Goal: Information Seeking & Learning: Compare options

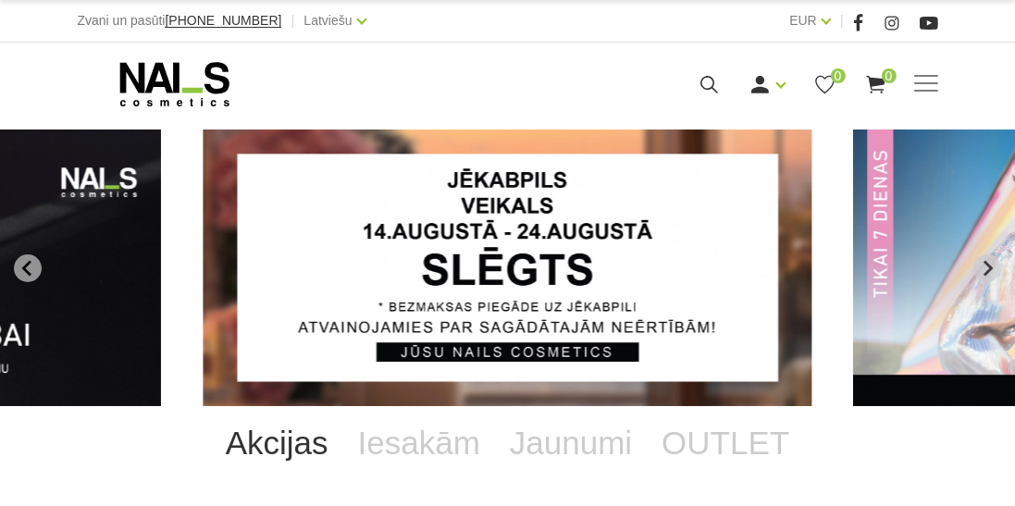
click at [934, 82] on span at bounding box center [926, 83] width 24 height 2
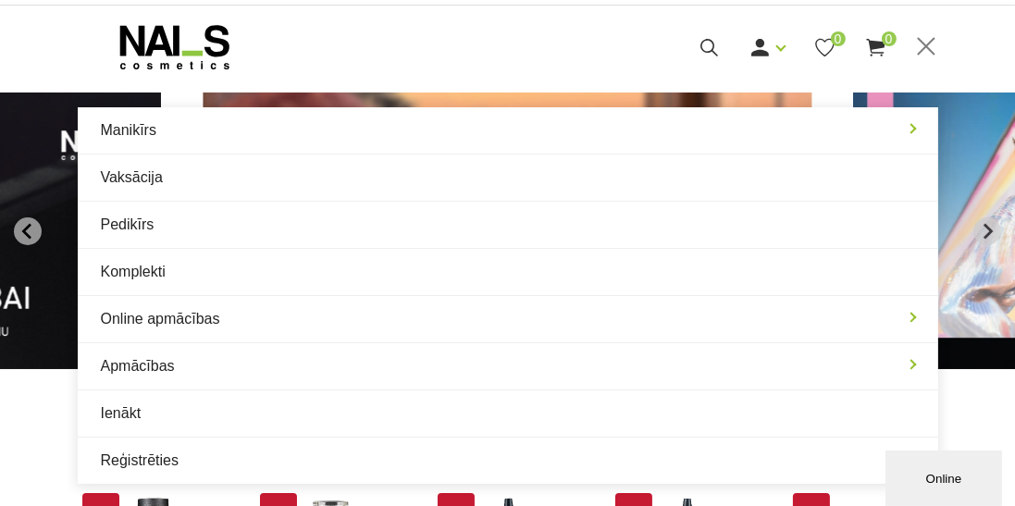
click at [134, 410] on link "Ienākt" at bounding box center [508, 414] width 861 height 46
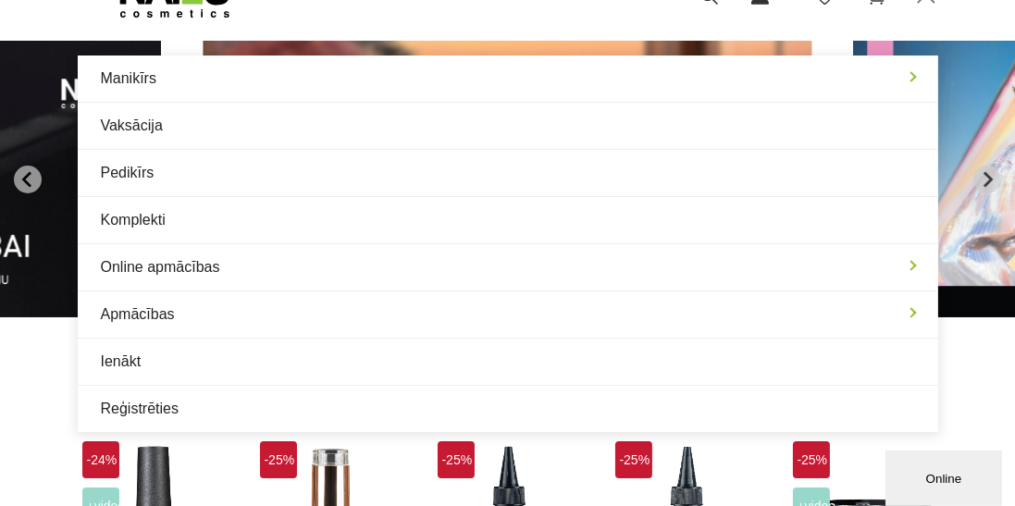
scroll to position [126, 0]
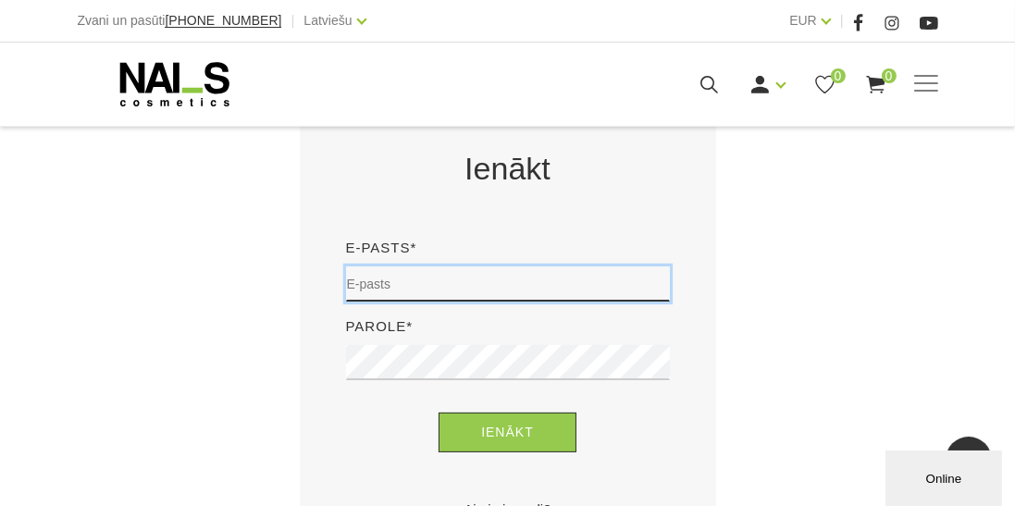
click at [512, 289] on input "email" at bounding box center [508, 284] width 324 height 35
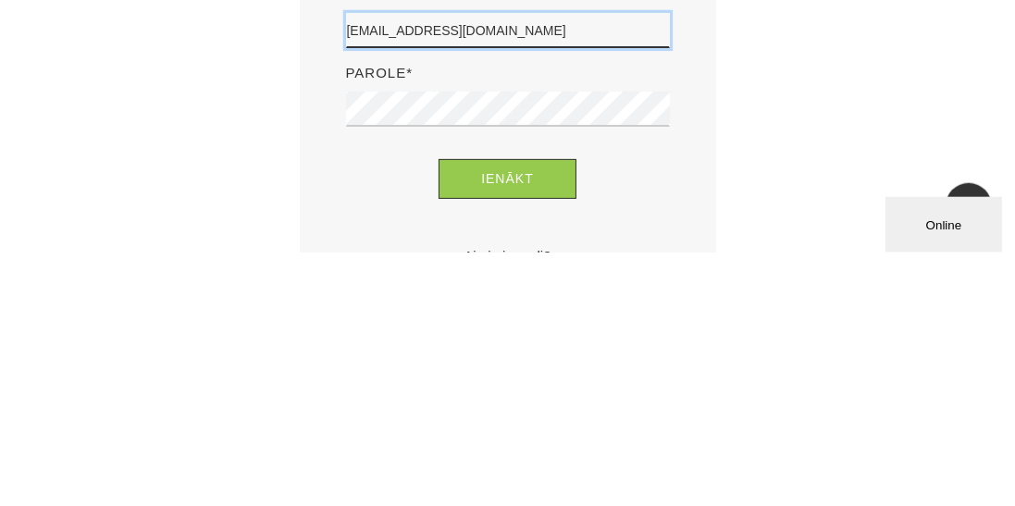
scroll to position [375, 0]
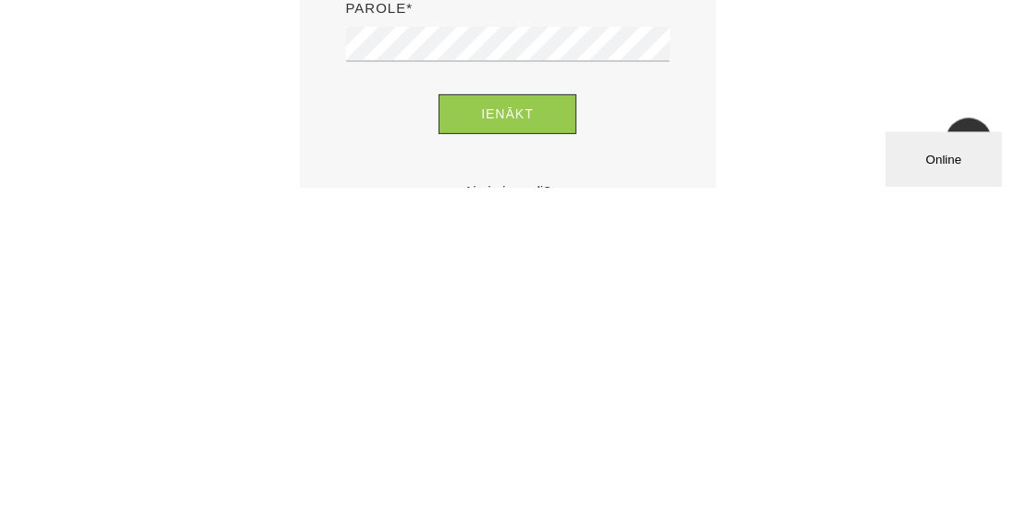
type input "natalija_carjova@inbox.lv"
click at [504, 425] on button "Ienākt" at bounding box center [508, 433] width 138 height 40
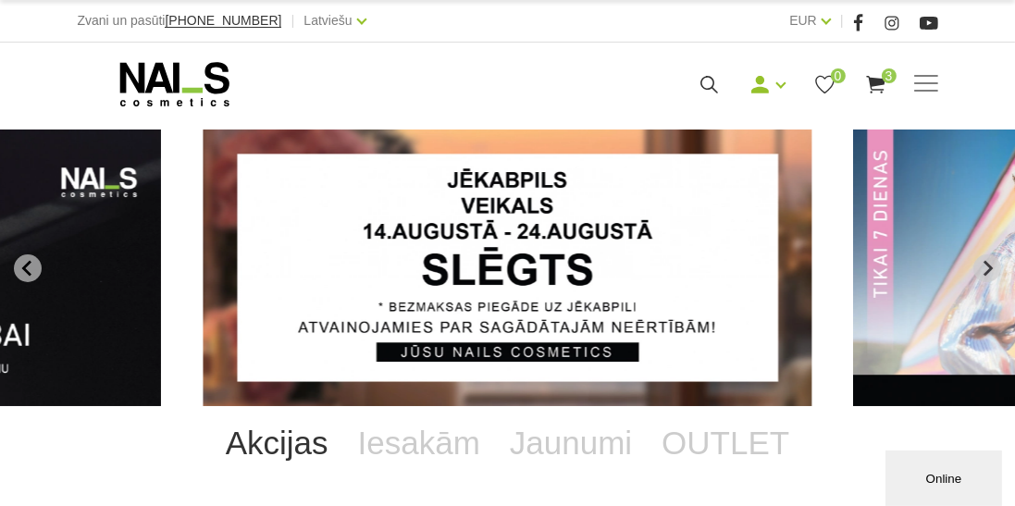
click at [934, 84] on span at bounding box center [926, 83] width 24 height 2
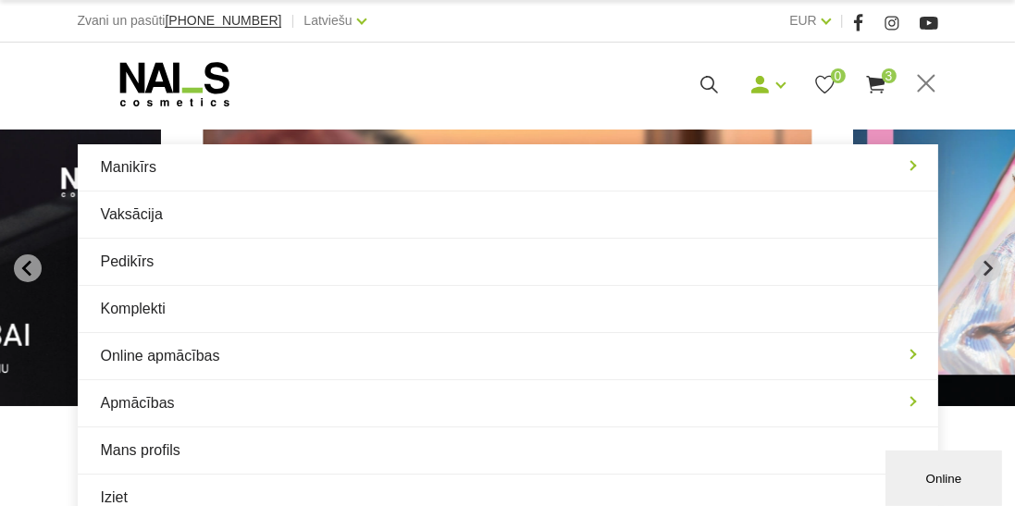
click at [179, 168] on link "Manikīrs" at bounding box center [508, 167] width 861 height 46
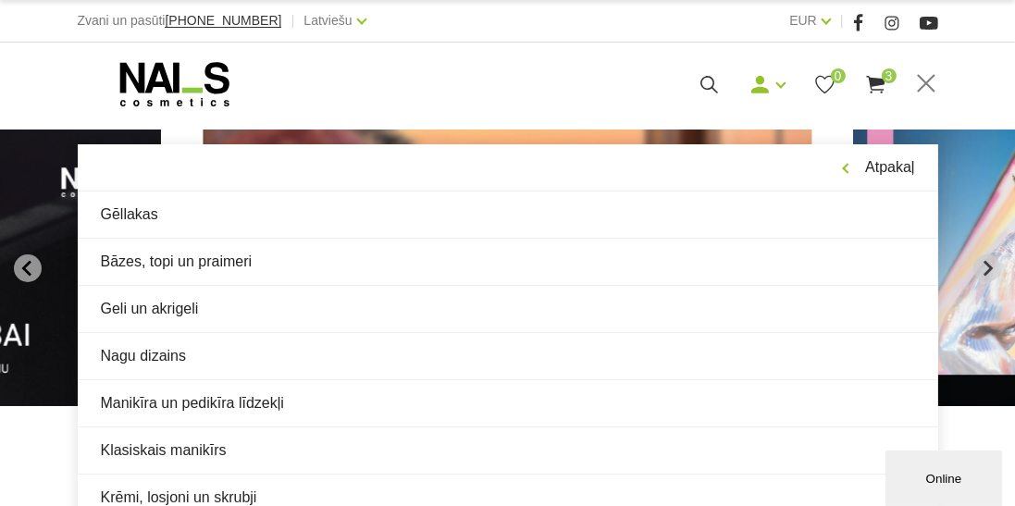
click at [263, 220] on link "Gēllakas" at bounding box center [508, 215] width 861 height 46
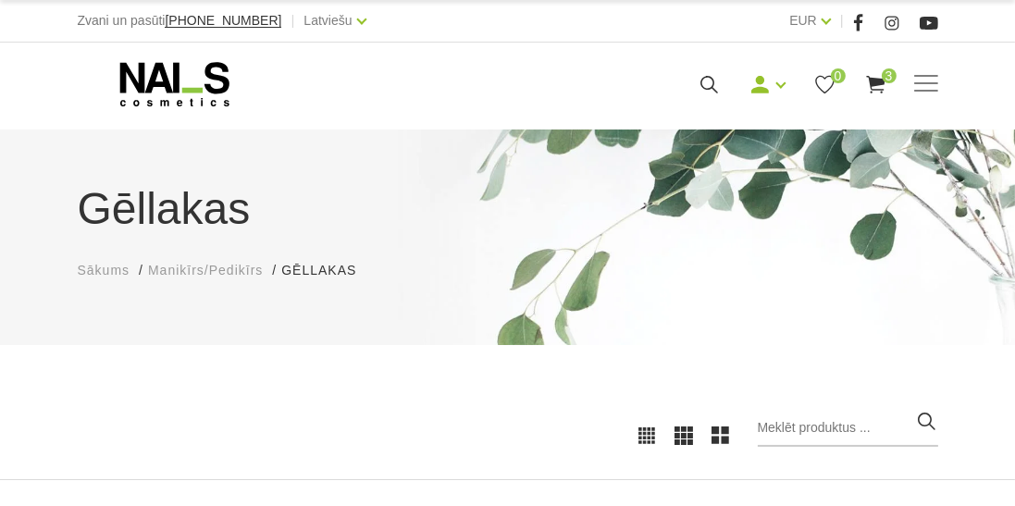
click at [935, 84] on span at bounding box center [926, 83] width 24 height 2
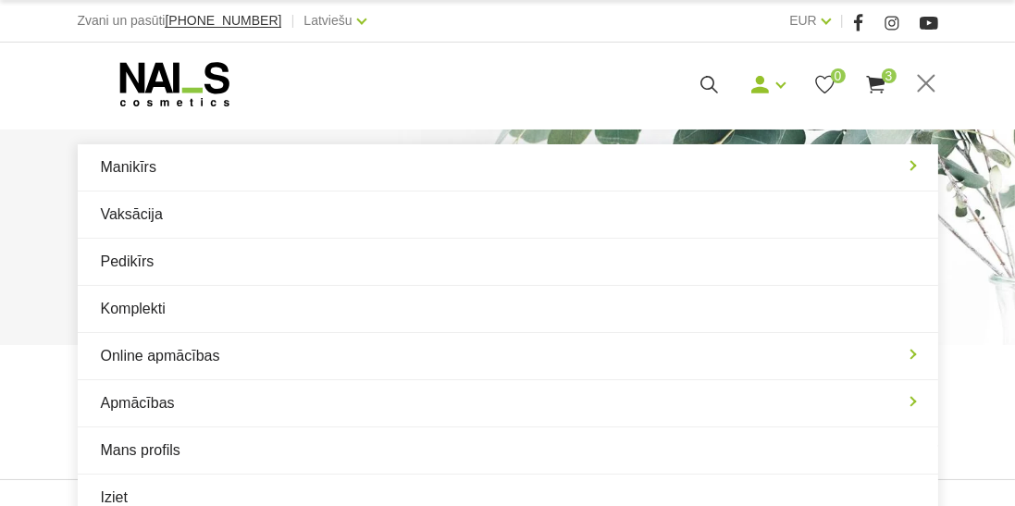
click at [259, 173] on link "Manikīrs" at bounding box center [508, 167] width 861 height 46
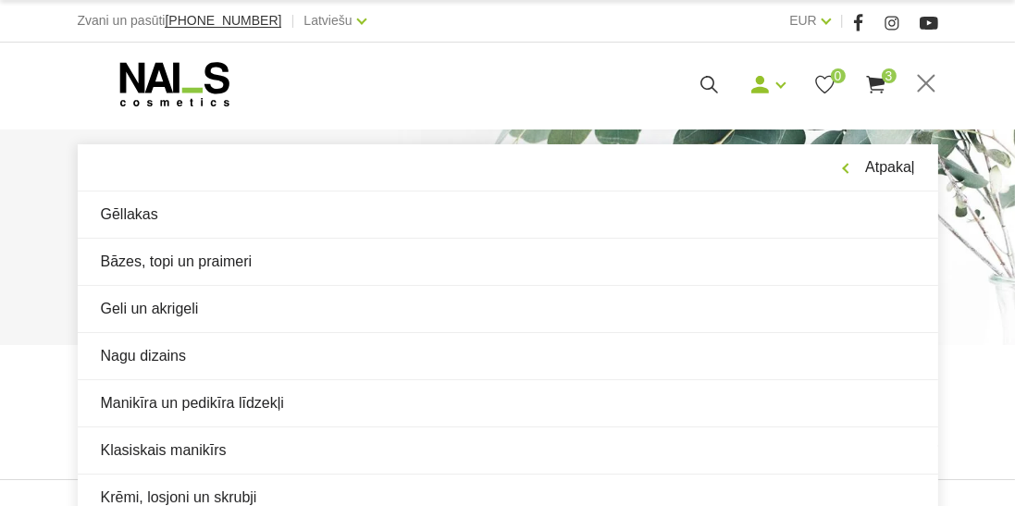
click at [240, 267] on link "Bāzes, topi un praimeri" at bounding box center [508, 262] width 861 height 46
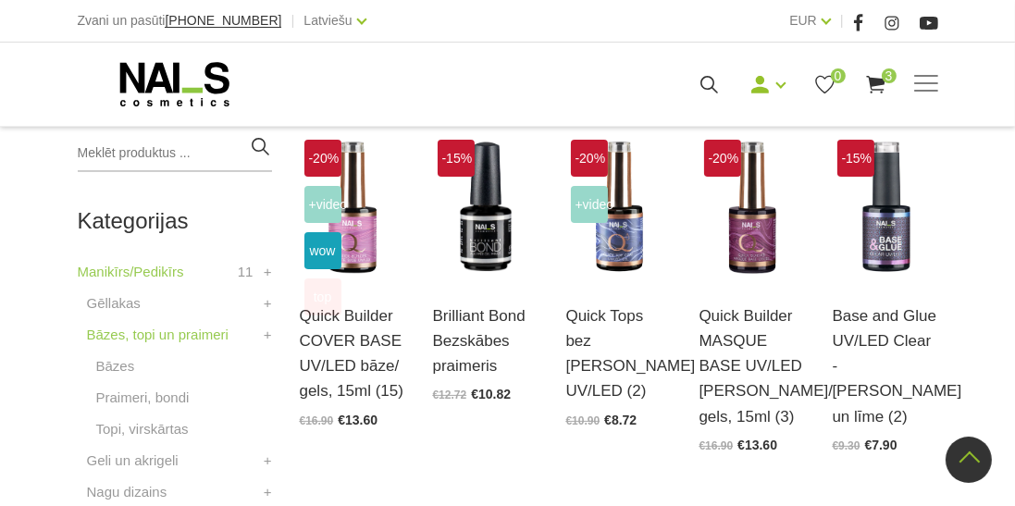
scroll to position [439, 0]
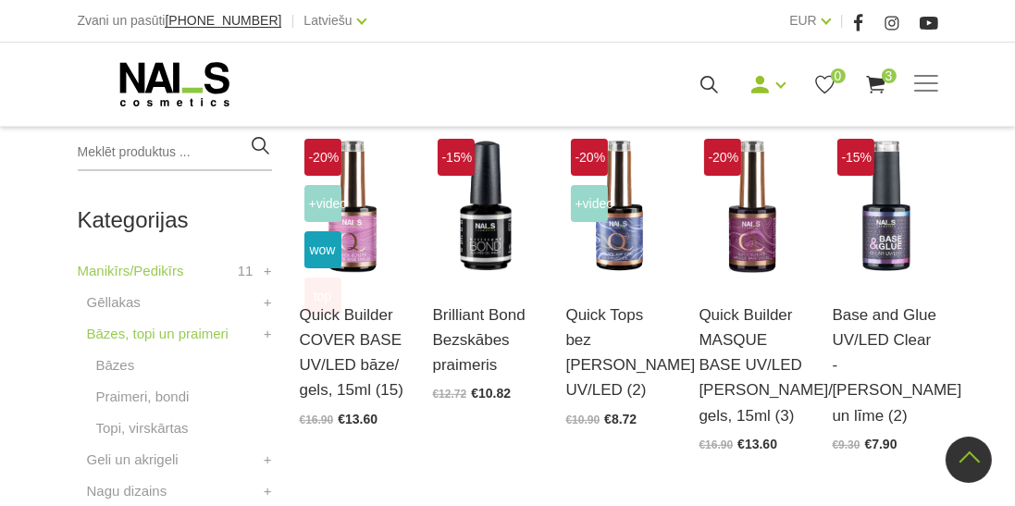
click at [361, 259] on img at bounding box center [352, 206] width 105 height 145
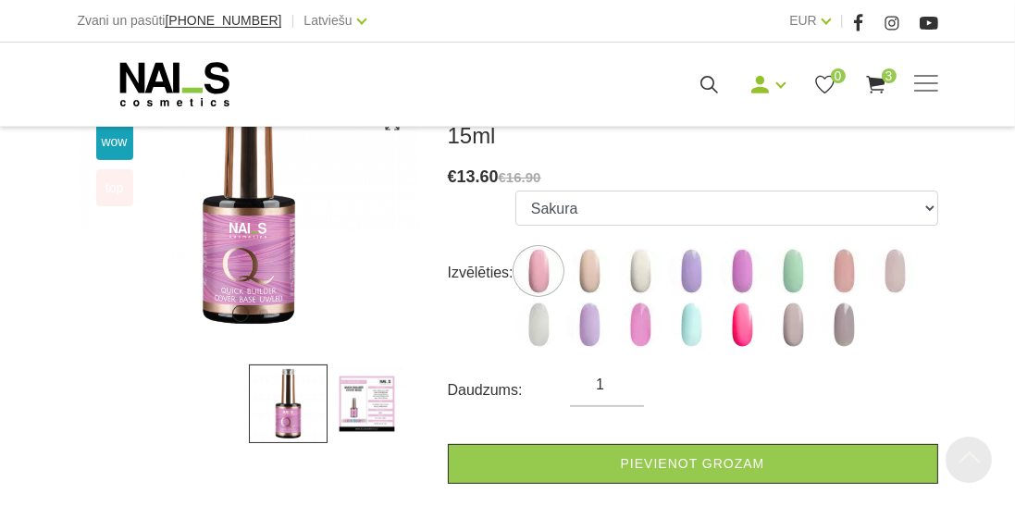
scroll to position [405, 0]
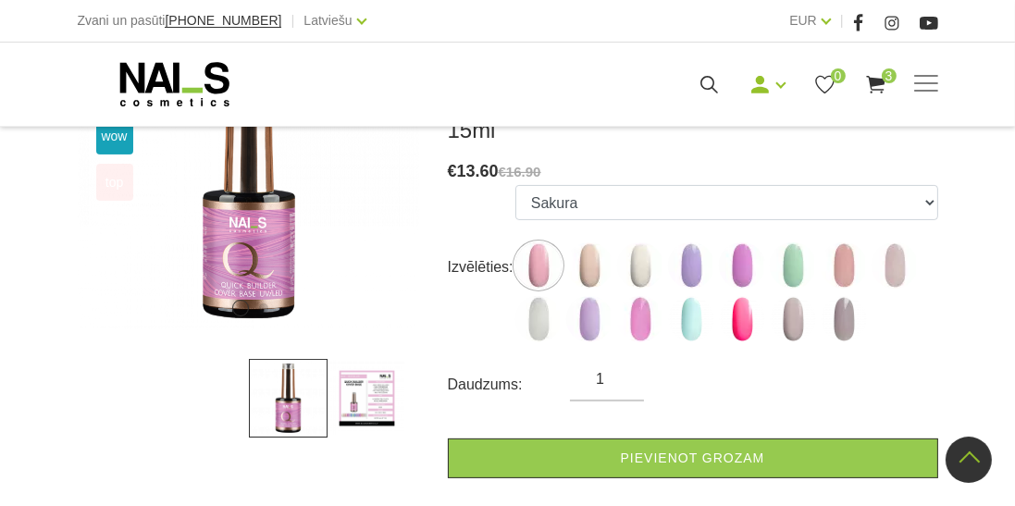
click at [377, 404] on img at bounding box center [367, 398] width 79 height 79
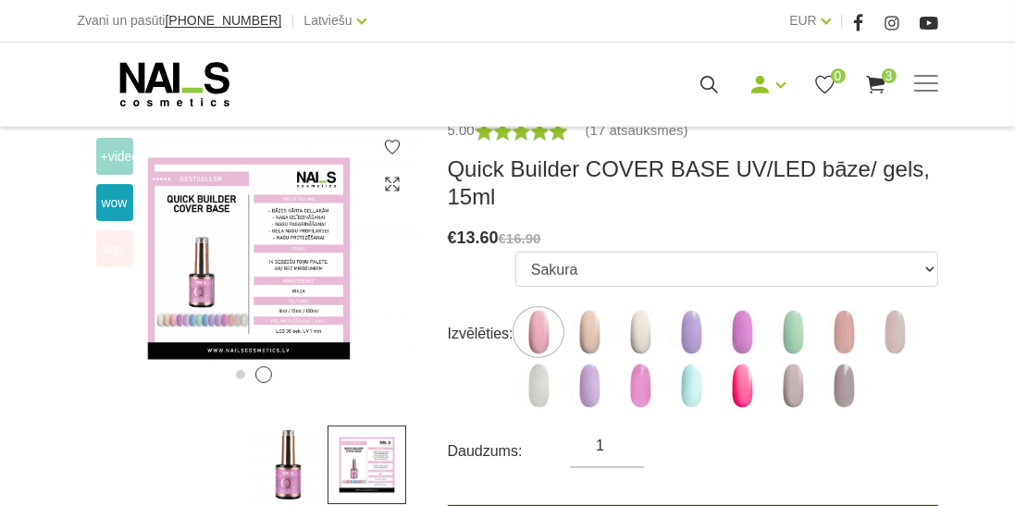
scroll to position [374, 0]
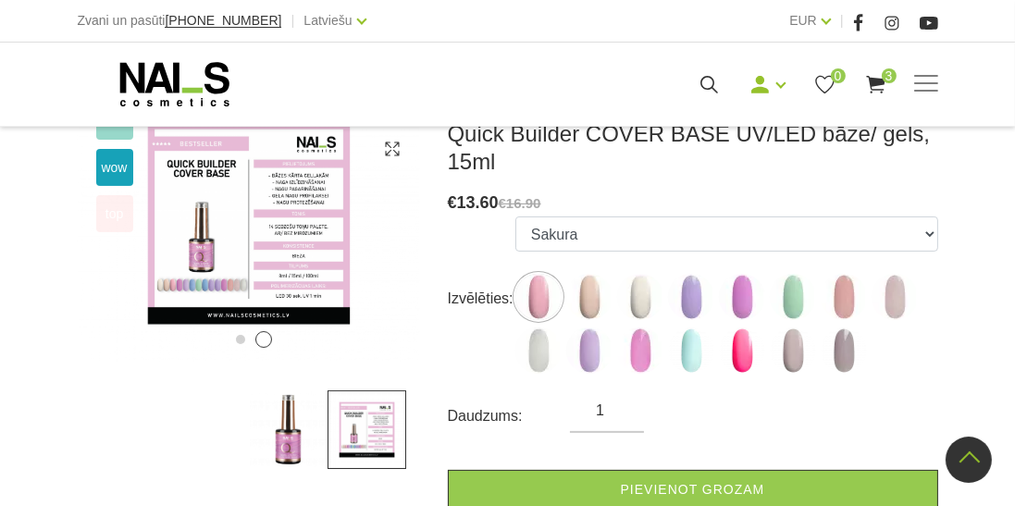
click at [589, 299] on img at bounding box center [589, 297] width 46 height 46
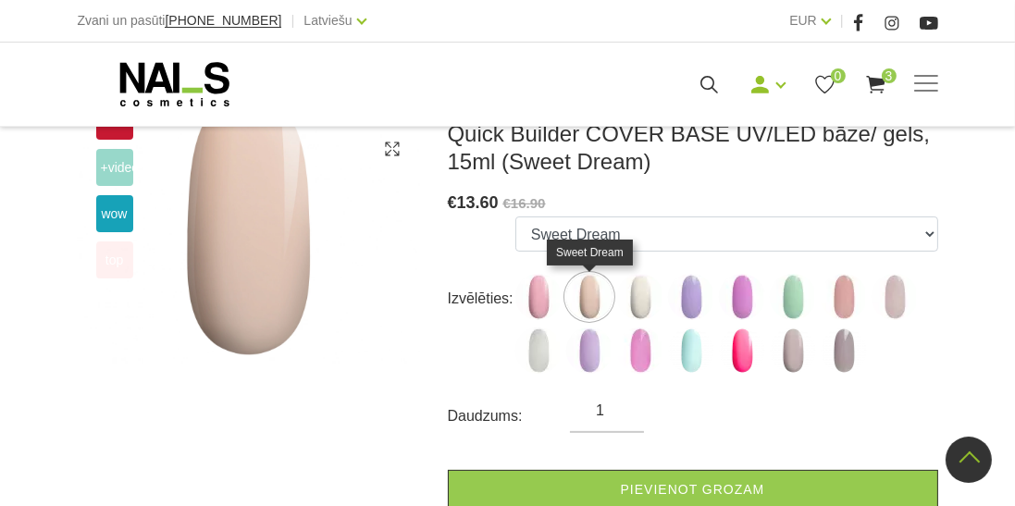
scroll to position [403, 0]
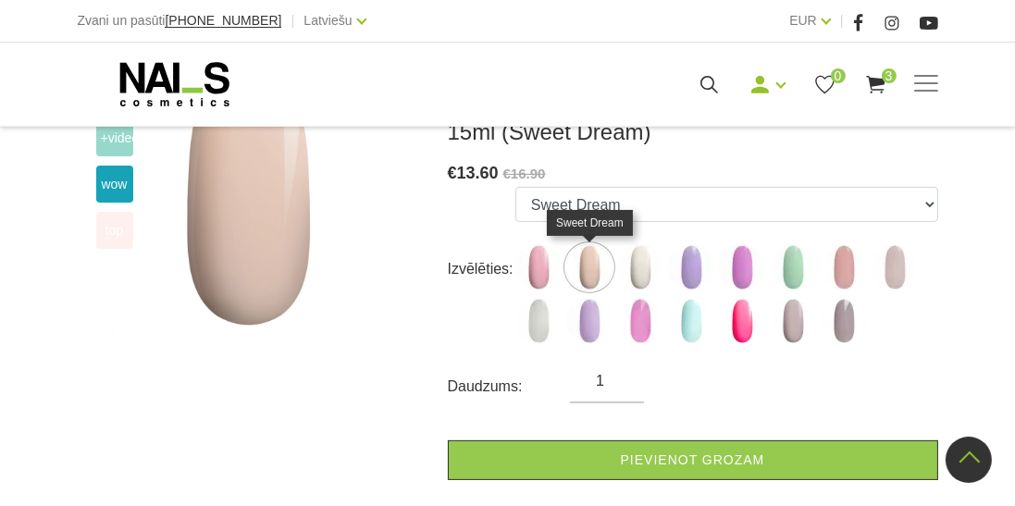
click at [644, 271] on img at bounding box center [640, 267] width 46 height 46
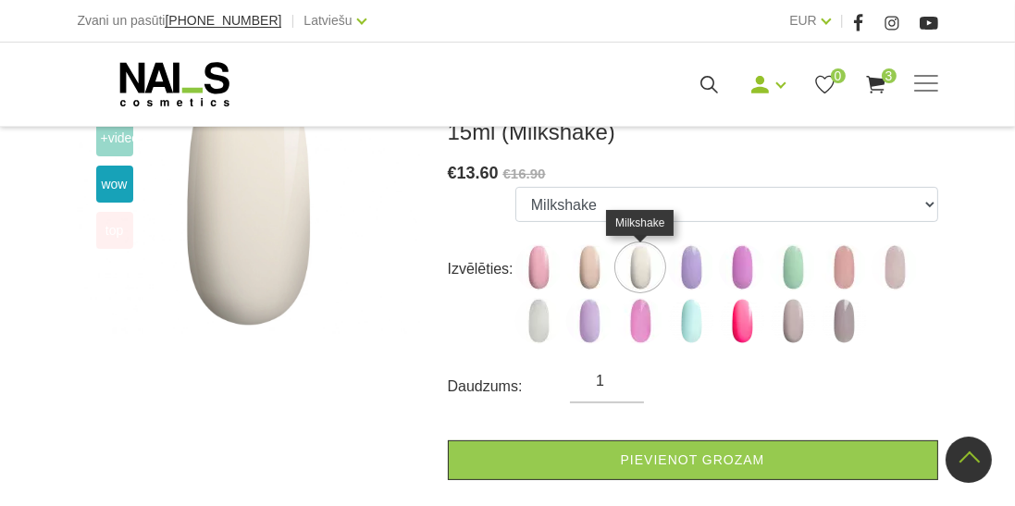
click at [696, 268] on img at bounding box center [691, 267] width 46 height 46
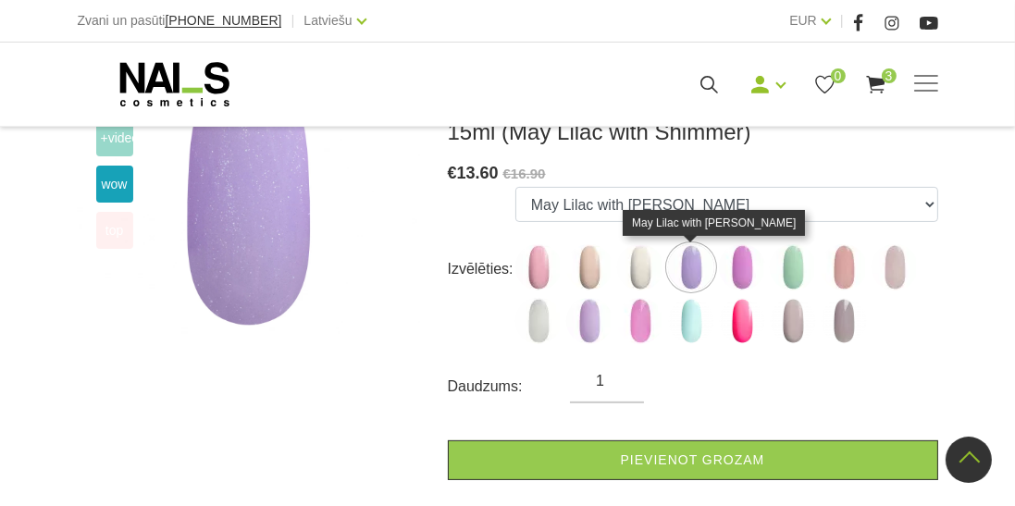
click at [748, 267] on img at bounding box center [742, 267] width 46 height 46
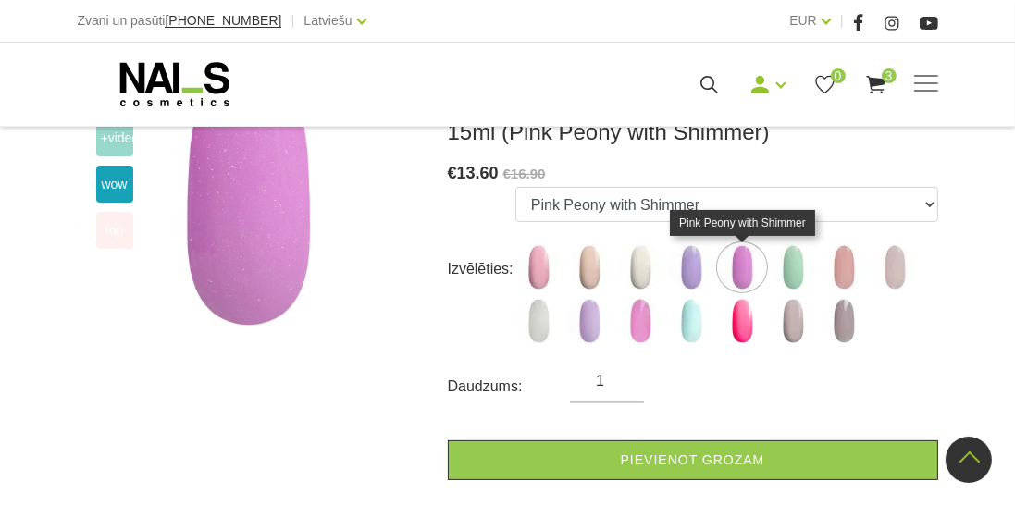
click at [796, 272] on img at bounding box center [793, 267] width 46 height 46
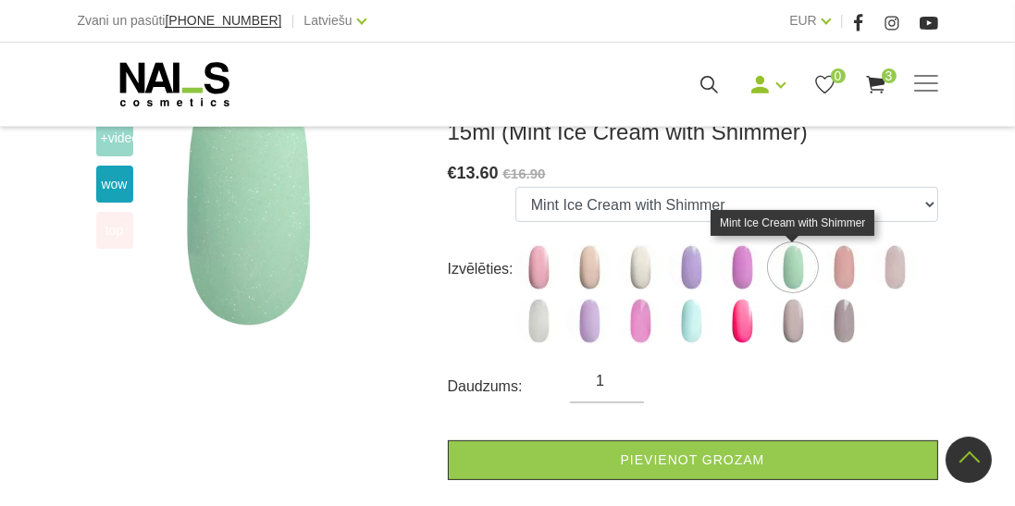
click at [849, 272] on img at bounding box center [844, 267] width 46 height 46
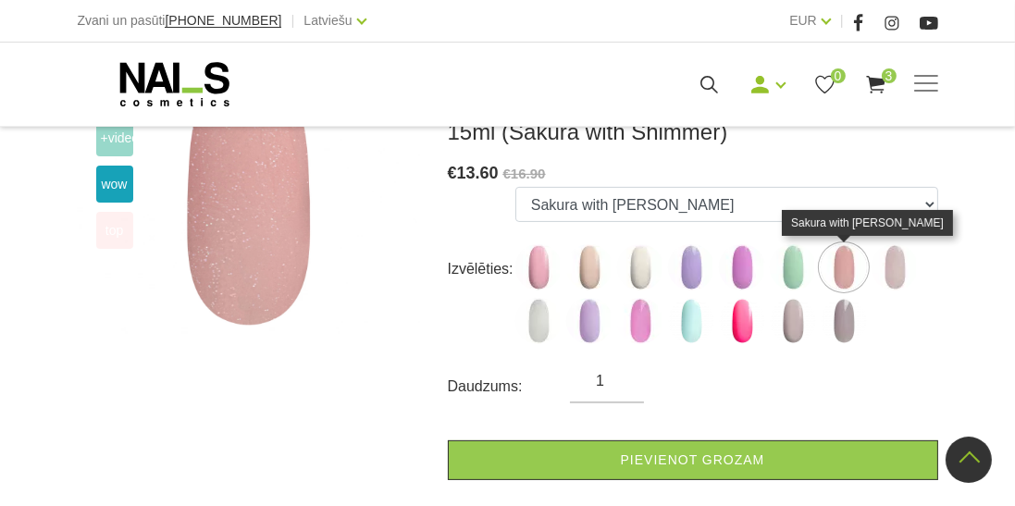
click at [899, 267] on img at bounding box center [895, 267] width 46 height 46
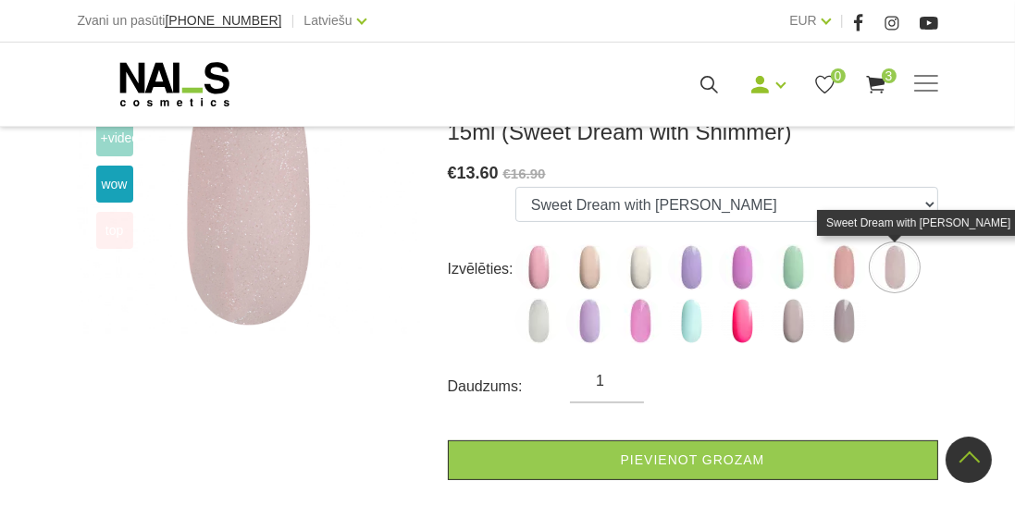
click at [541, 326] on img at bounding box center [538, 321] width 46 height 46
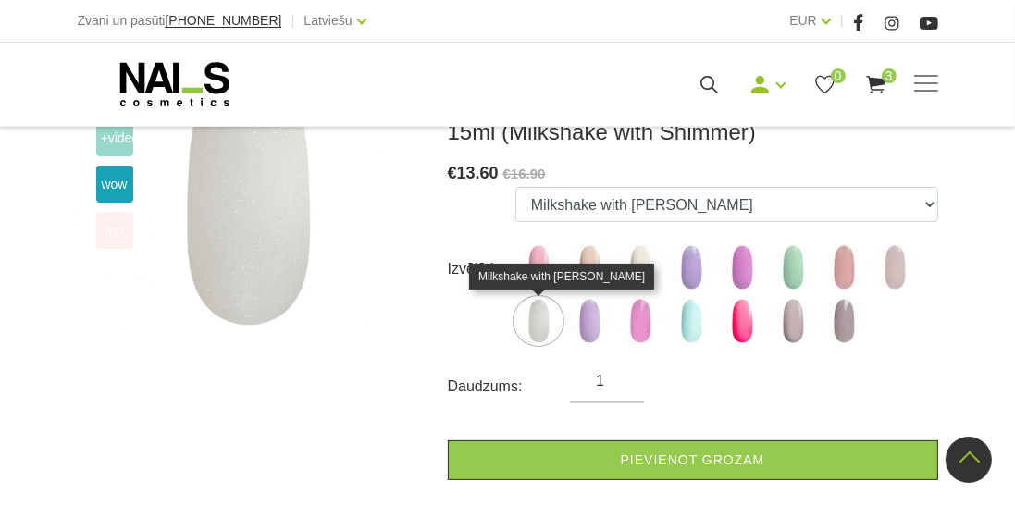
click at [589, 330] on img at bounding box center [589, 321] width 46 height 46
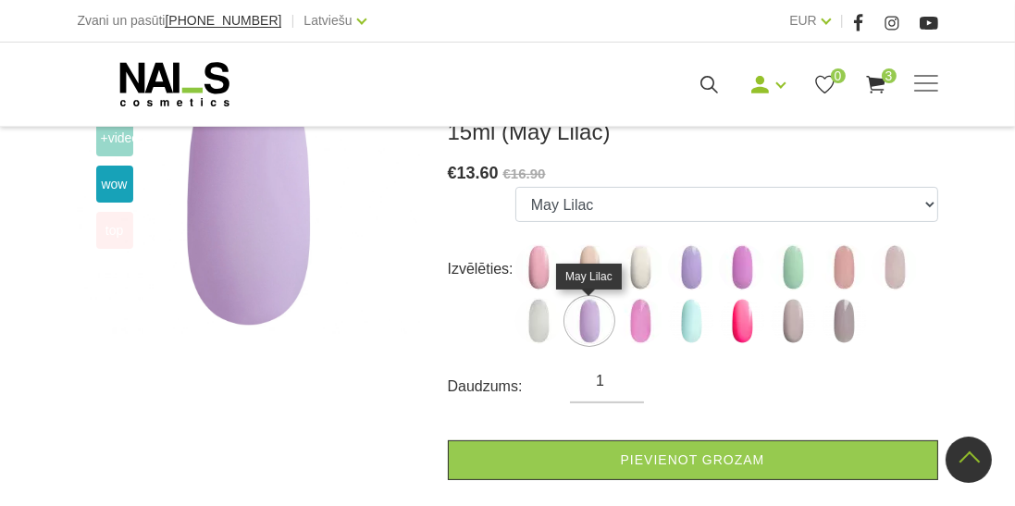
click at [644, 329] on img at bounding box center [640, 321] width 46 height 46
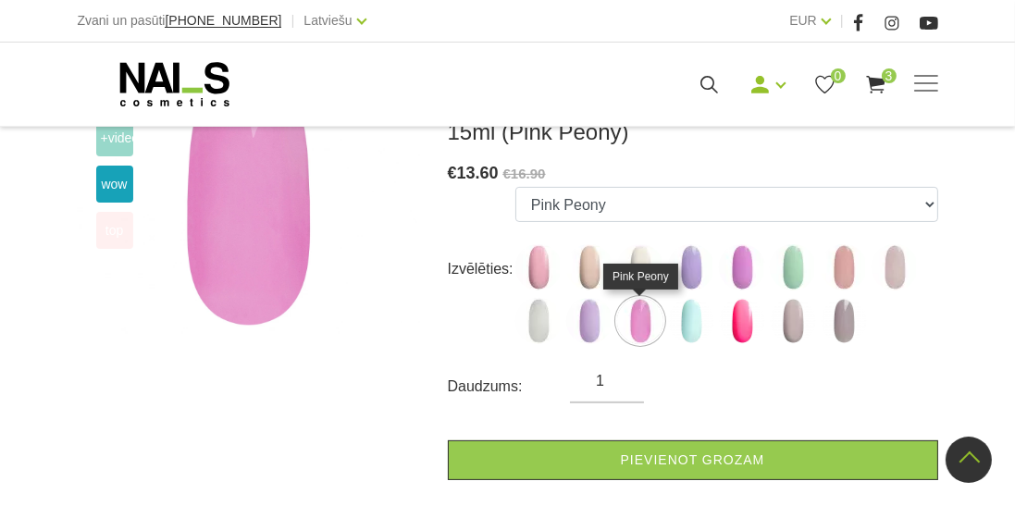
click at [698, 325] on img at bounding box center [691, 321] width 46 height 46
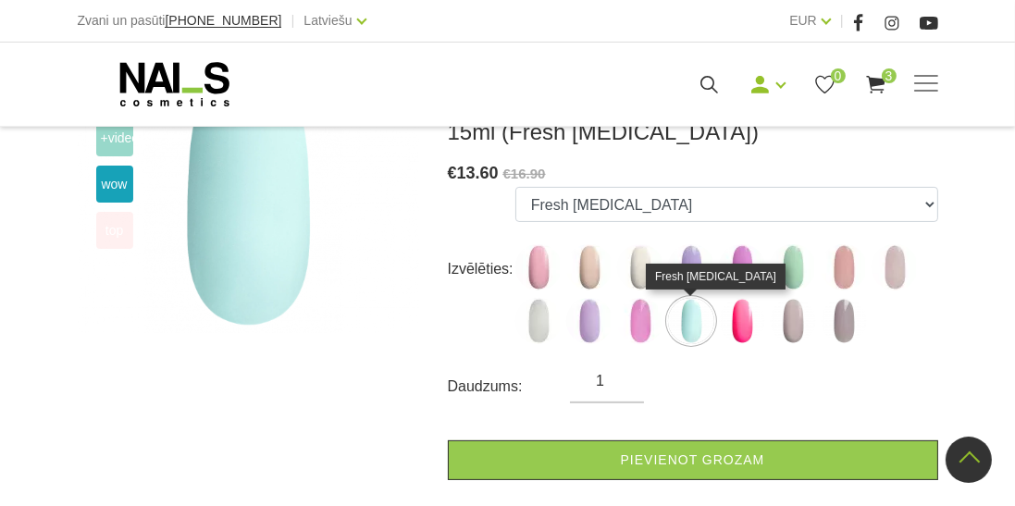
click at [745, 325] on img at bounding box center [742, 321] width 46 height 46
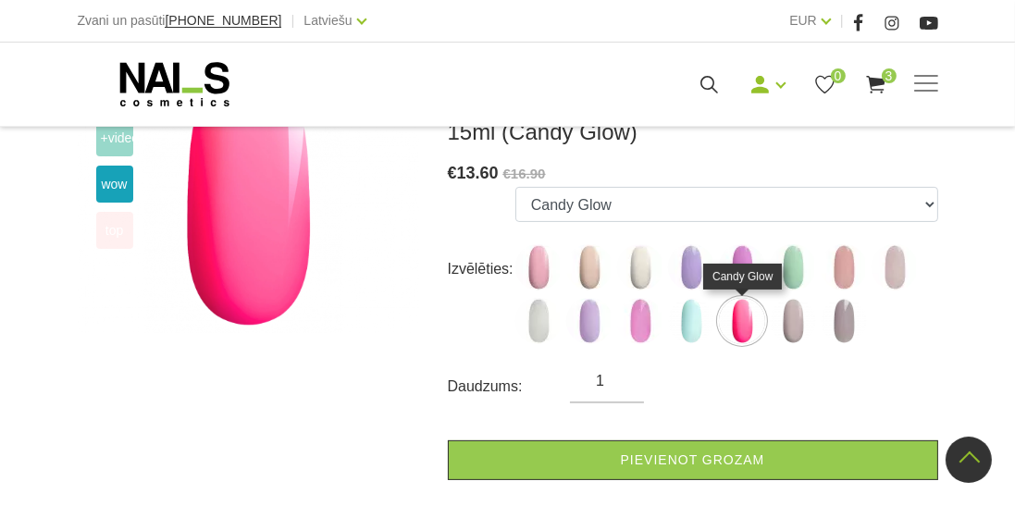
click at [801, 329] on img at bounding box center [793, 321] width 46 height 46
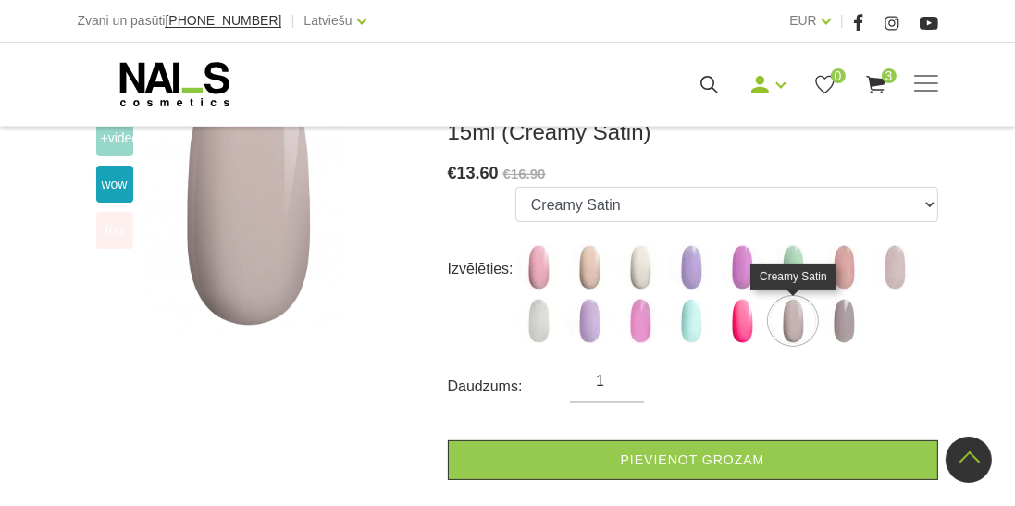
click at [850, 326] on img at bounding box center [844, 321] width 46 height 46
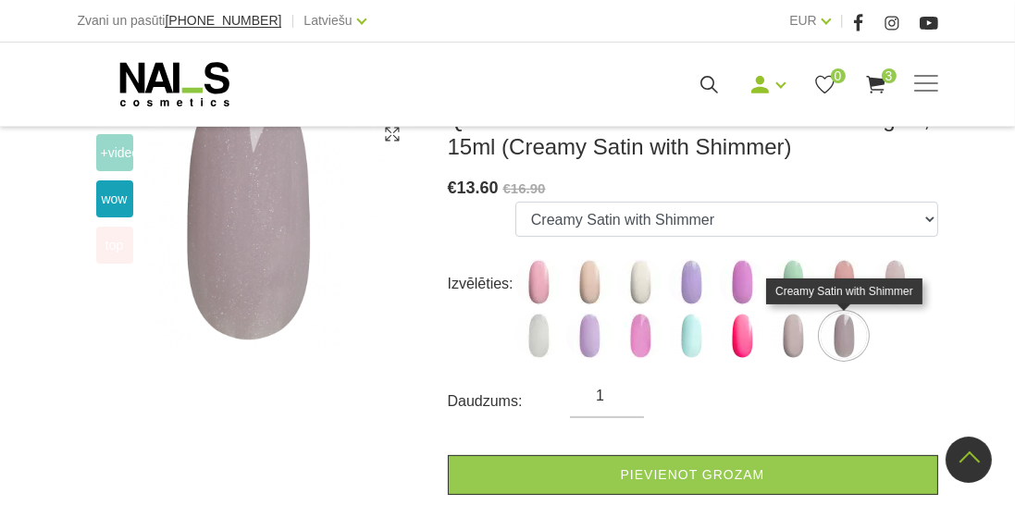
scroll to position [379, 0]
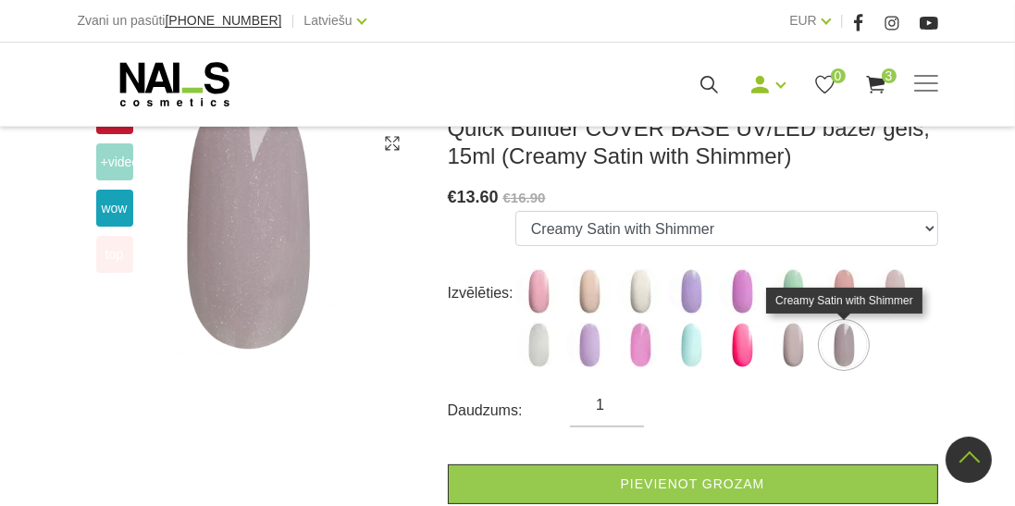
click at [641, 295] on img at bounding box center [640, 291] width 46 height 46
select select "4785"
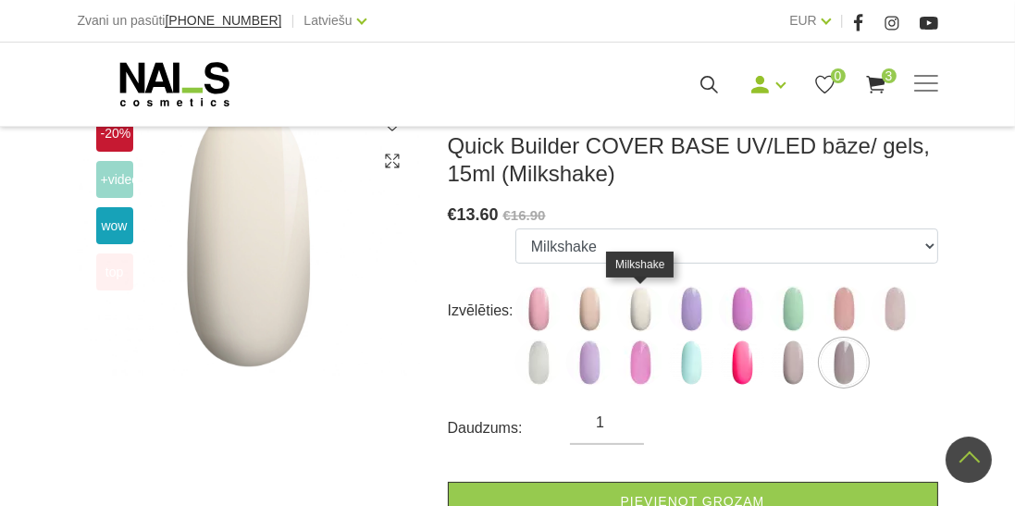
scroll to position [313, 0]
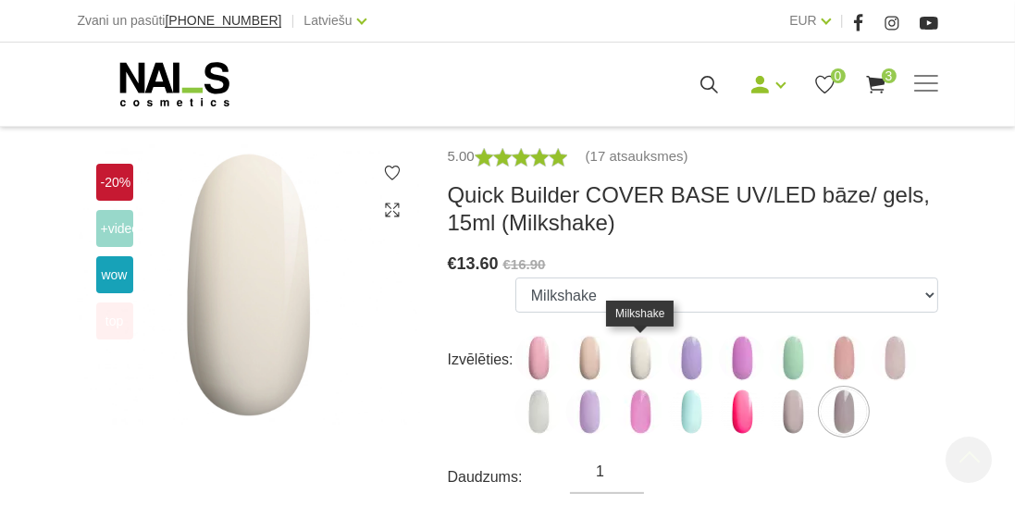
click at [929, 84] on span at bounding box center [926, 83] width 24 height 2
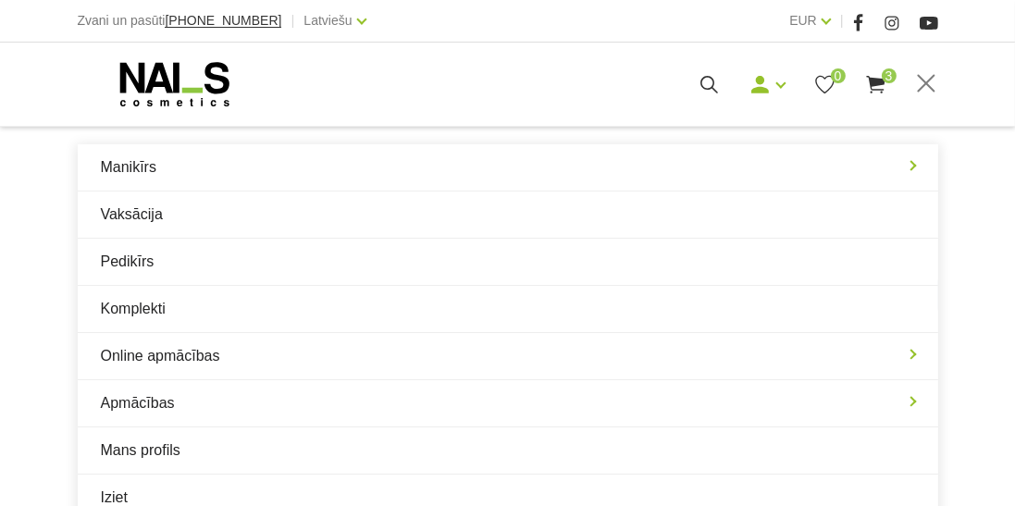
click at [186, 176] on link "Manikīrs" at bounding box center [508, 167] width 861 height 46
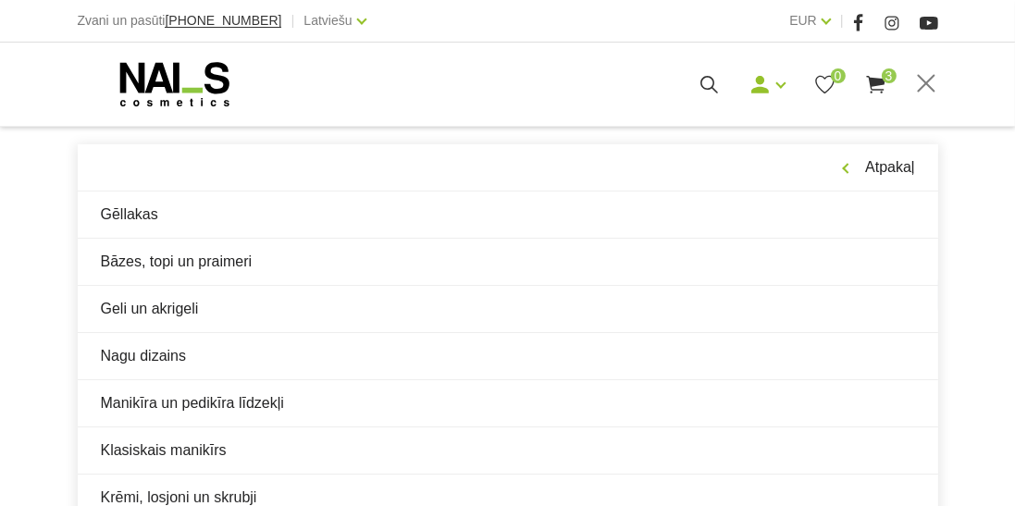
click at [170, 217] on link "Gēllakas" at bounding box center [508, 215] width 861 height 46
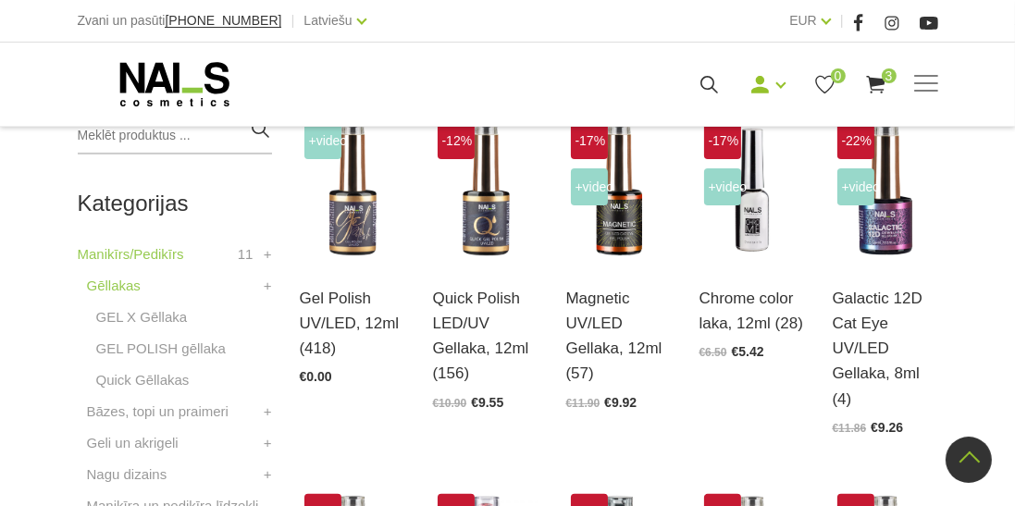
scroll to position [453, 0]
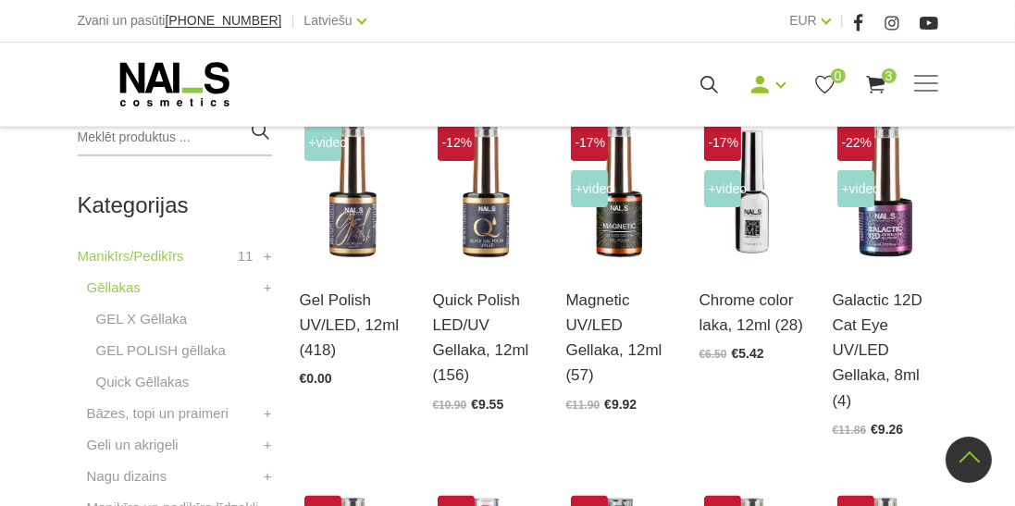
click at [485, 242] on img at bounding box center [485, 191] width 105 height 145
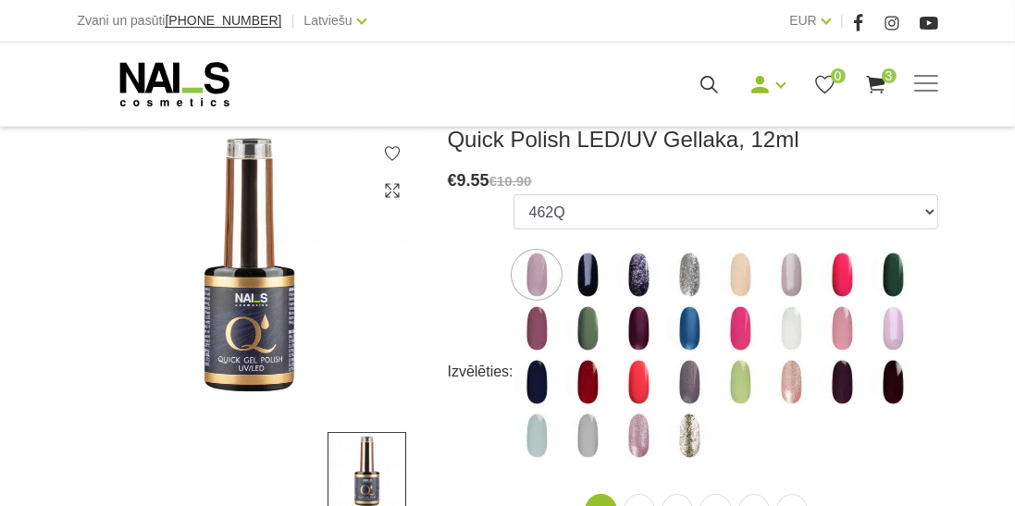
scroll to position [265, 0]
click at [536, 278] on img at bounding box center [537, 276] width 46 height 46
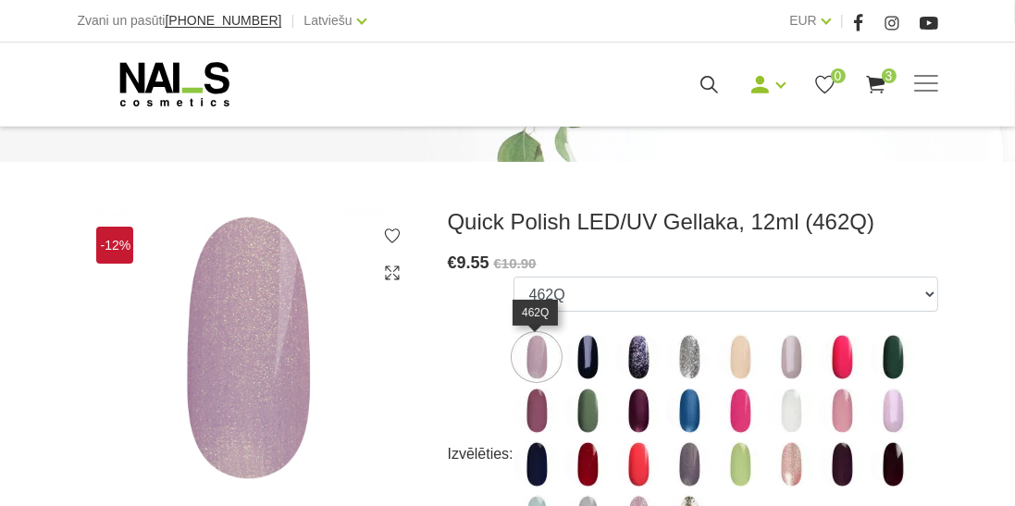
scroll to position [158, 0]
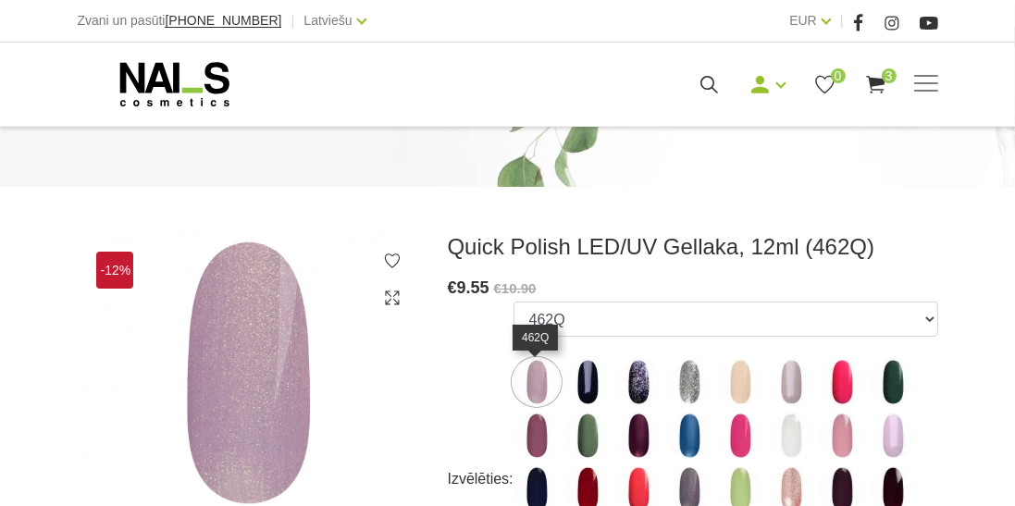
click at [594, 386] on img at bounding box center [587, 382] width 46 height 46
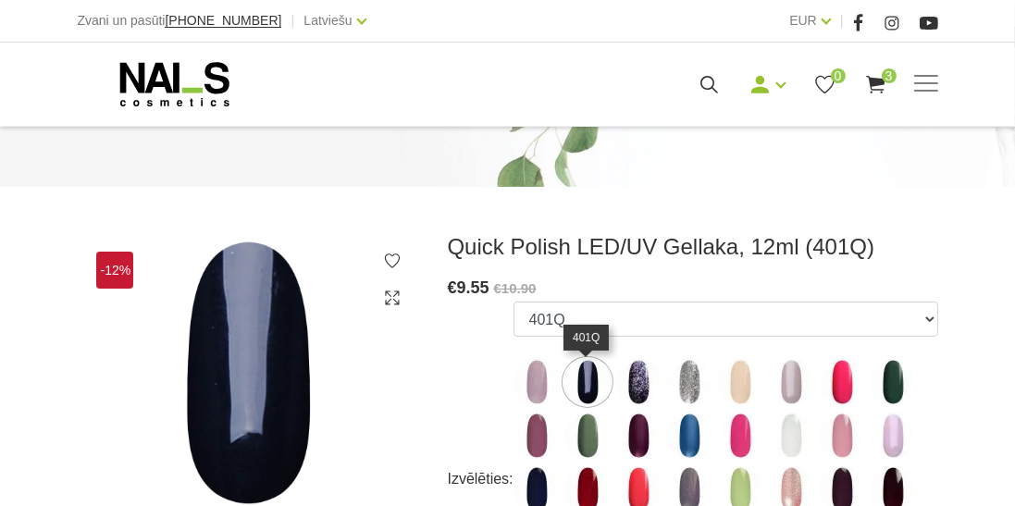
click at [539, 387] on img at bounding box center [537, 382] width 46 height 46
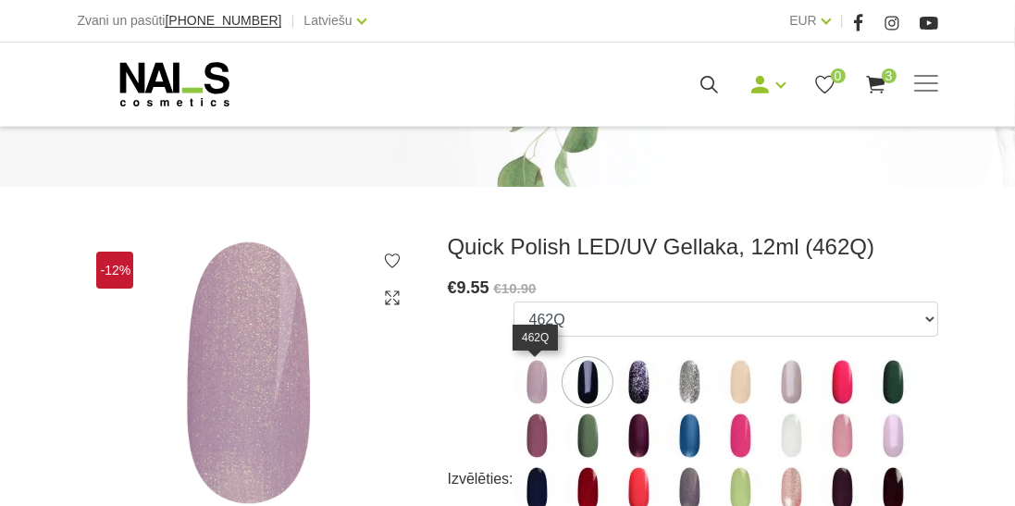
click at [523, 390] on img at bounding box center [537, 382] width 46 height 46
click at [694, 381] on img at bounding box center [689, 382] width 46 height 46
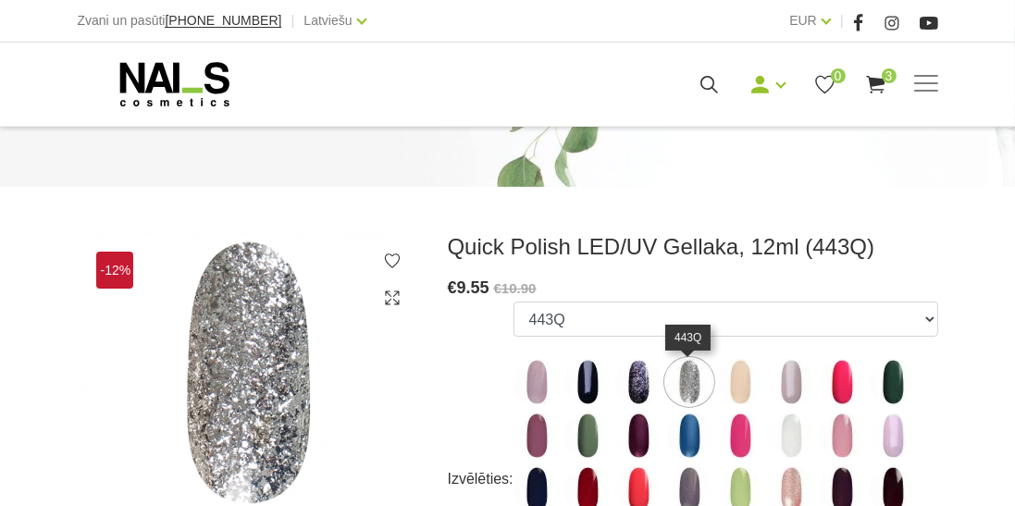
click at [630, 389] on img at bounding box center [638, 382] width 46 height 46
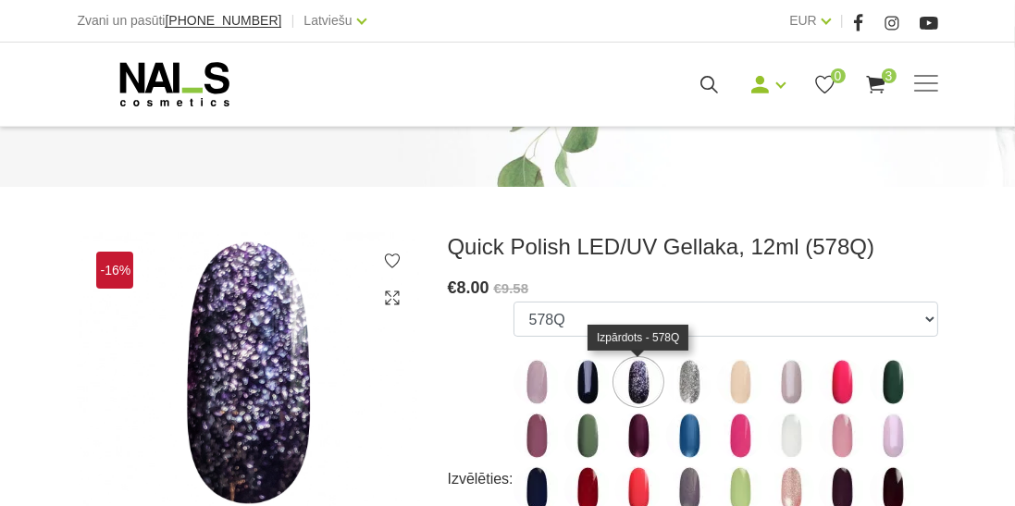
click at [752, 378] on img at bounding box center [740, 382] width 46 height 46
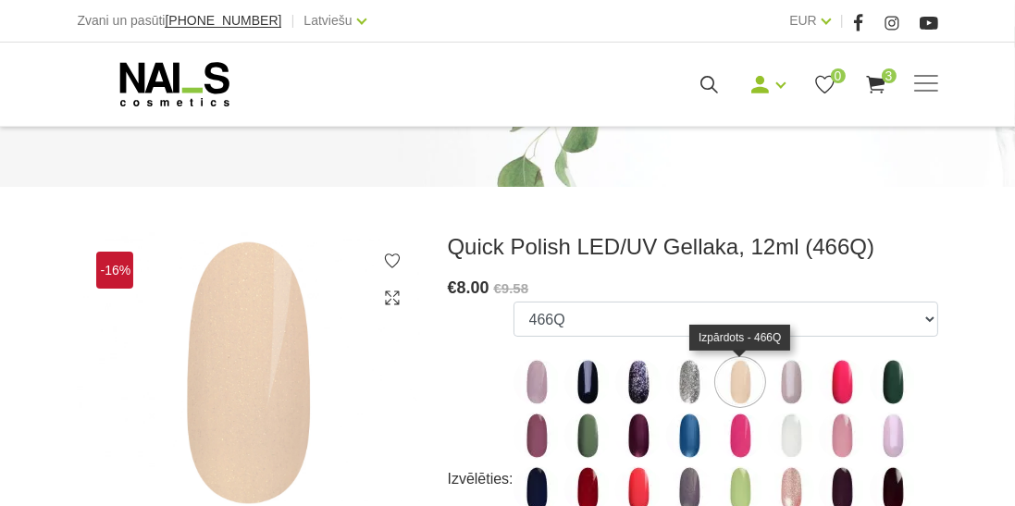
click at [795, 384] on img at bounding box center [791, 382] width 46 height 46
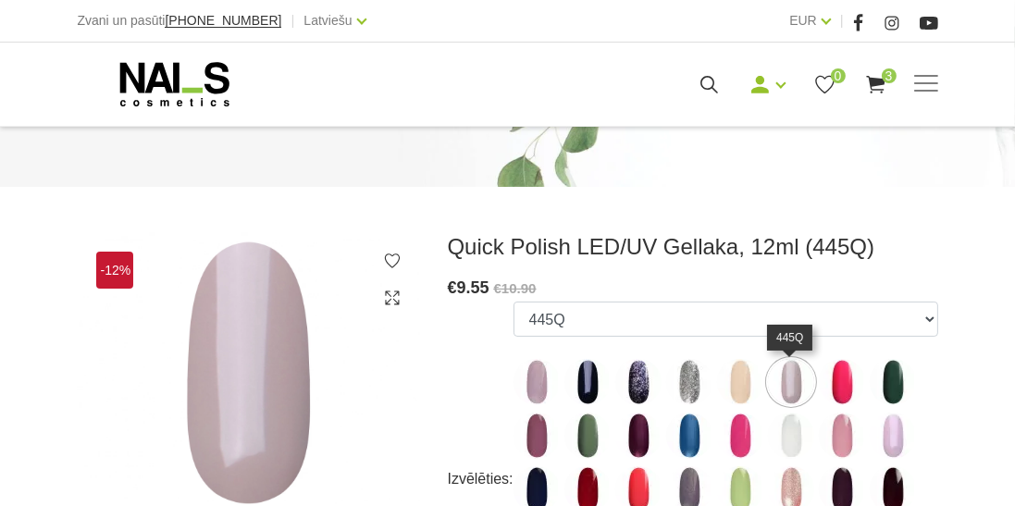
click at [851, 384] on img at bounding box center [842, 382] width 46 height 46
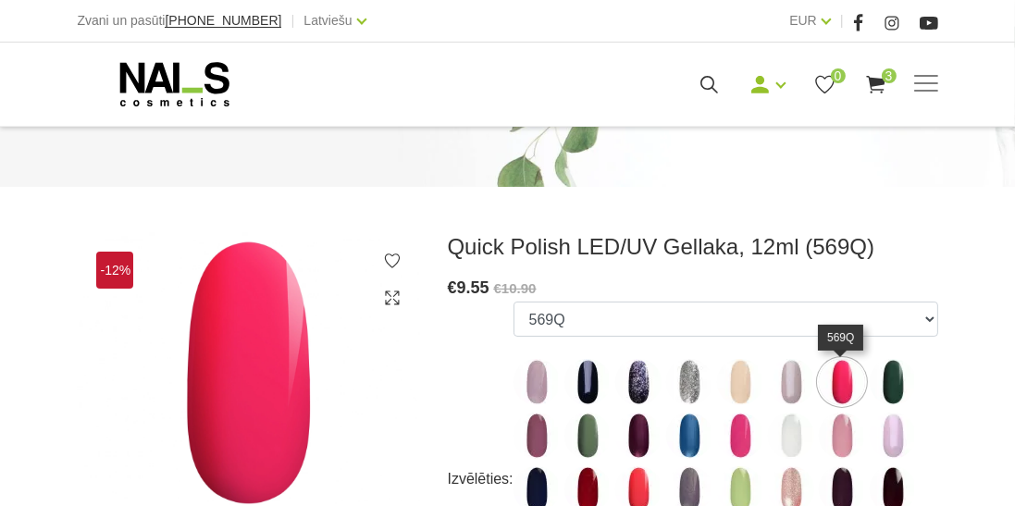
click at [888, 386] on img at bounding box center [893, 382] width 46 height 46
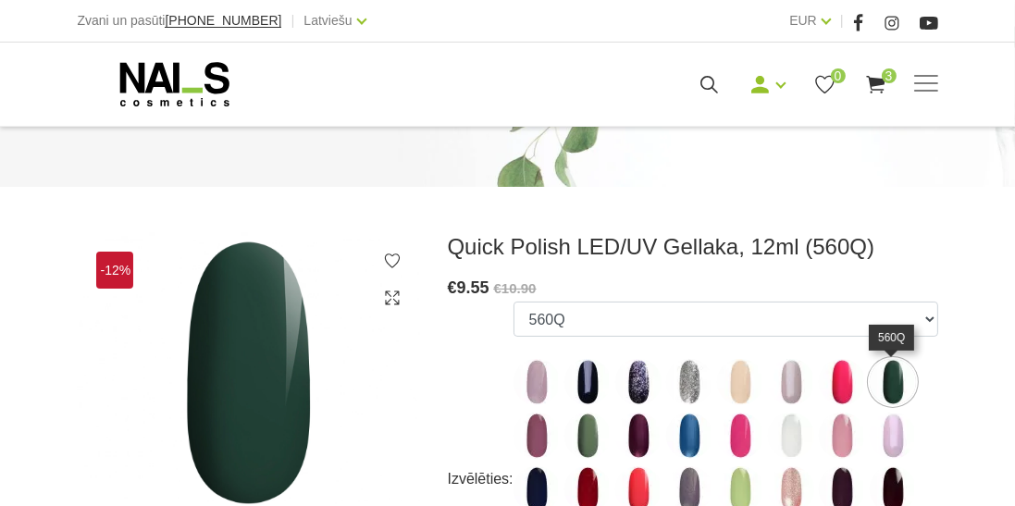
click at [535, 442] on img at bounding box center [537, 436] width 46 height 46
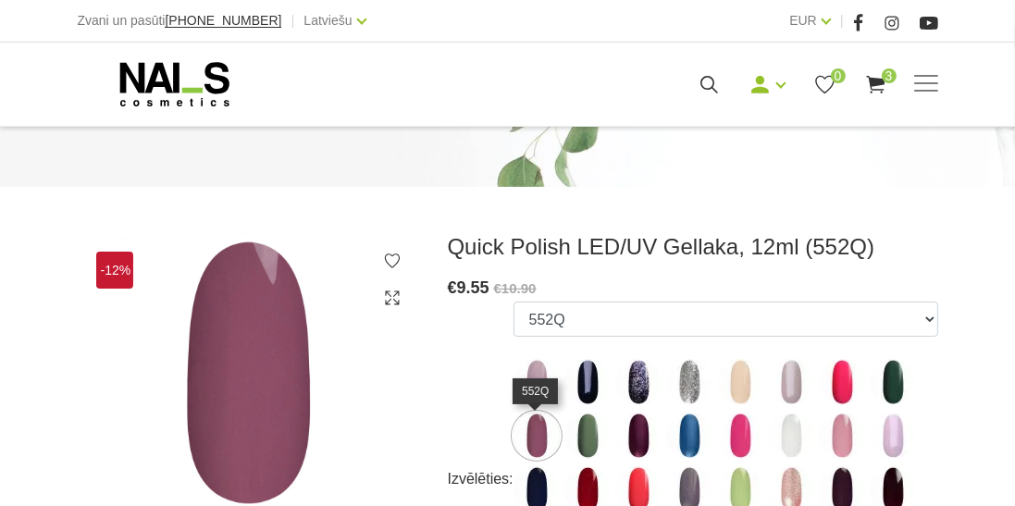
click at [587, 437] on img at bounding box center [587, 436] width 46 height 46
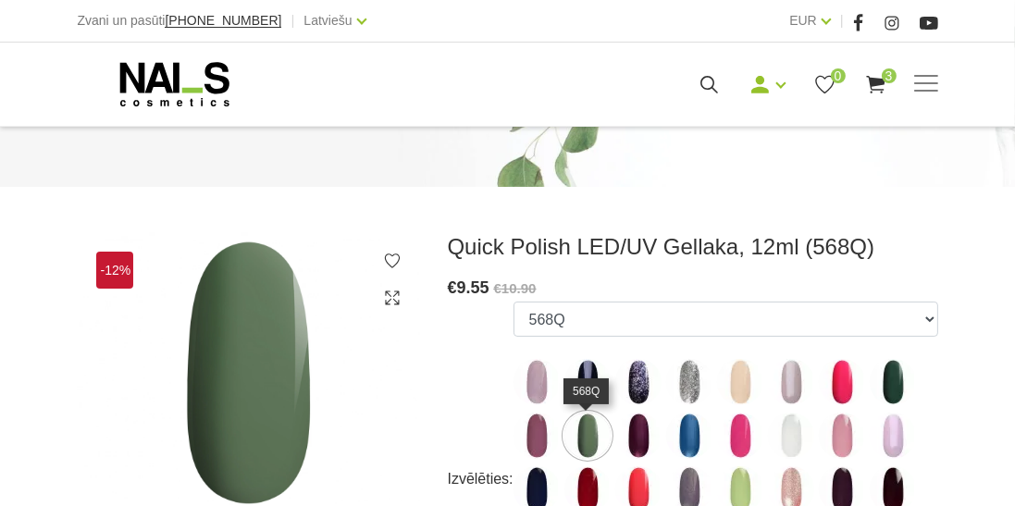
click at [703, 438] on img at bounding box center [689, 436] width 46 height 46
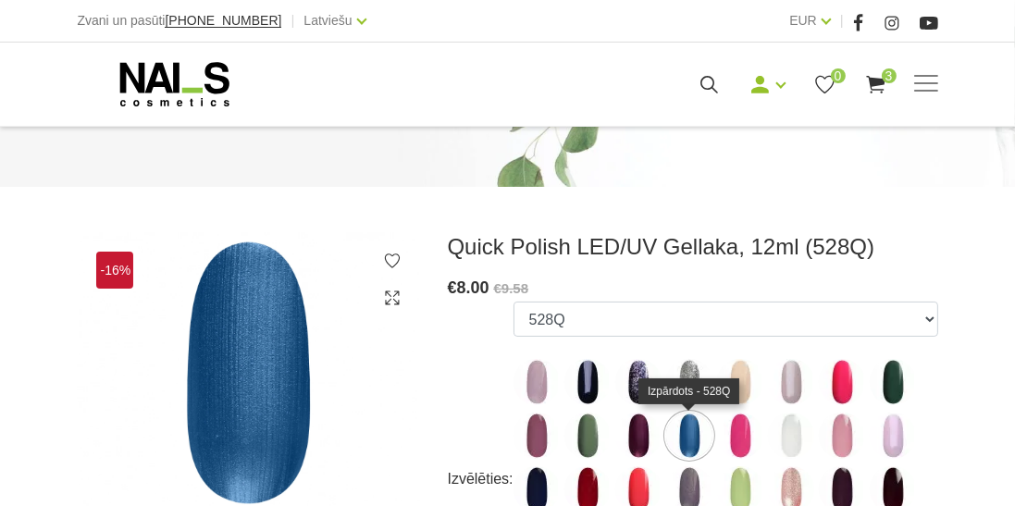
click at [743, 446] on img at bounding box center [740, 436] width 46 height 46
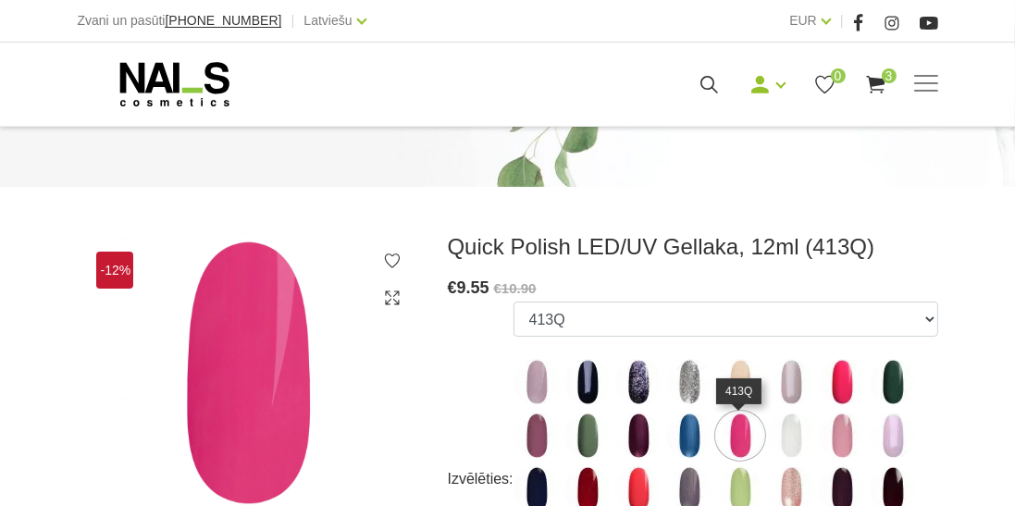
click at [796, 439] on img at bounding box center [791, 436] width 46 height 46
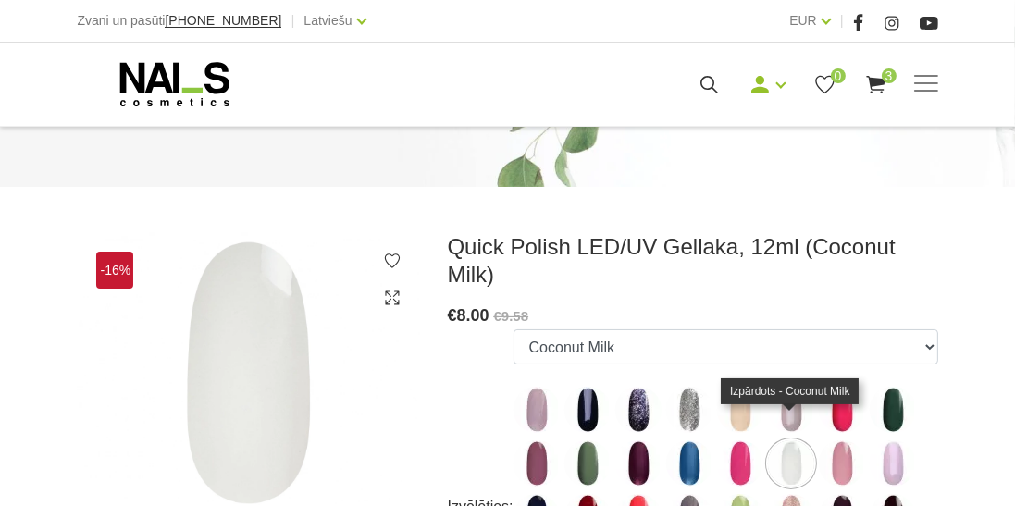
click at [742, 440] on img at bounding box center [740, 463] width 46 height 46
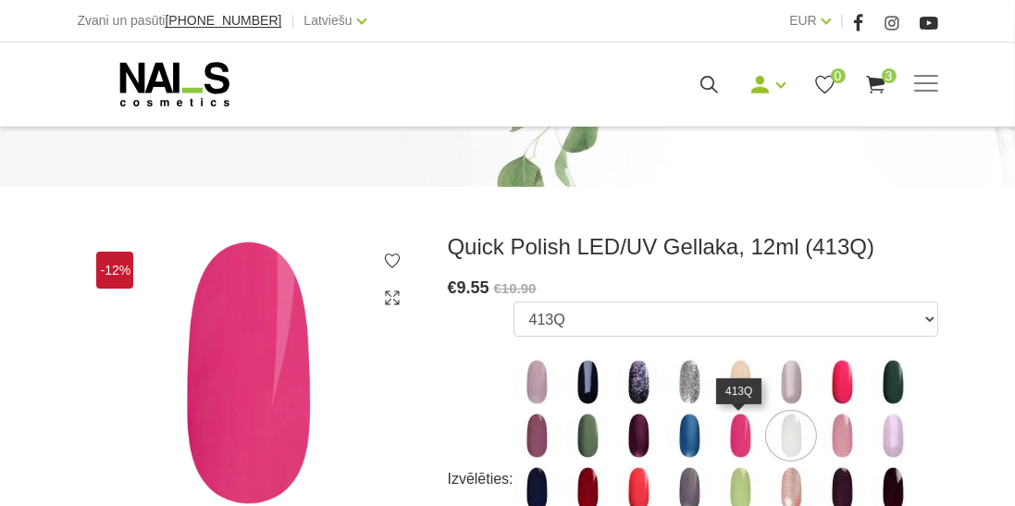
click at [893, 444] on img at bounding box center [893, 436] width 46 height 46
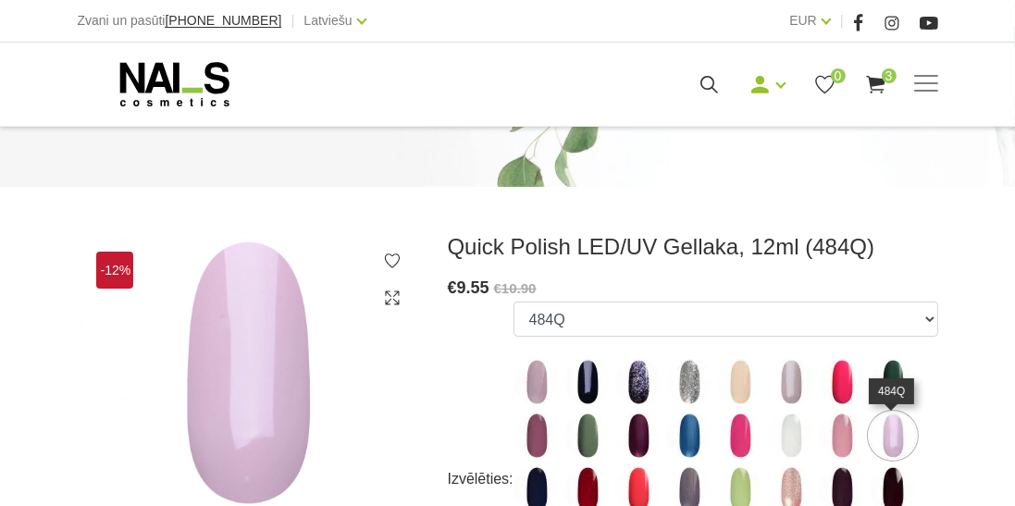
click at [532, 490] on img at bounding box center [537, 489] width 46 height 46
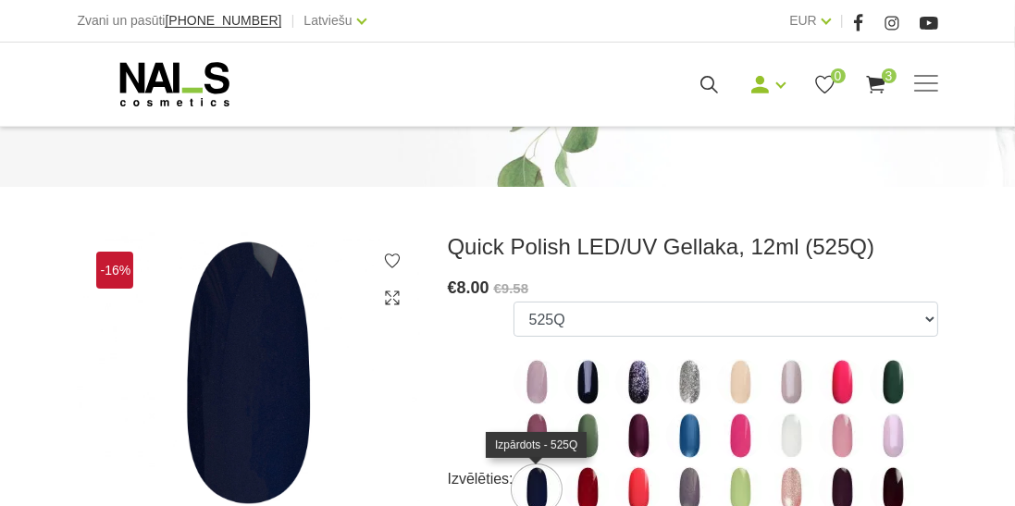
click at [592, 488] on img at bounding box center [587, 489] width 46 height 46
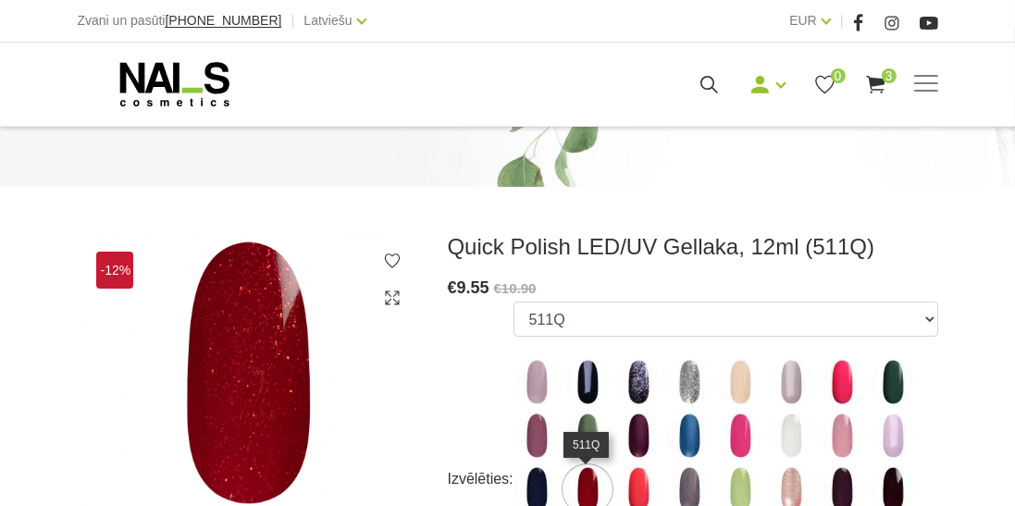
click at [651, 487] on img at bounding box center [638, 489] width 46 height 46
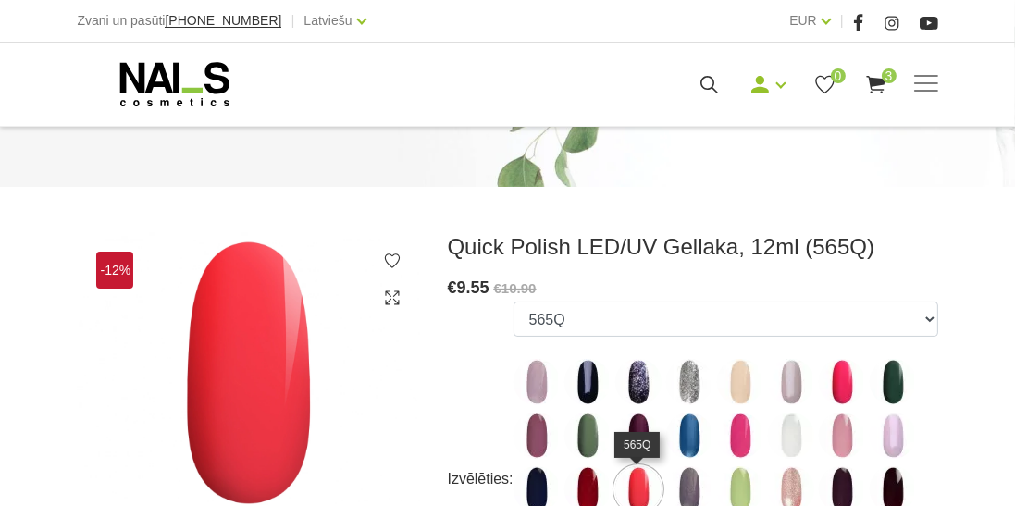
click at [586, 494] on img at bounding box center [587, 489] width 46 height 46
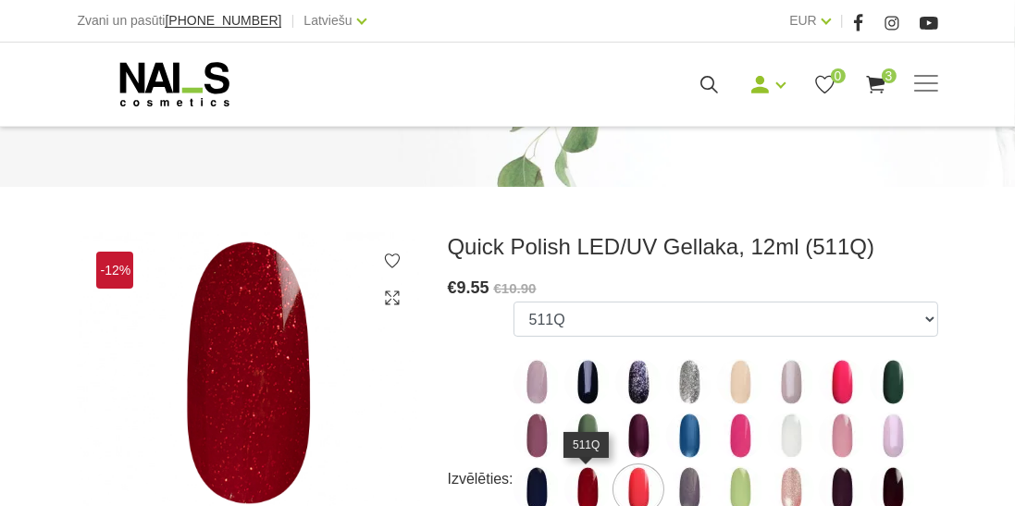
click at [736, 501] on img at bounding box center [740, 489] width 46 height 46
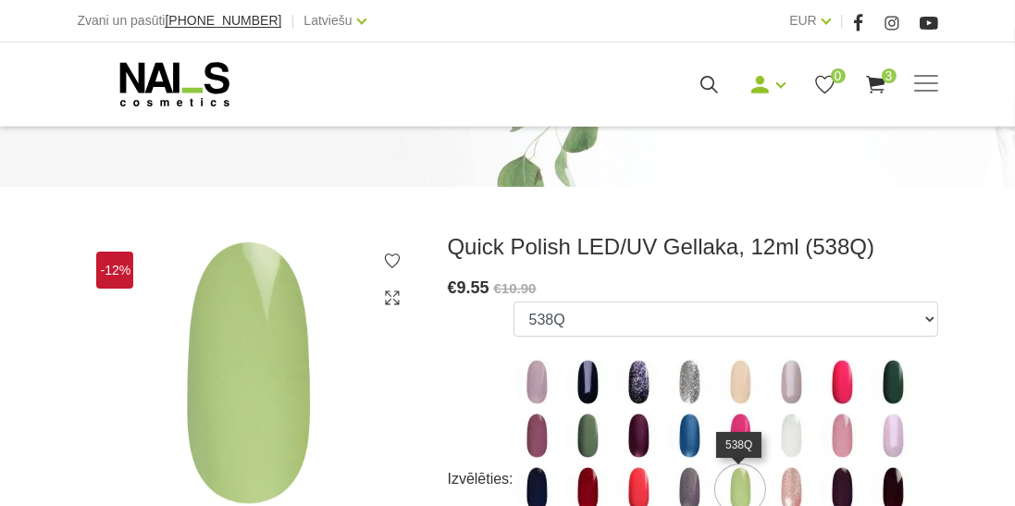
click at [844, 496] on img at bounding box center [842, 489] width 46 height 46
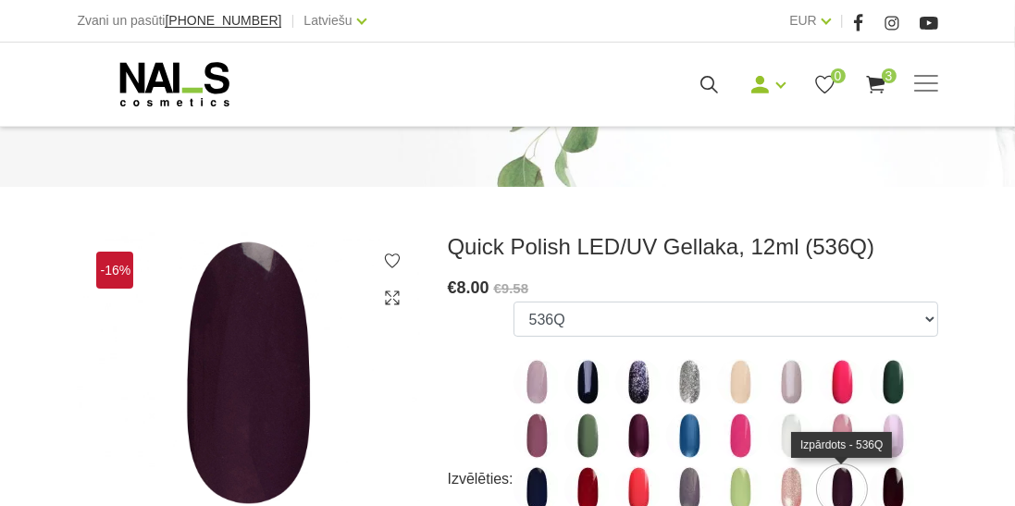
click at [841, 391] on img at bounding box center [842, 382] width 46 height 46
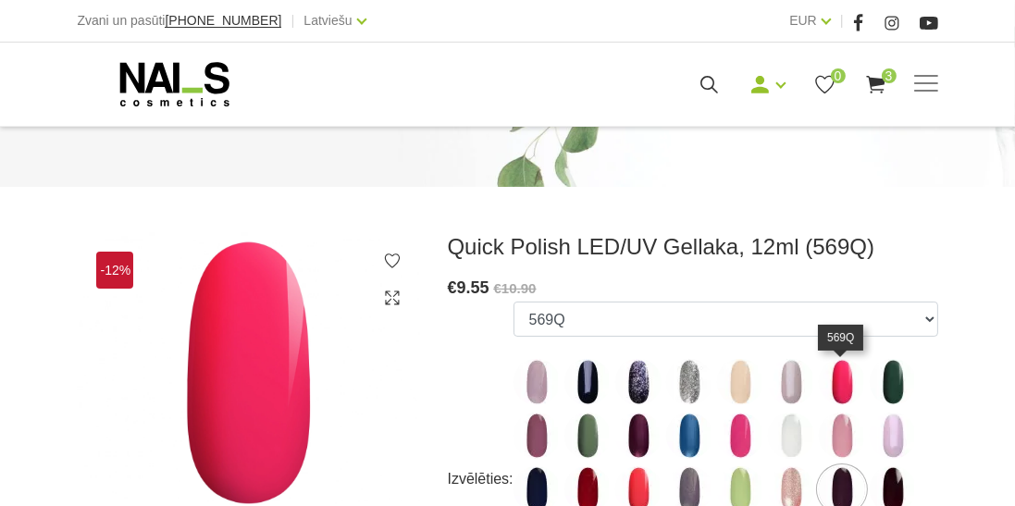
click at [893, 500] on img at bounding box center [893, 489] width 46 height 46
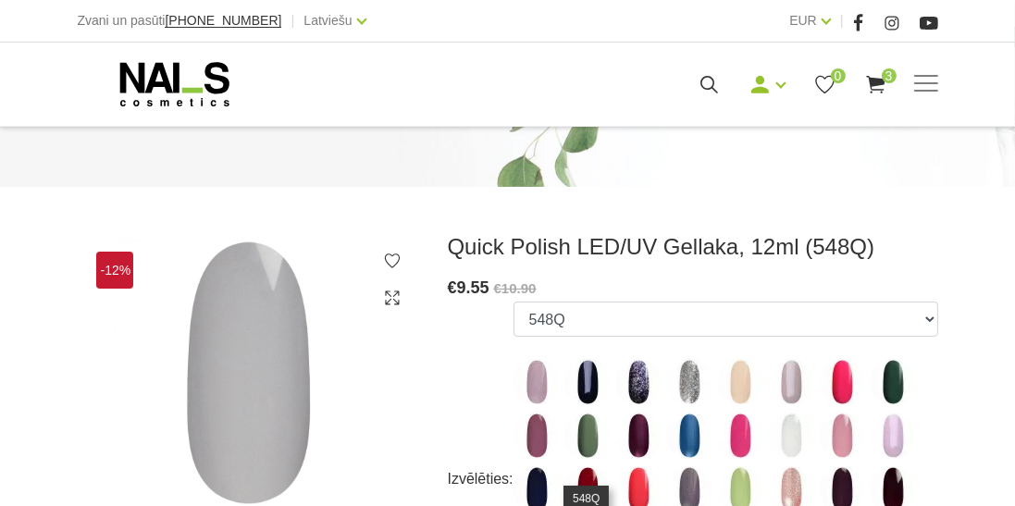
select select "4356"
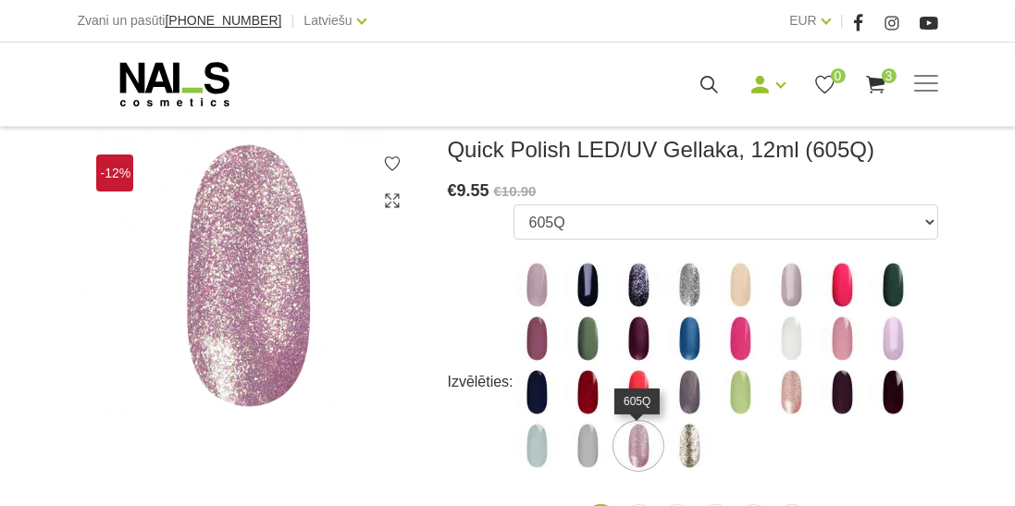
scroll to position [256, 0]
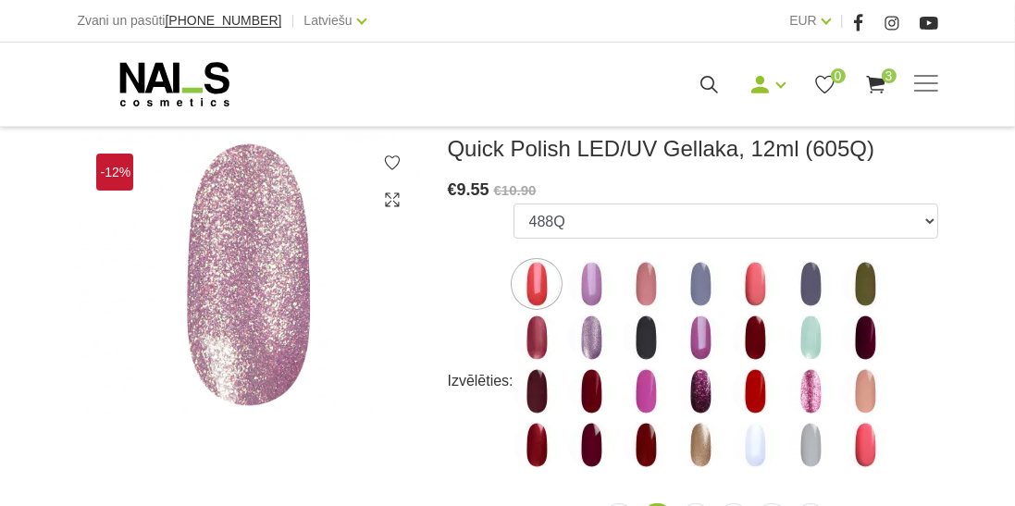
click at [641, 398] on img at bounding box center [646, 391] width 46 height 46
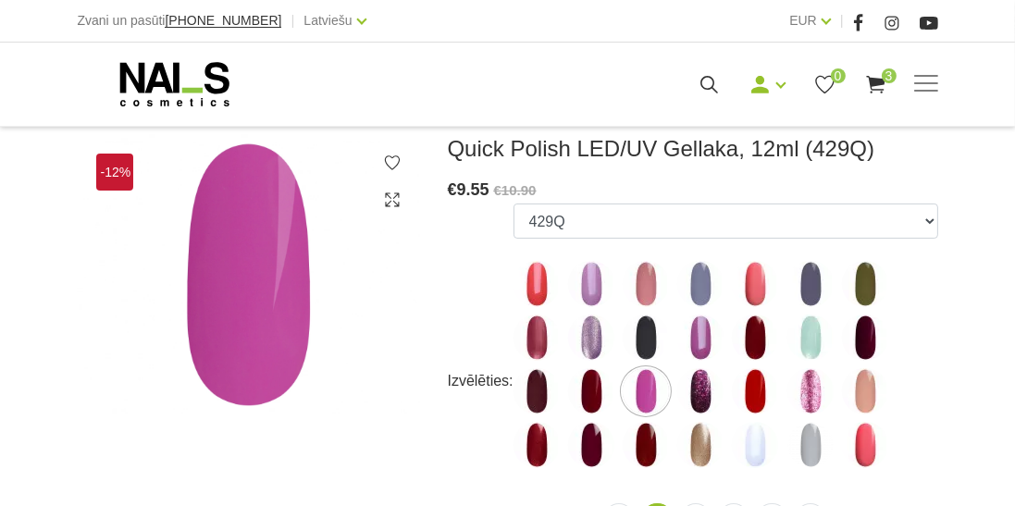
click at [701, 397] on img at bounding box center [700, 391] width 46 height 46
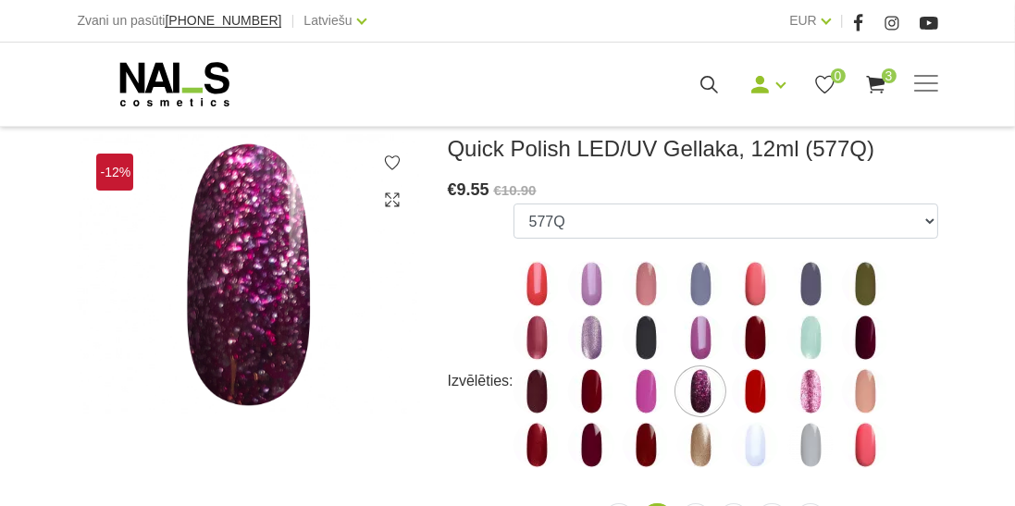
click at [755, 400] on img at bounding box center [755, 391] width 46 height 46
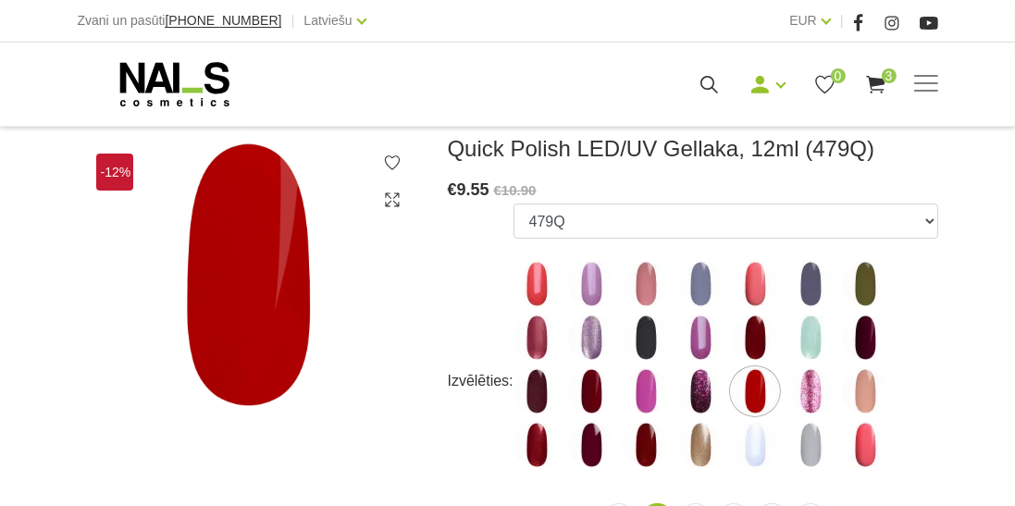
click at [540, 453] on img at bounding box center [537, 445] width 46 height 46
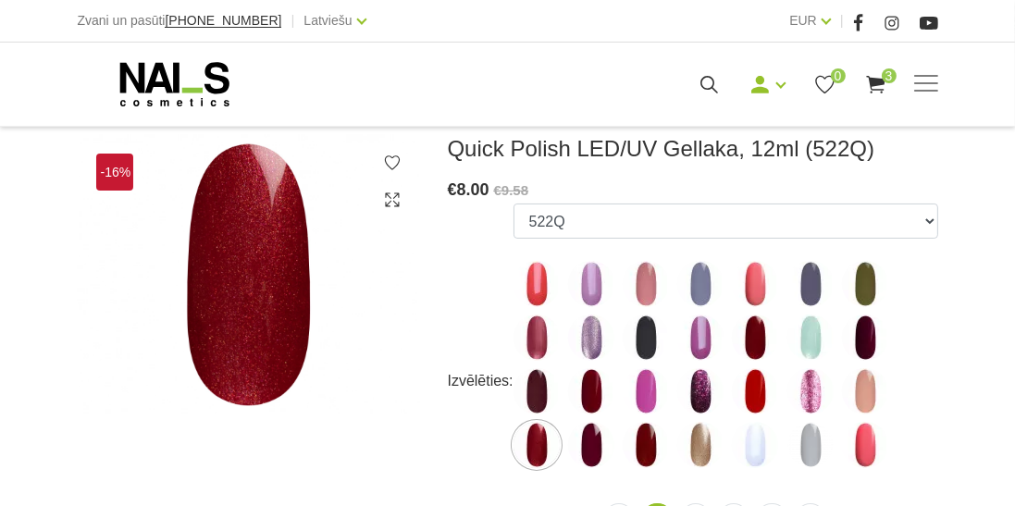
click at [596, 444] on img at bounding box center [591, 445] width 46 height 46
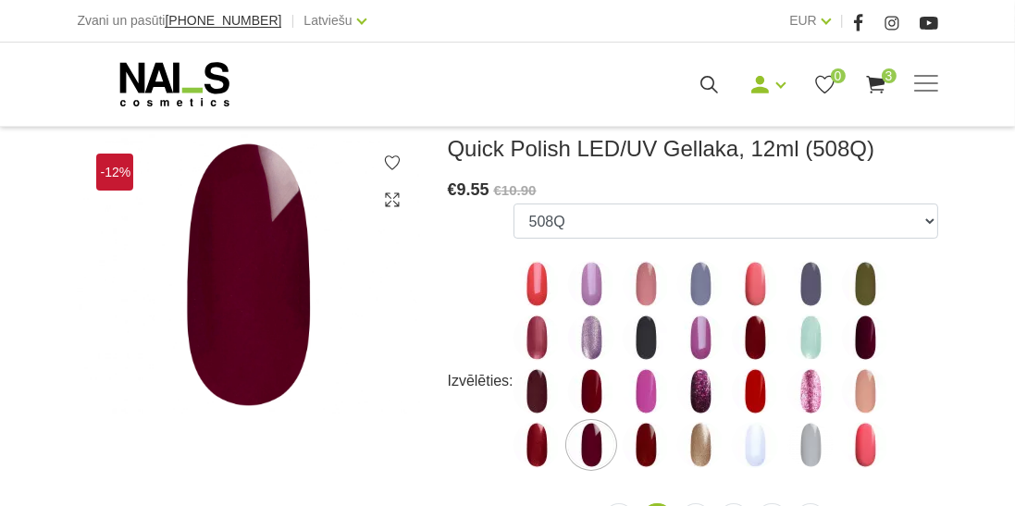
click at [648, 441] on img at bounding box center [646, 445] width 46 height 46
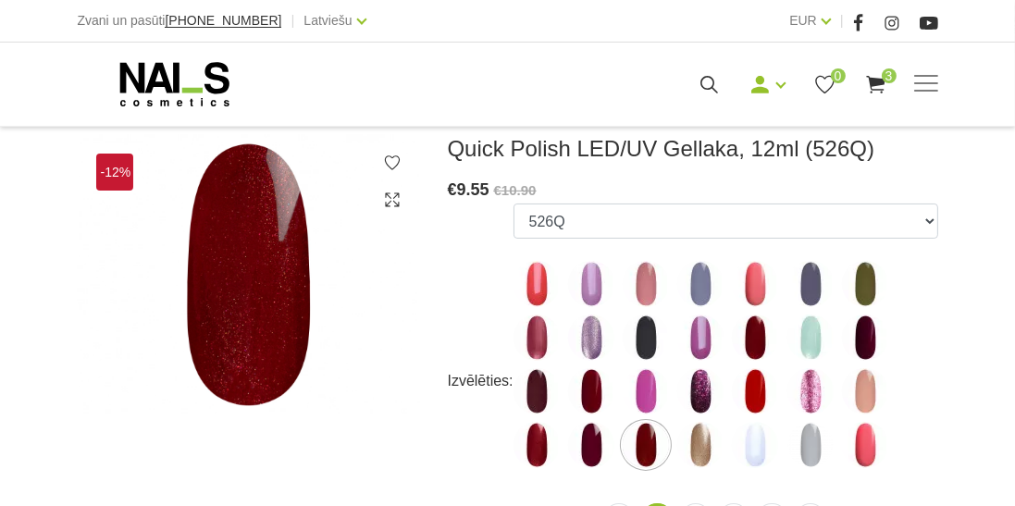
click at [591, 450] on img at bounding box center [591, 445] width 46 height 46
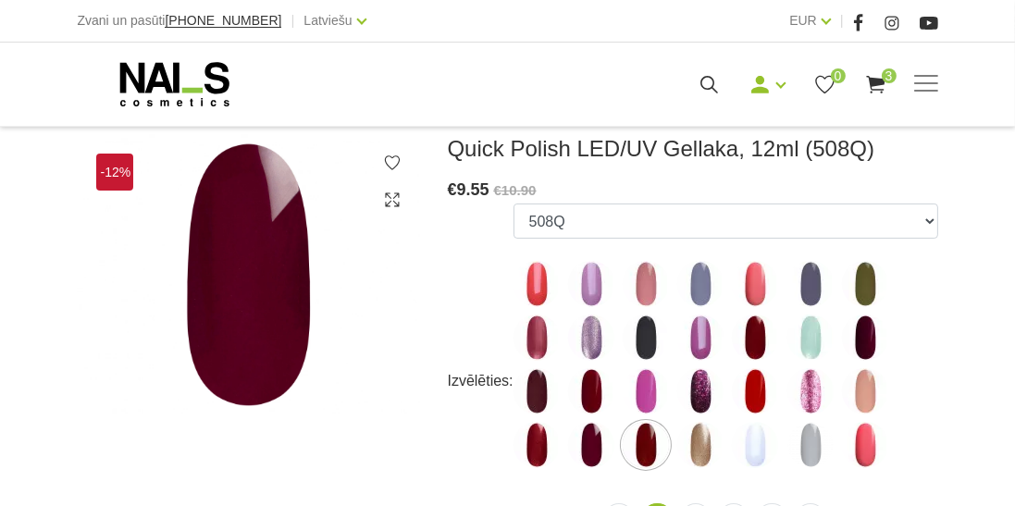
click at [697, 442] on img at bounding box center [700, 445] width 46 height 46
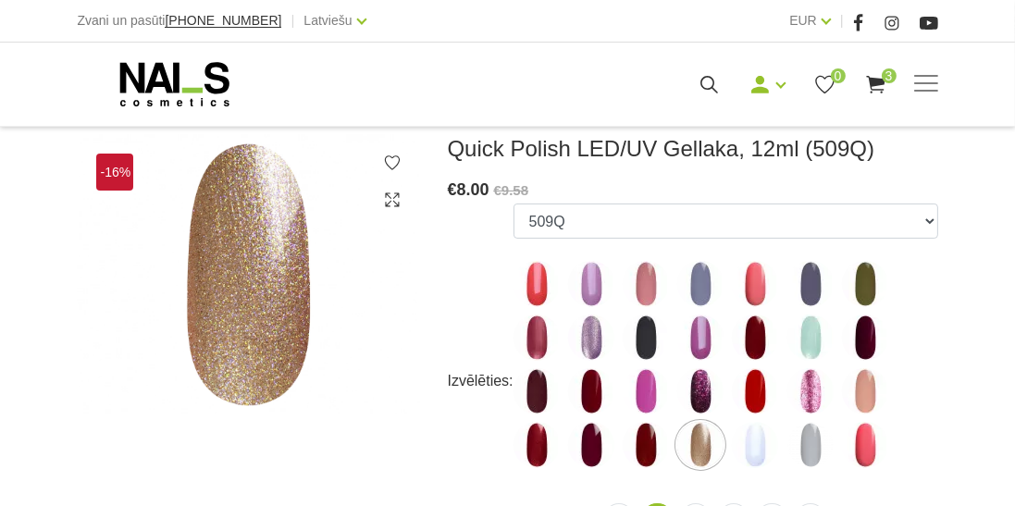
click at [751, 451] on img at bounding box center [755, 445] width 46 height 46
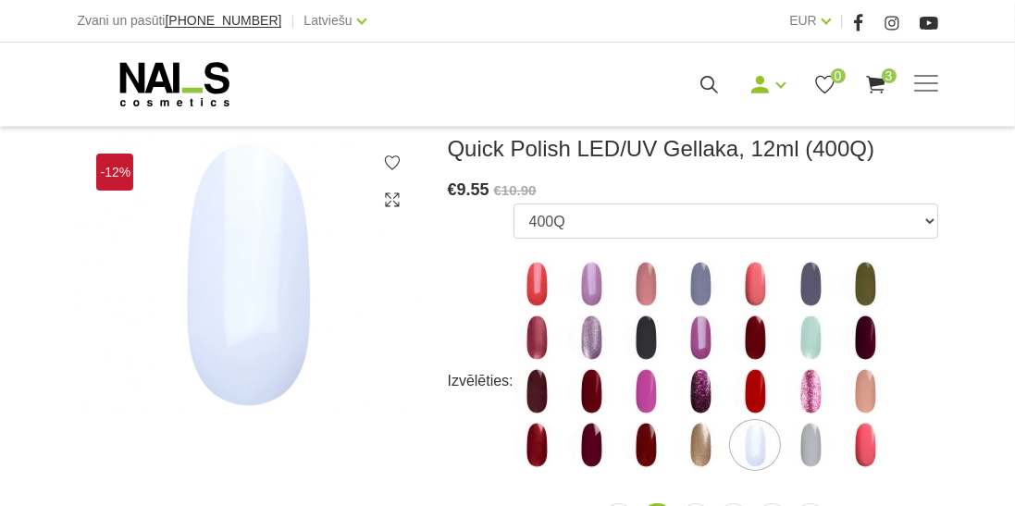
click at [804, 446] on img at bounding box center [811, 445] width 46 height 46
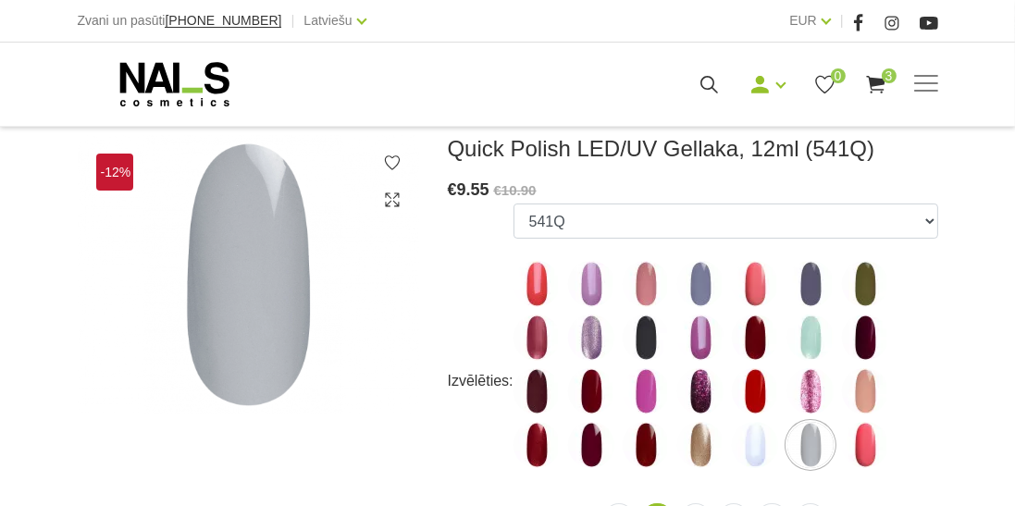
click at [862, 454] on img at bounding box center [865, 445] width 46 height 46
select select "4388"
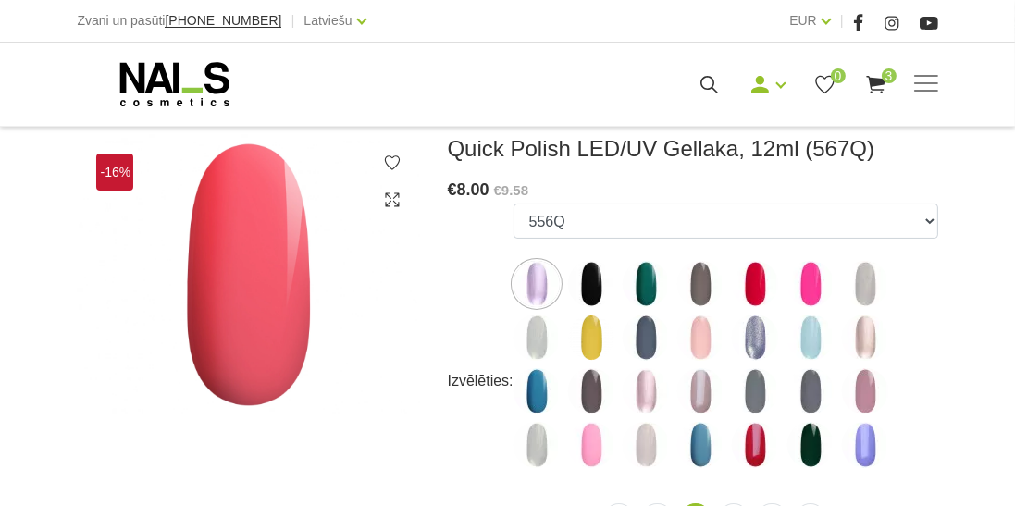
click at [531, 285] on img at bounding box center [537, 284] width 46 height 46
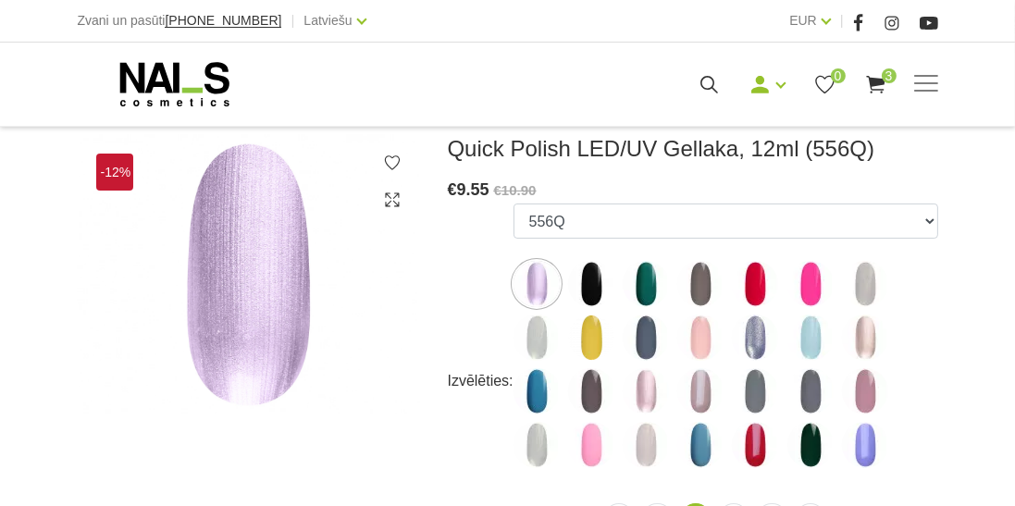
click at [695, 280] on img at bounding box center [700, 284] width 46 height 46
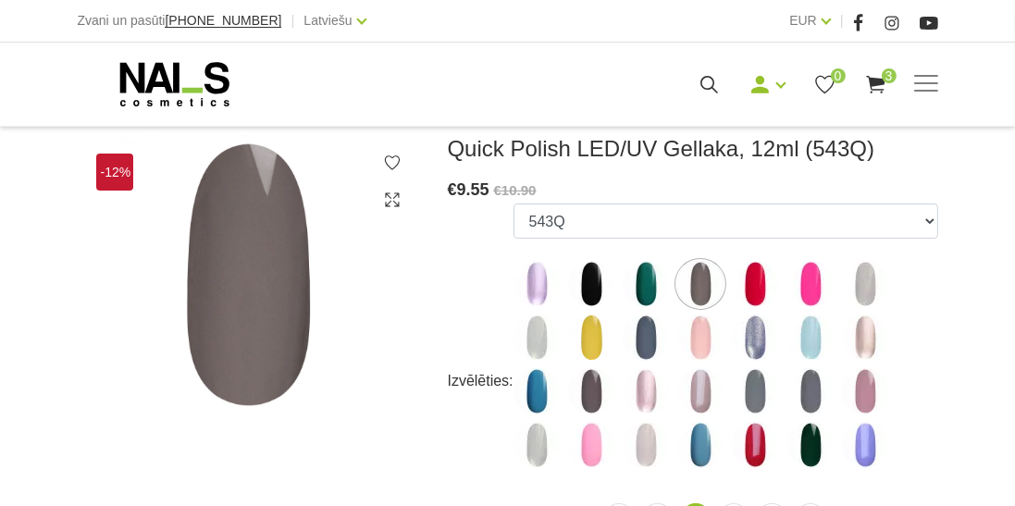
click at [748, 279] on img at bounding box center [755, 284] width 46 height 46
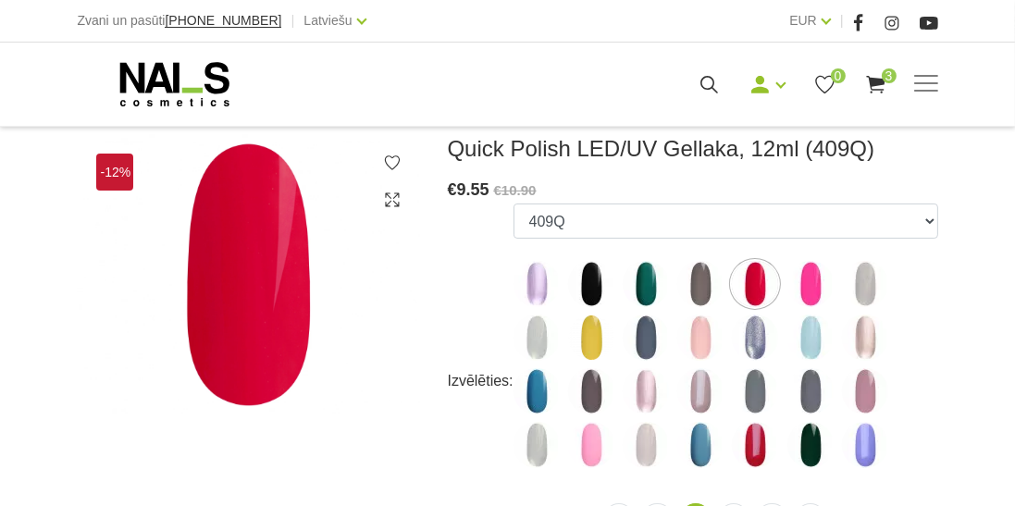
click at [814, 279] on img at bounding box center [811, 284] width 46 height 46
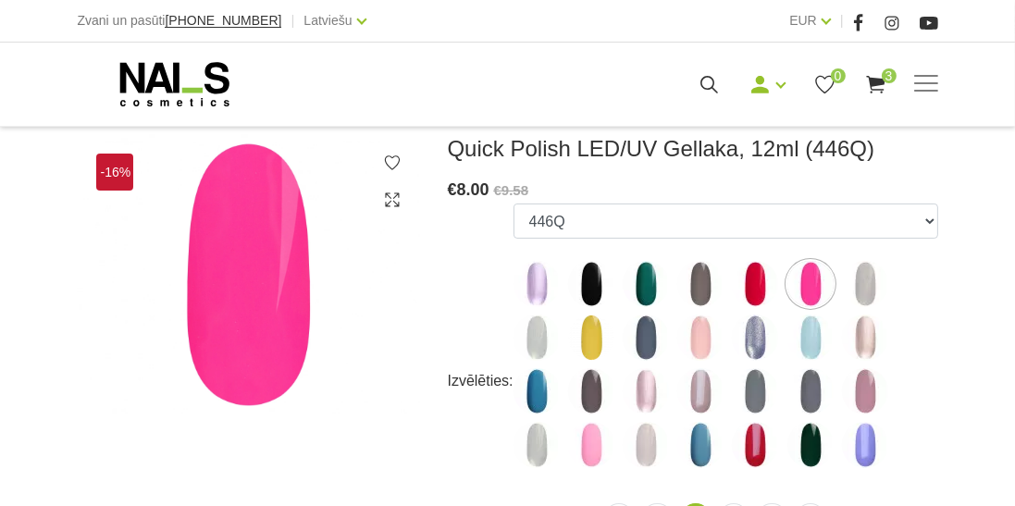
click at [593, 339] on img at bounding box center [591, 338] width 46 height 46
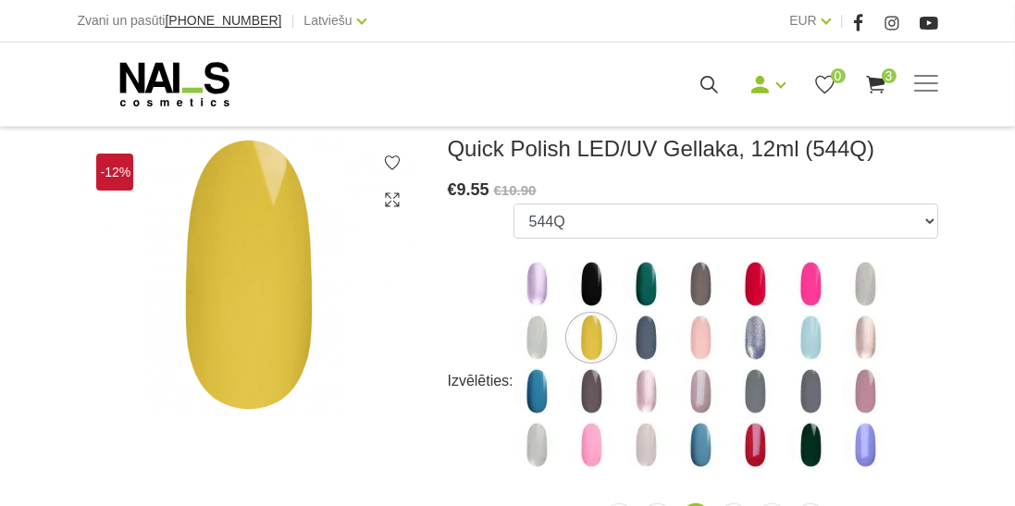
click at [646, 346] on img at bounding box center [646, 338] width 46 height 46
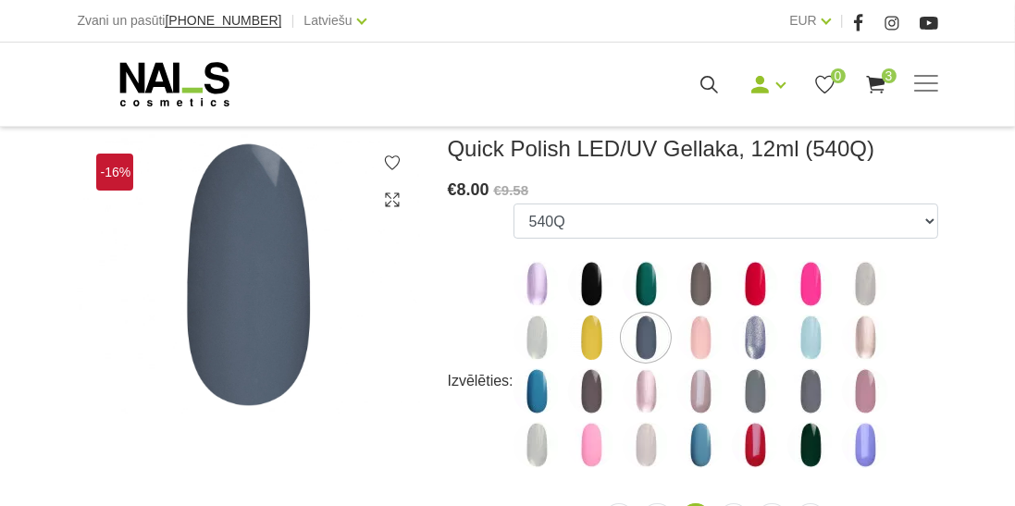
click at [707, 343] on img at bounding box center [700, 338] width 46 height 46
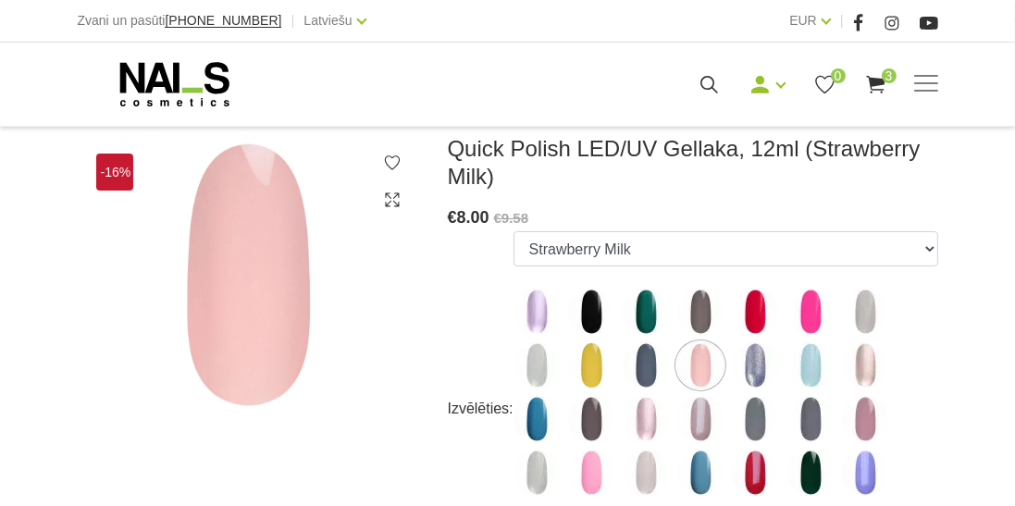
click at [864, 368] on img at bounding box center [865, 365] width 46 height 46
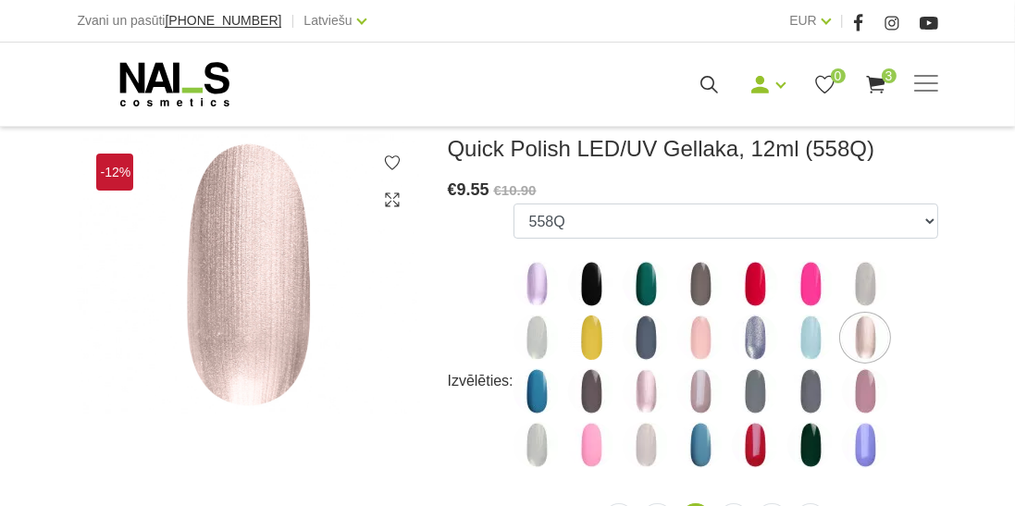
click at [799, 345] on img at bounding box center [811, 338] width 46 height 46
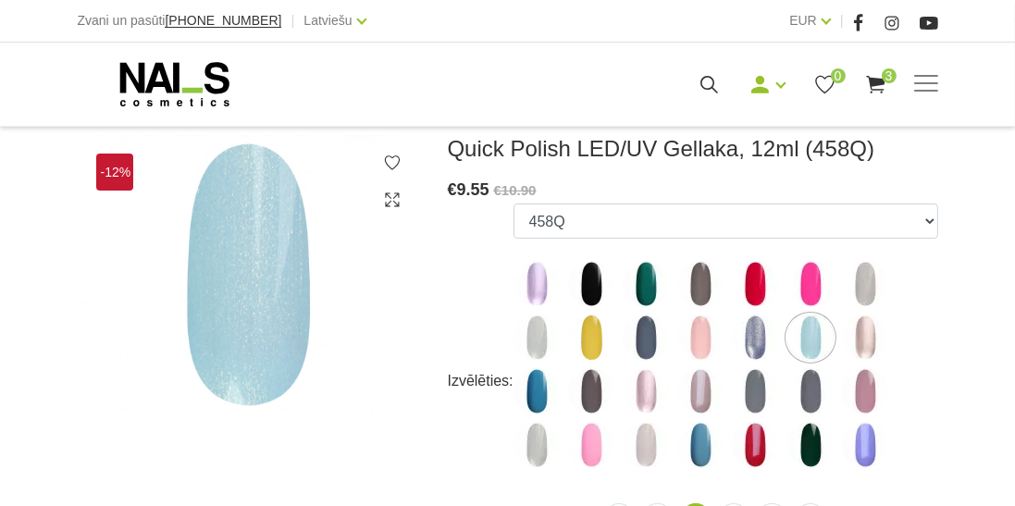
click at [855, 348] on img at bounding box center [865, 338] width 46 height 46
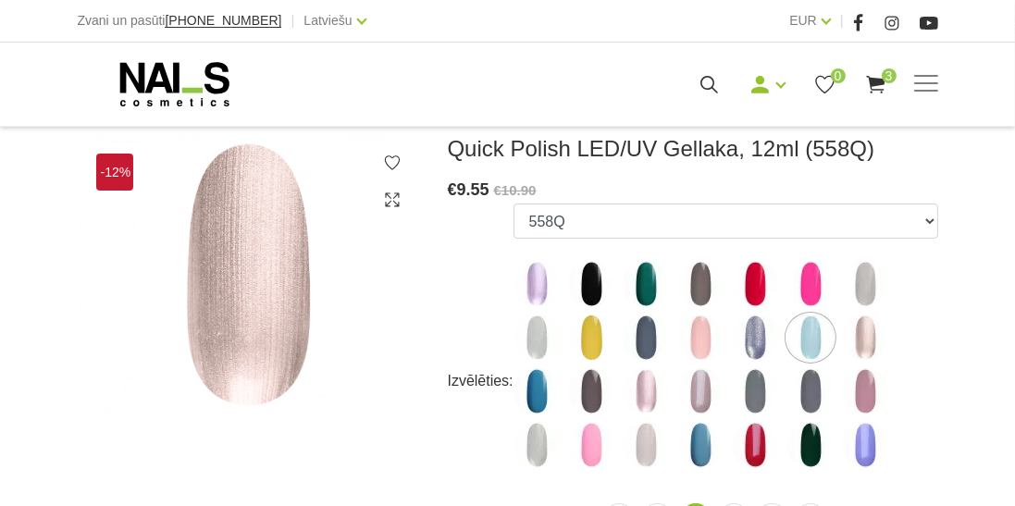
click at [871, 341] on img at bounding box center [865, 338] width 46 height 46
click at [534, 403] on img at bounding box center [537, 391] width 46 height 46
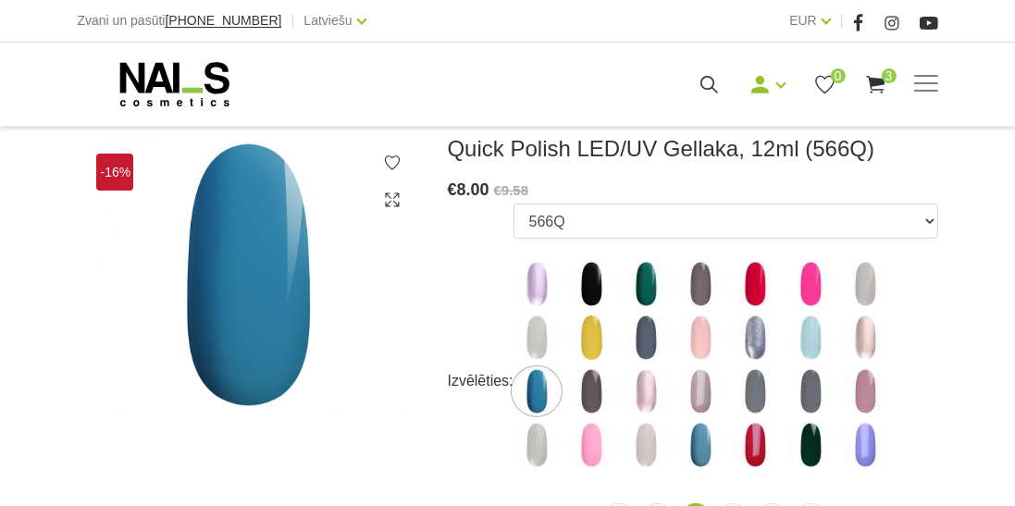
click at [857, 453] on img at bounding box center [865, 445] width 46 height 46
select select "4423"
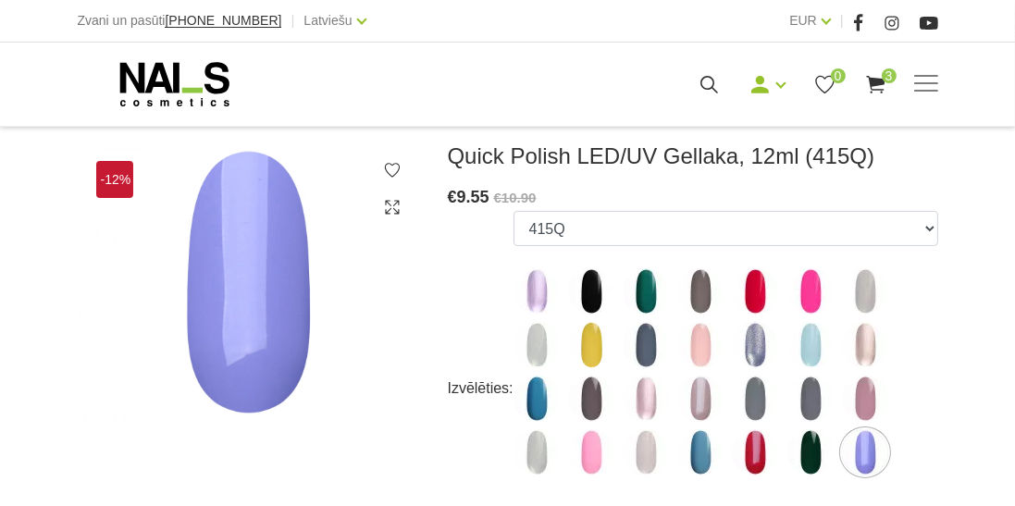
scroll to position [248, 0]
click at [935, 82] on span at bounding box center [926, 83] width 24 height 2
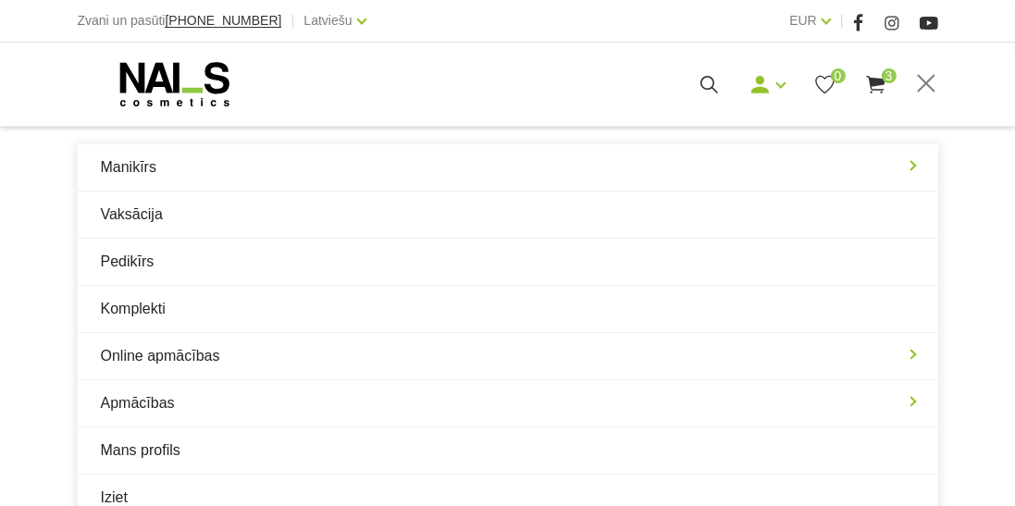
click at [180, 177] on link "Manikīrs" at bounding box center [508, 167] width 861 height 46
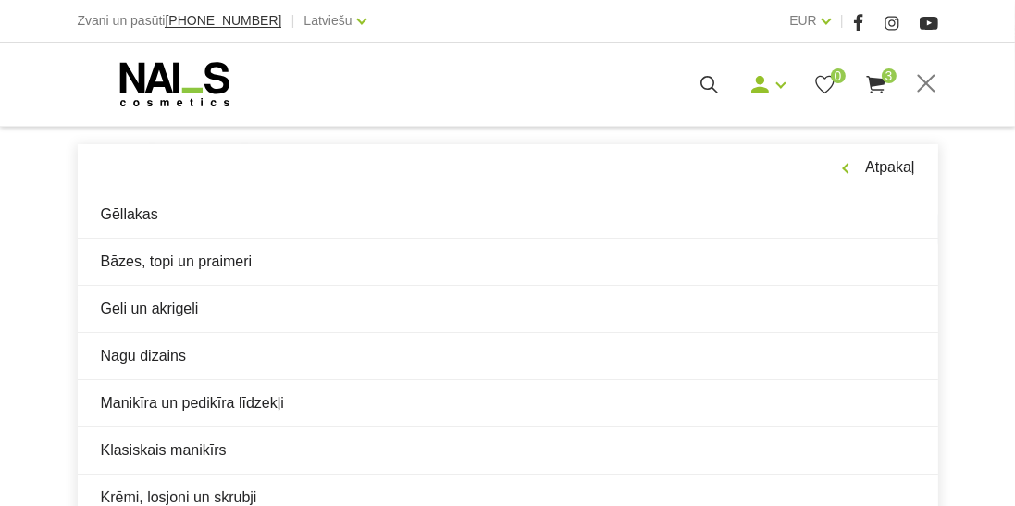
click at [303, 218] on link "Gēllakas" at bounding box center [508, 215] width 861 height 46
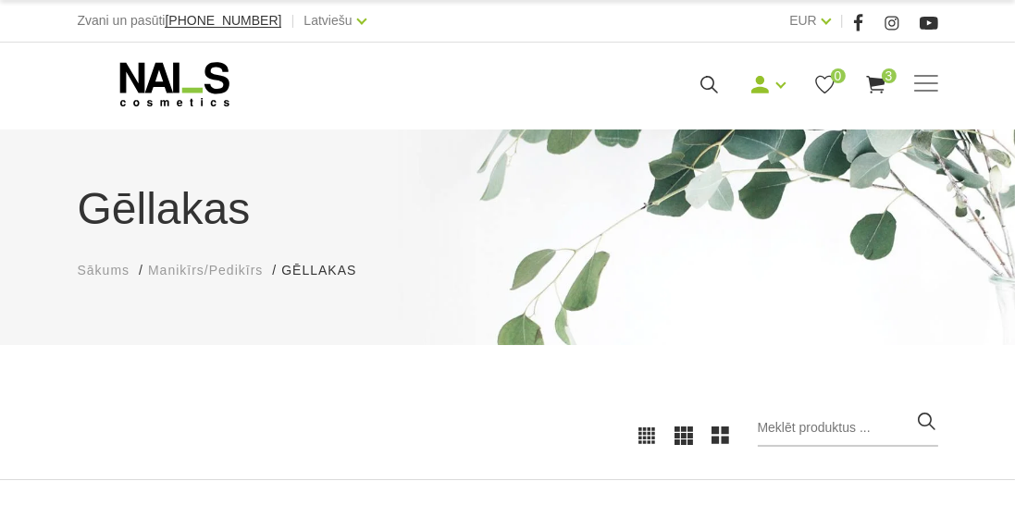
click at [924, 82] on span at bounding box center [926, 83] width 24 height 2
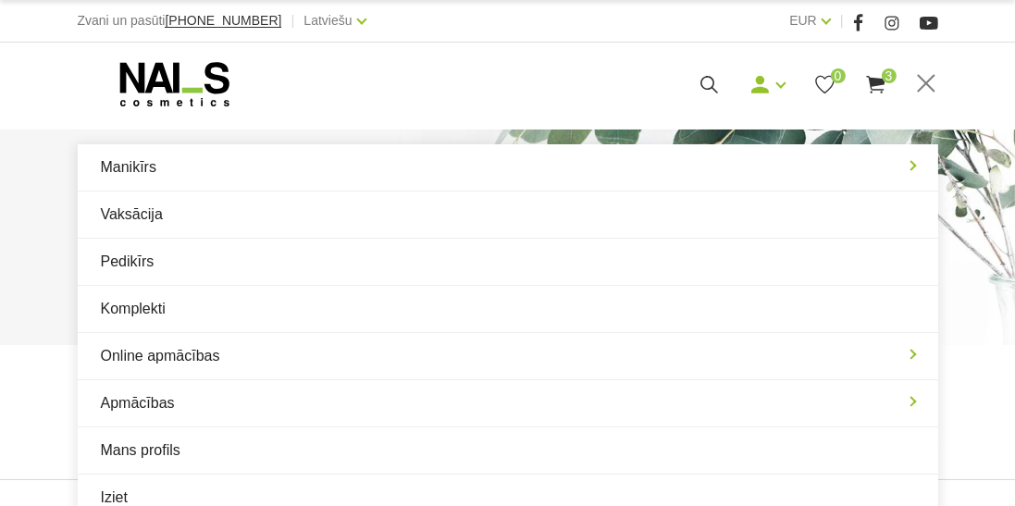
click at [242, 175] on link "Manikīrs" at bounding box center [508, 167] width 861 height 46
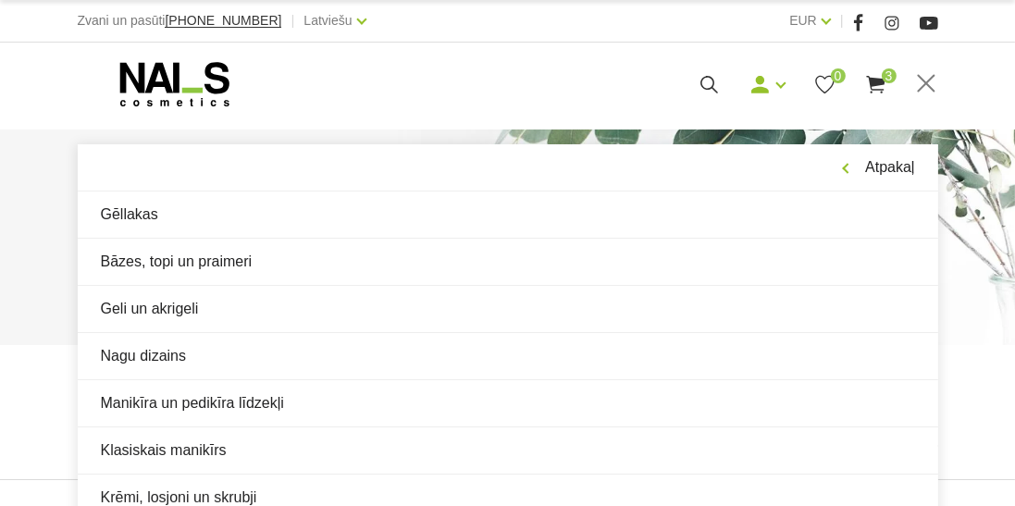
click at [232, 264] on link "Bāzes, topi un praimeri" at bounding box center [508, 262] width 861 height 46
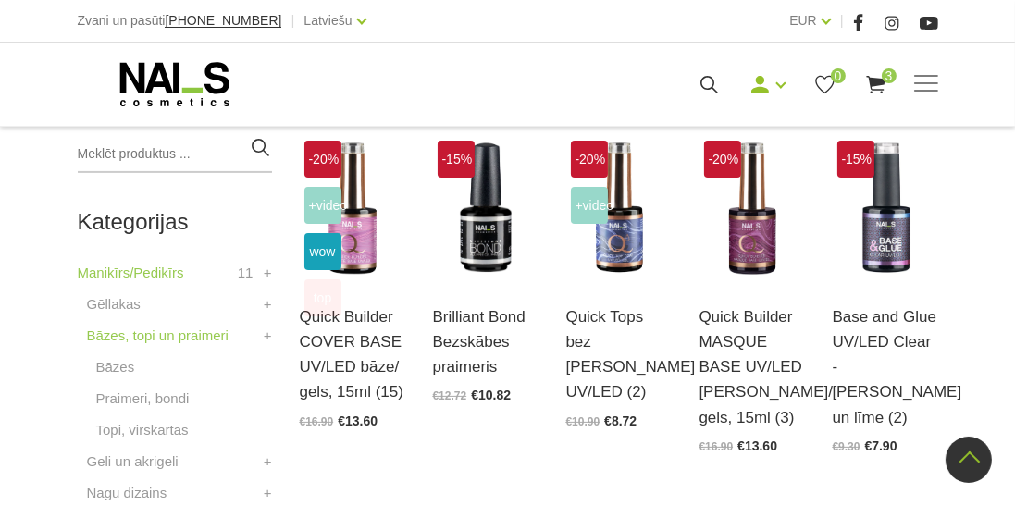
scroll to position [438, 0]
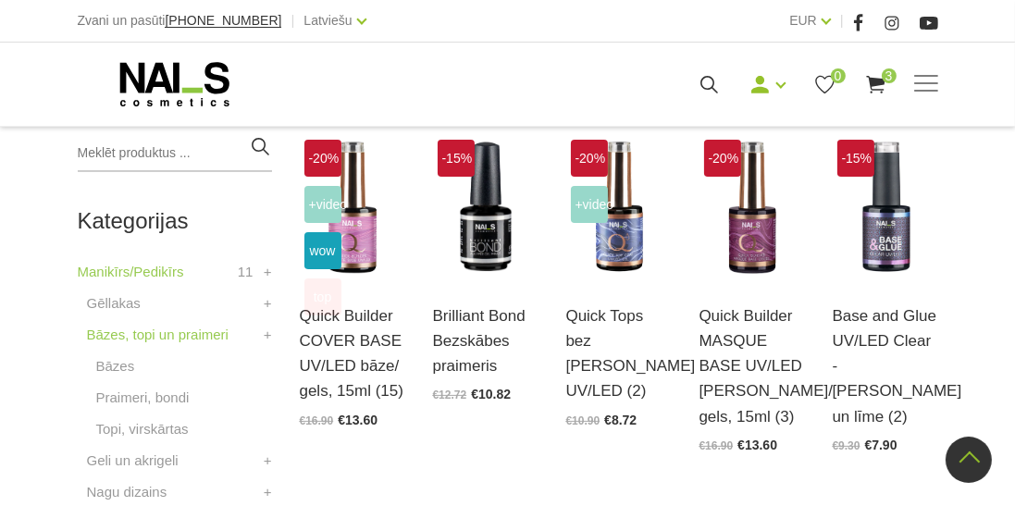
click at [748, 350] on link "Quick Builder MASQUE BASE UV/LED [PERSON_NAME]/ gels, 15ml (3)" at bounding box center [752, 367] width 105 height 126
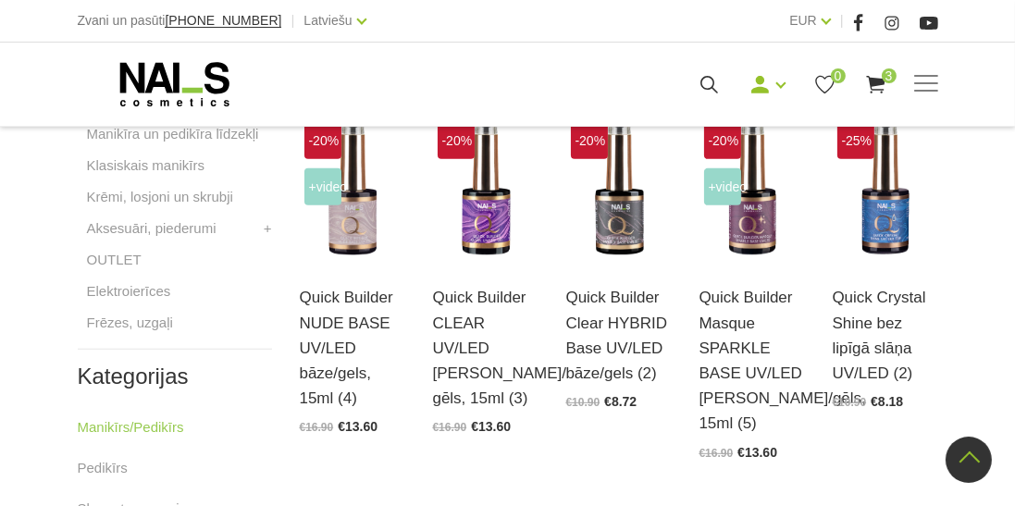
scroll to position [823, 0]
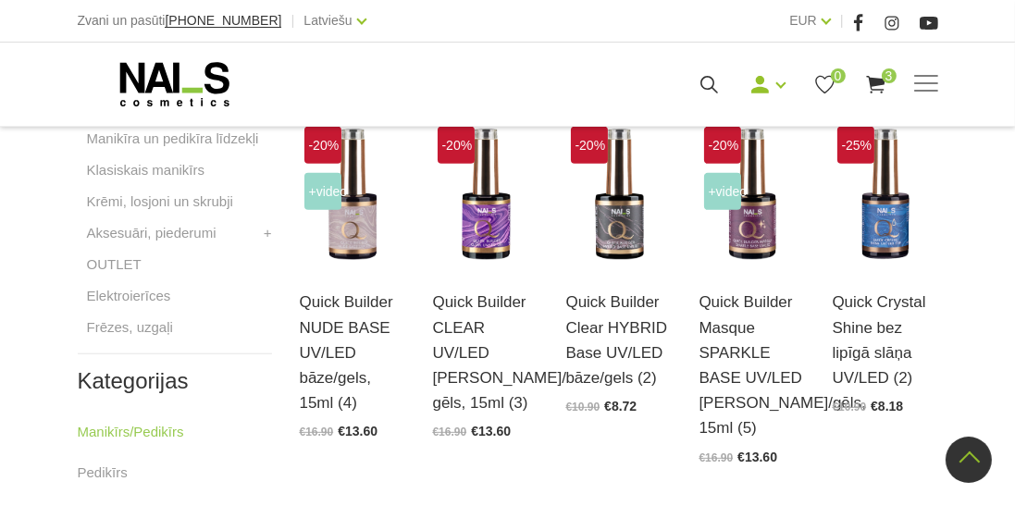
click at [352, 296] on link "Quick Builder NUDE BASE UV/LED bāze/gels, 15ml (4)" at bounding box center [352, 353] width 105 height 126
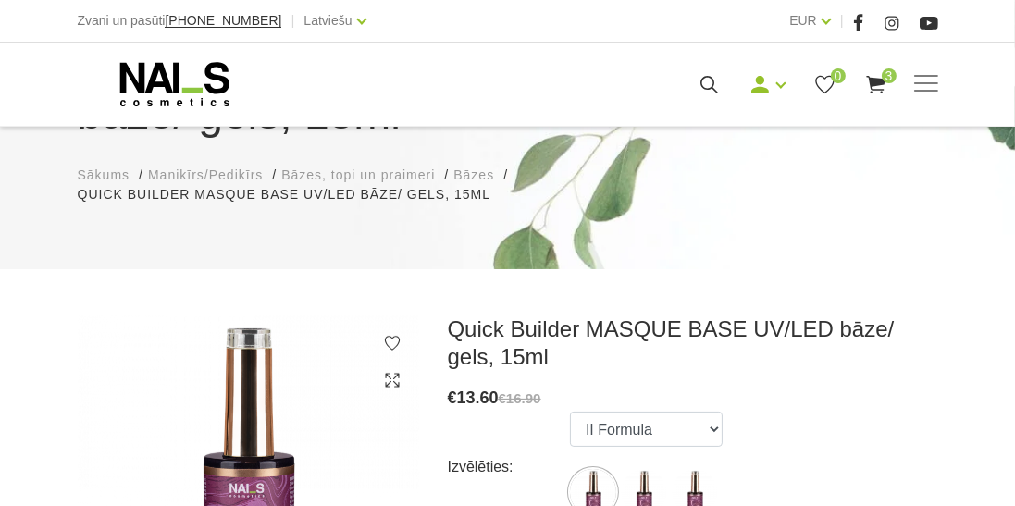
scroll to position [153, 0]
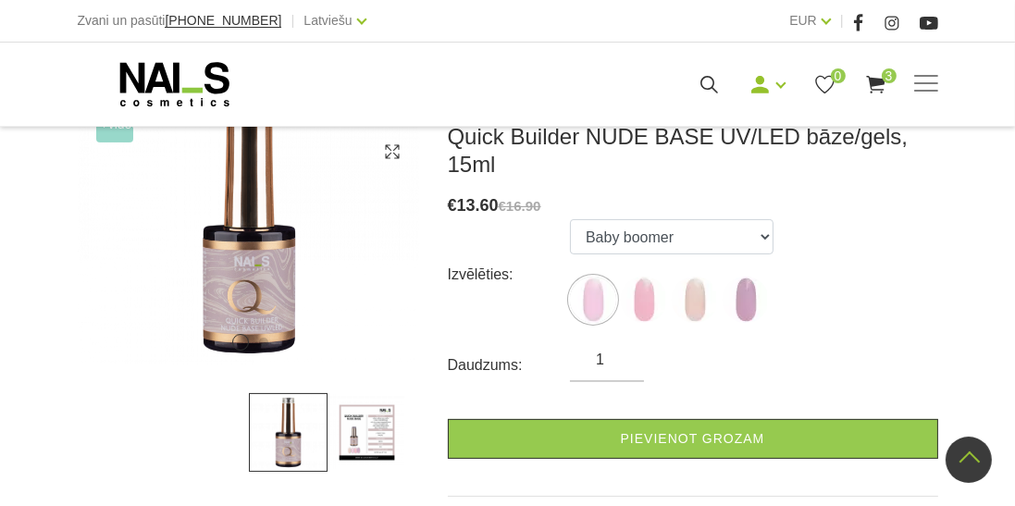
scroll to position [342, 0]
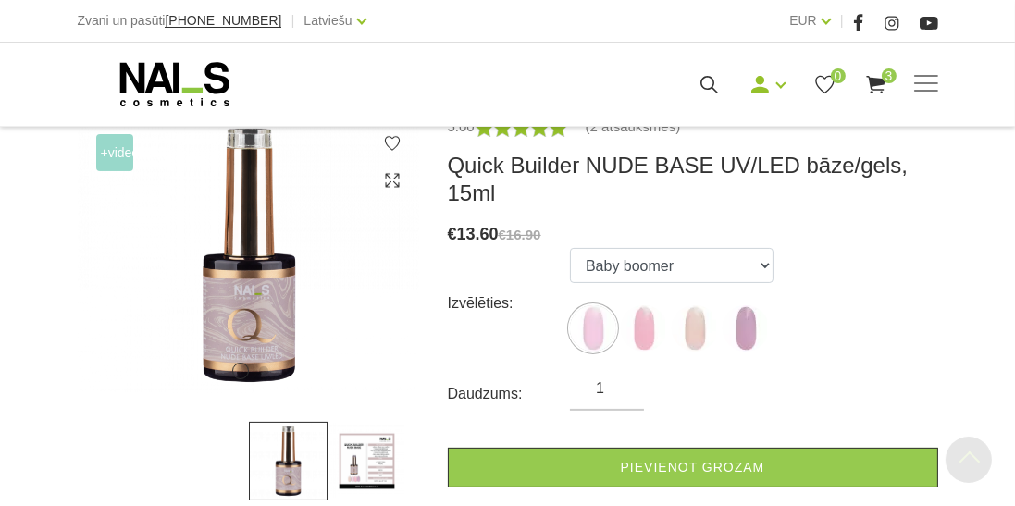
click at [593, 333] on img at bounding box center [593, 328] width 46 height 46
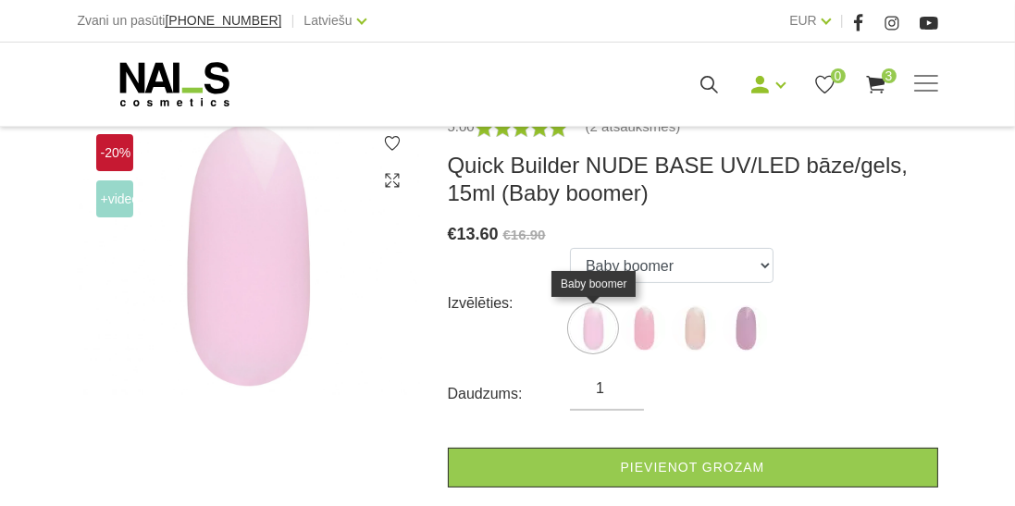
click at [651, 330] on img at bounding box center [644, 328] width 46 height 46
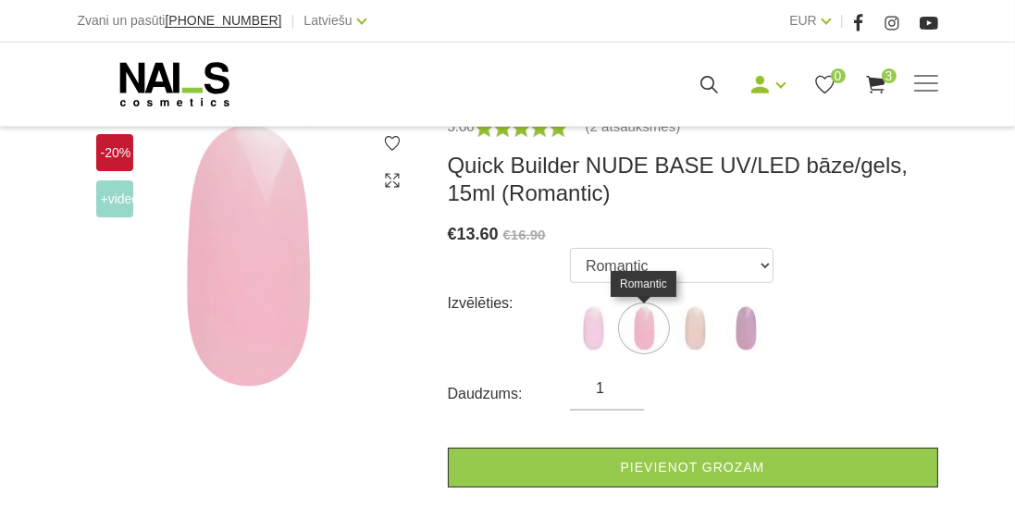
click at [713, 329] on img at bounding box center [695, 328] width 46 height 46
click at [691, 334] on img at bounding box center [695, 328] width 46 height 46
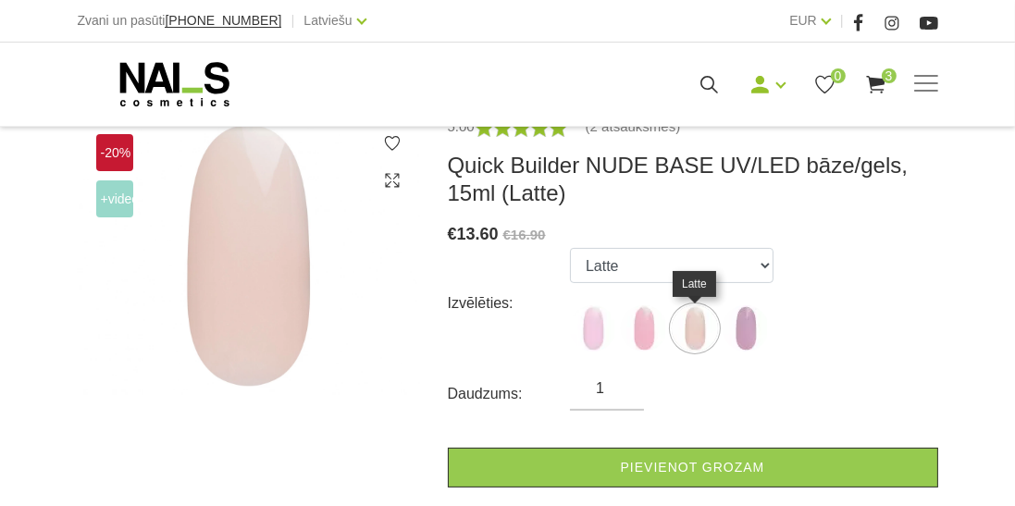
click at [745, 335] on img at bounding box center [746, 328] width 46 height 46
select select "6011"
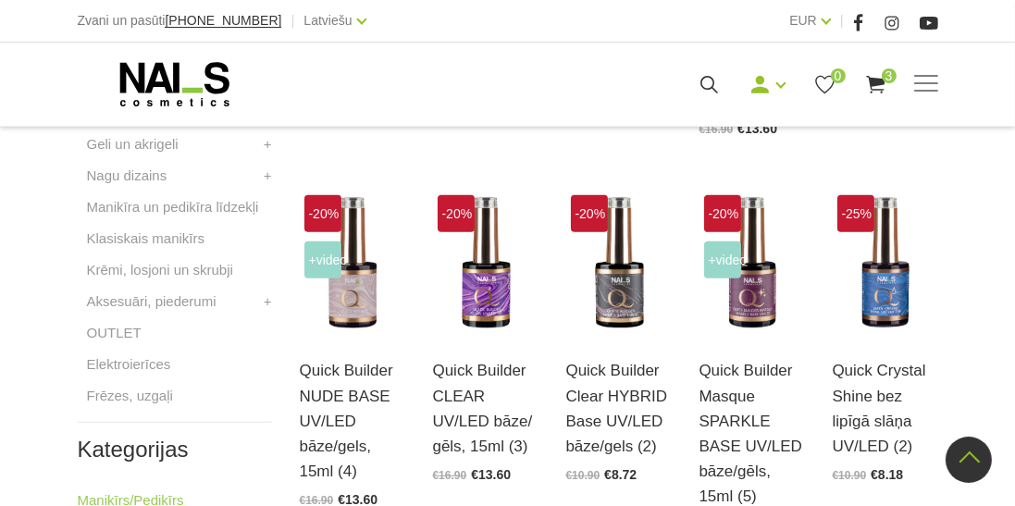
scroll to position [755, 0]
click at [624, 357] on link "Quick Builder Clear HYBRID Base UV/LED bāze/gels (2)" at bounding box center [618, 407] width 105 height 101
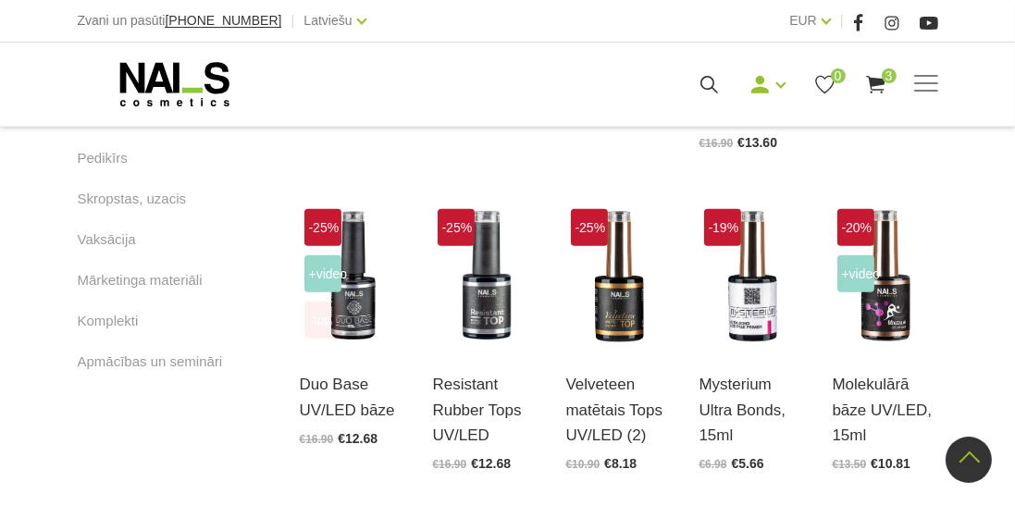
scroll to position [1138, 0]
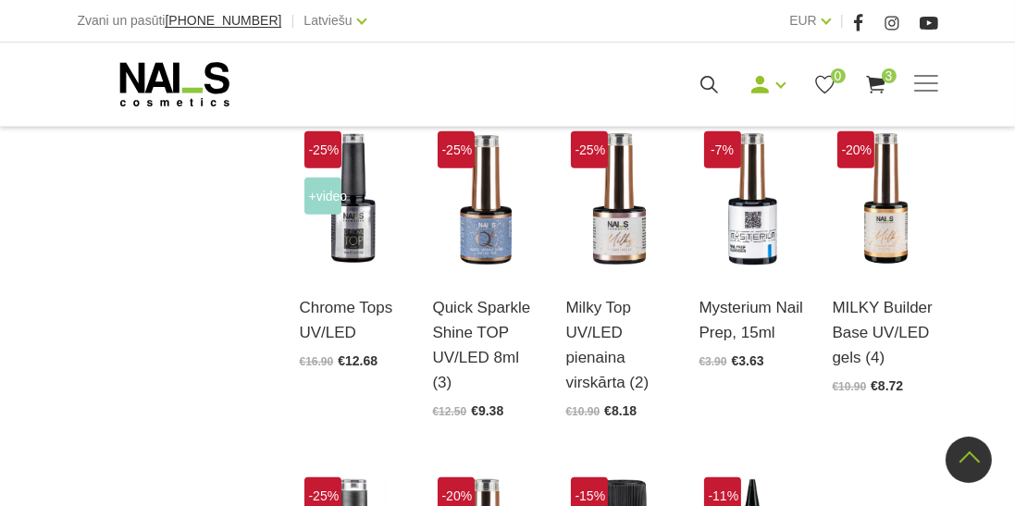
click at [908, 298] on link "MILKY Builder Base UV/LED gels (4)" at bounding box center [885, 333] width 105 height 76
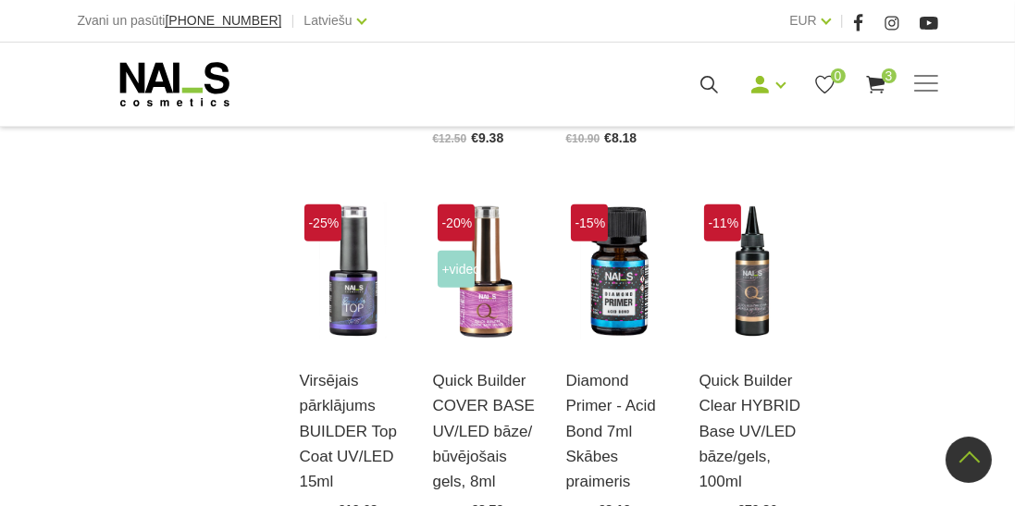
scroll to position [1813, 0]
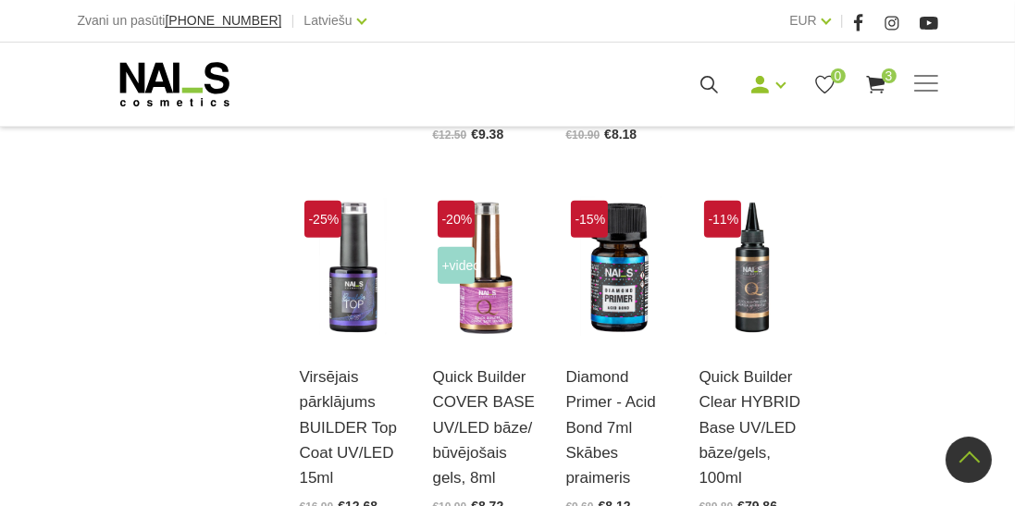
click at [485, 296] on img at bounding box center [485, 268] width 105 height 145
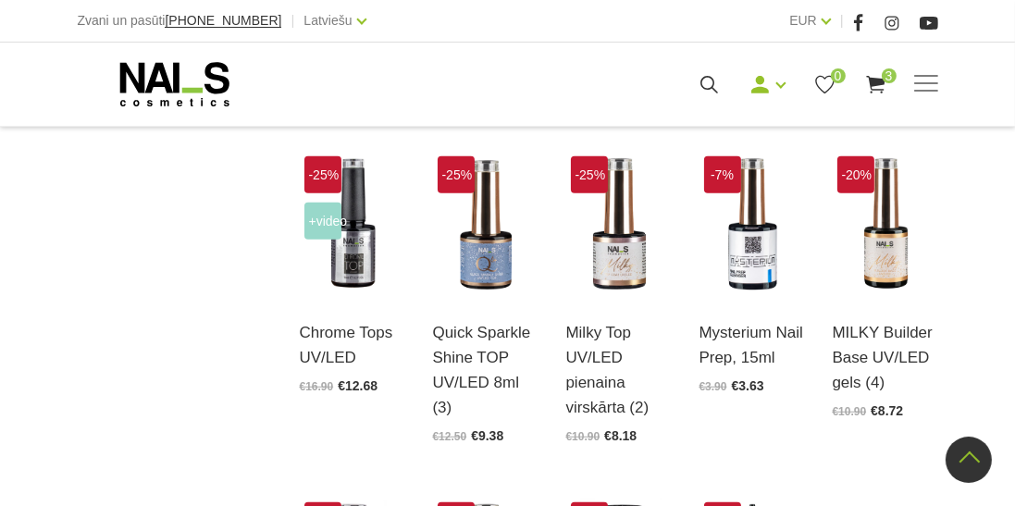
scroll to position [1507, 0]
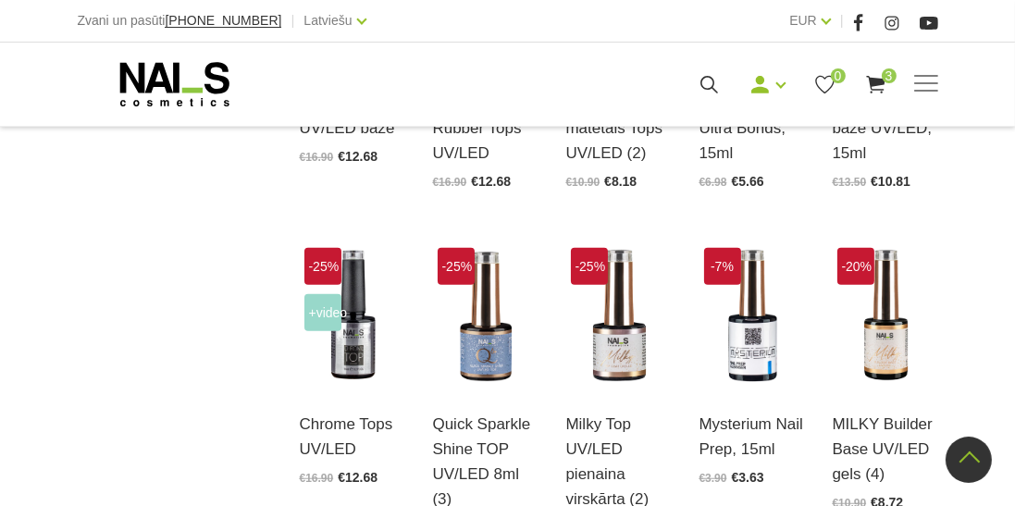
click at [372, 351] on img at bounding box center [352, 315] width 105 height 145
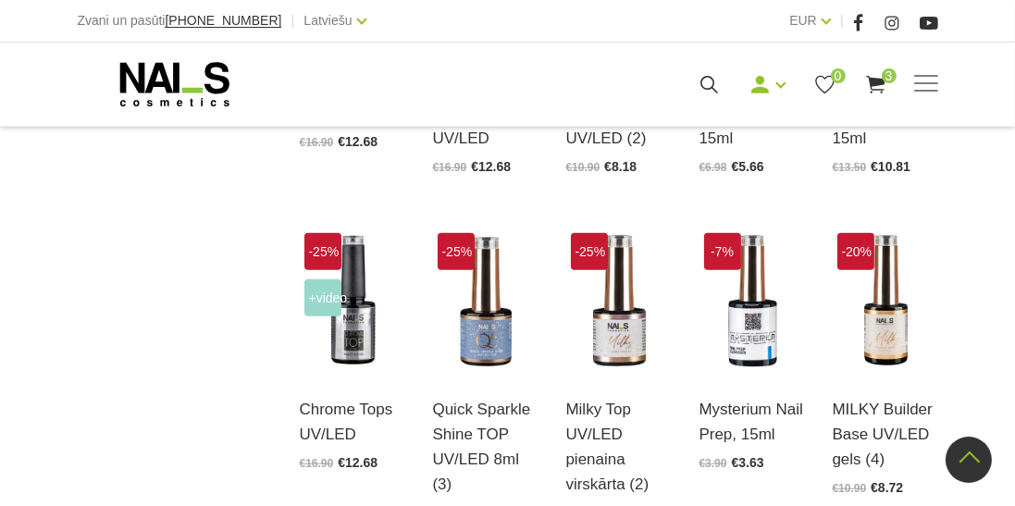
scroll to position [1508, 0]
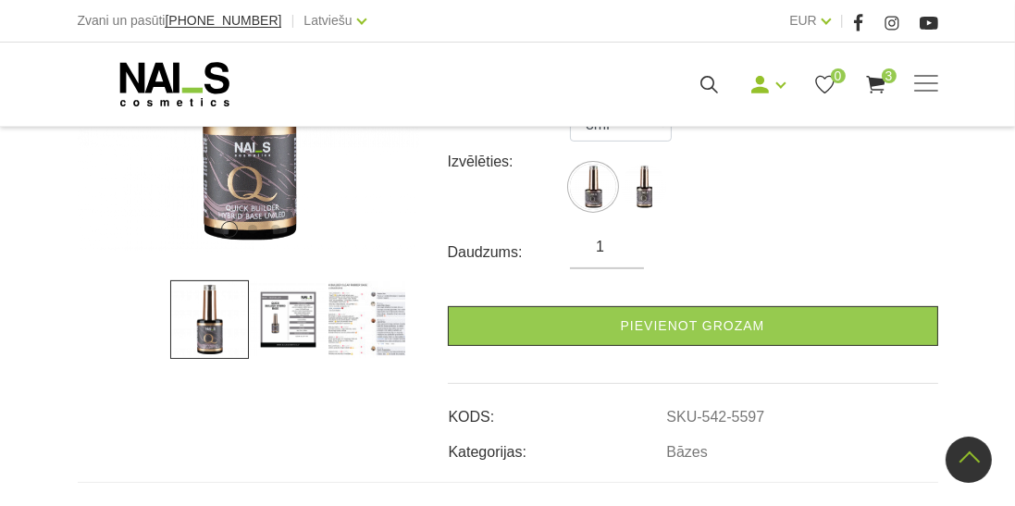
scroll to position [503, 0]
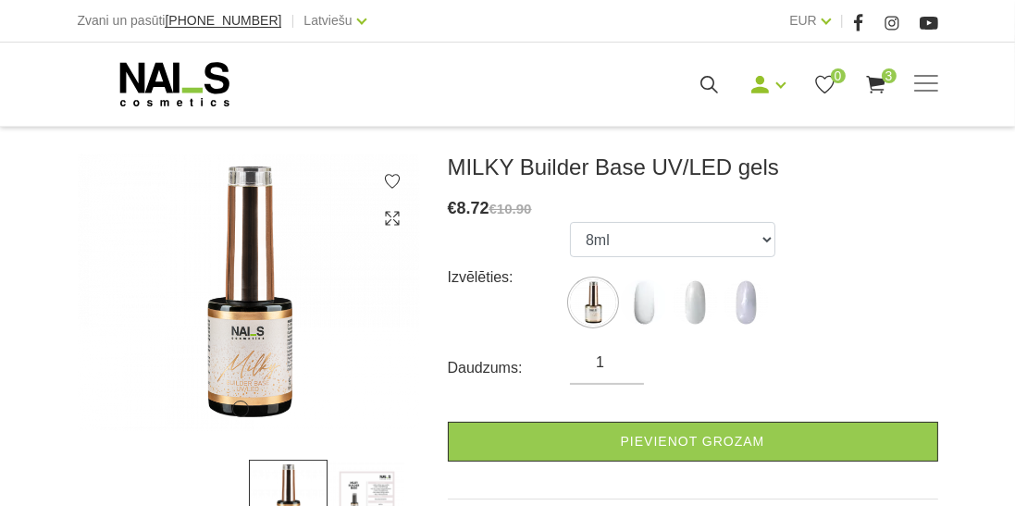
scroll to position [242, 0]
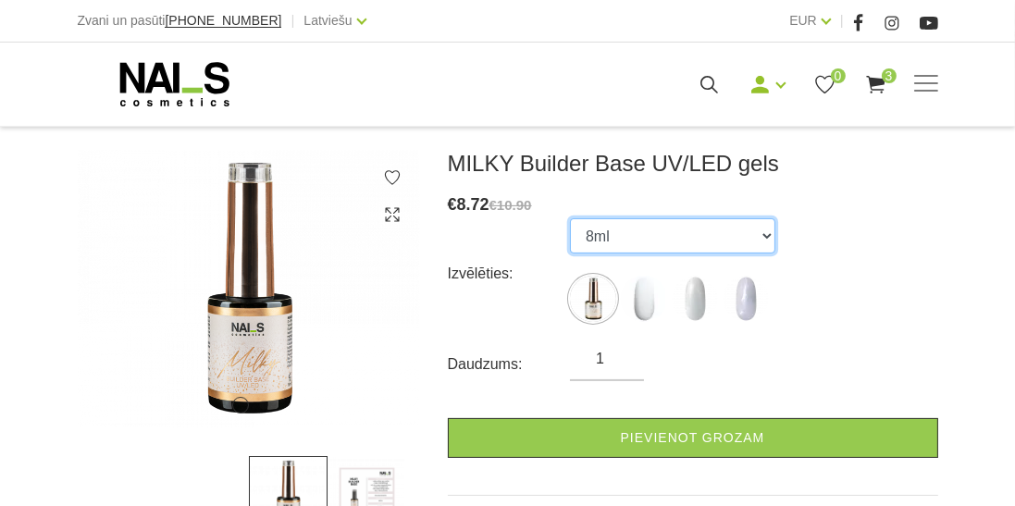
click at [759, 247] on select "8ml 15ml GOLDEN STAR, 15ml LAVENDER FROST, 15ml" at bounding box center [672, 235] width 205 height 35
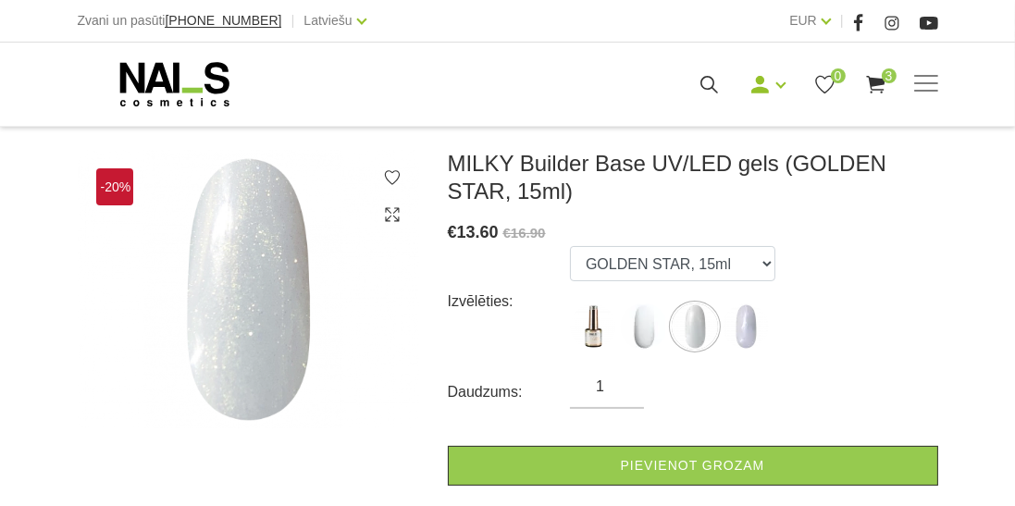
click at [651, 316] on img at bounding box center [644, 327] width 46 height 46
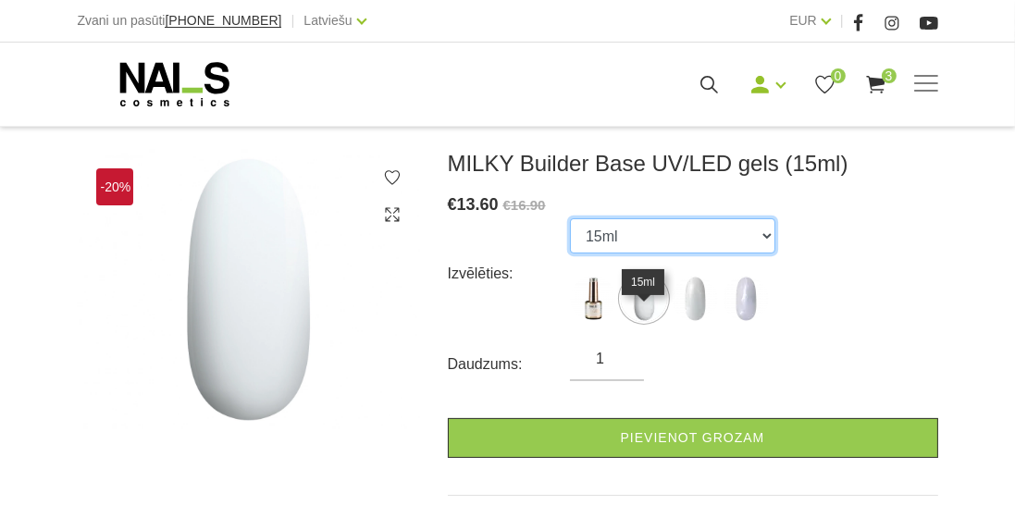
click at [718, 245] on select "8ml 15ml GOLDEN STAR, 15ml LAVENDER FROST, 15ml" at bounding box center [672, 235] width 205 height 35
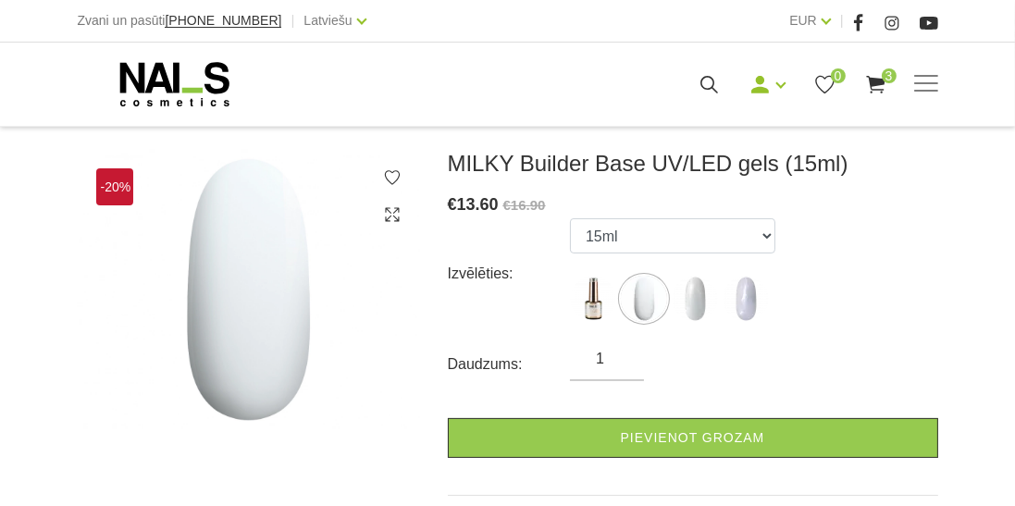
click at [837, 231] on div "Izvēlēties: 8ml 15ml GOLDEN STAR, 15ml LAVENDER FROST, 15ml" at bounding box center [693, 273] width 490 height 111
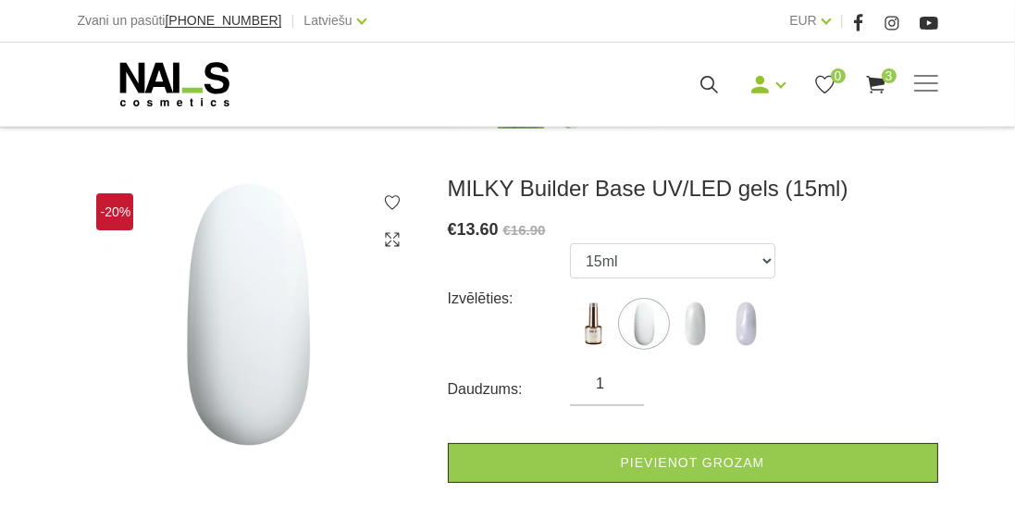
scroll to position [209, 0]
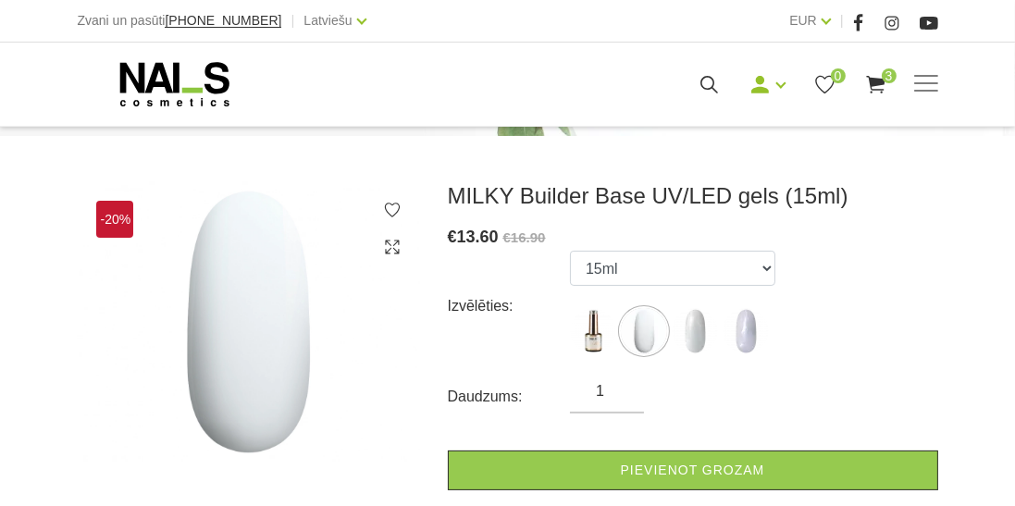
click at [700, 328] on img at bounding box center [695, 331] width 46 height 46
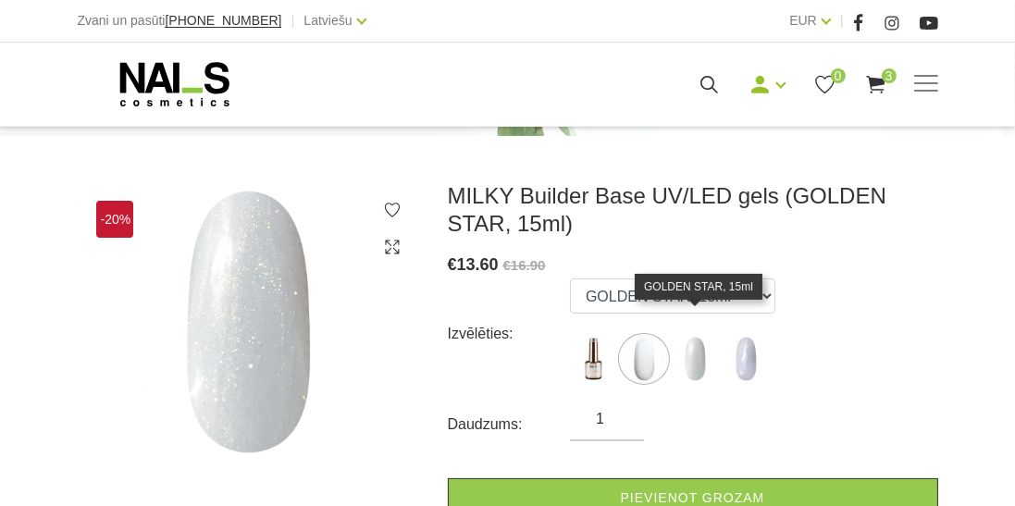
click at [744, 366] on img at bounding box center [746, 359] width 46 height 46
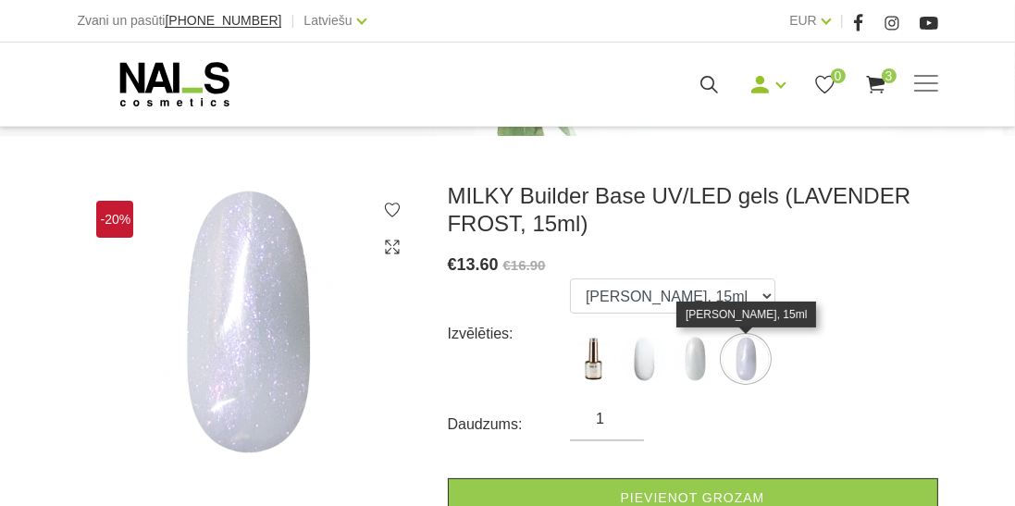
click at [649, 363] on img at bounding box center [644, 359] width 46 height 46
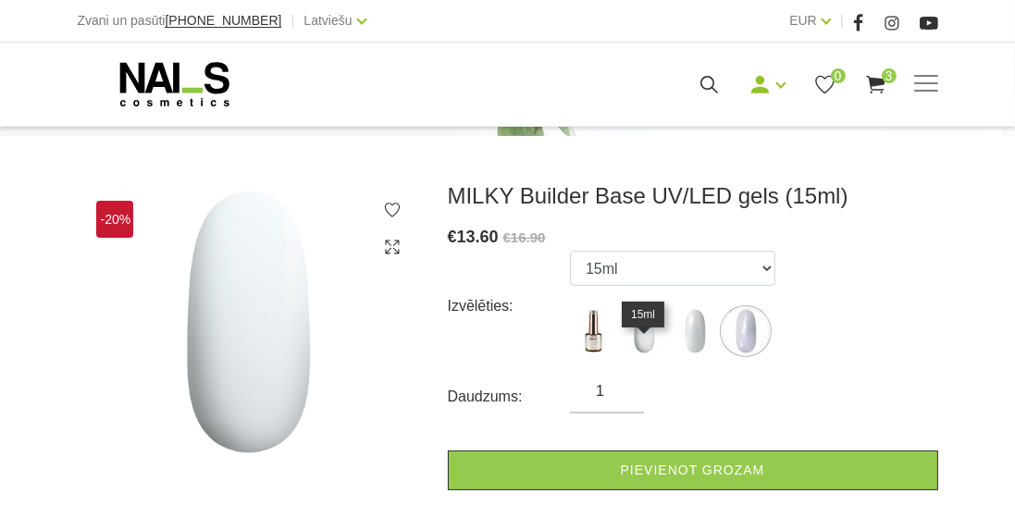
click at [642, 350] on img at bounding box center [644, 331] width 46 height 46
click at [635, 341] on img at bounding box center [644, 331] width 46 height 46
click at [649, 327] on img at bounding box center [644, 331] width 46 height 46
click at [701, 329] on img at bounding box center [695, 331] width 46 height 46
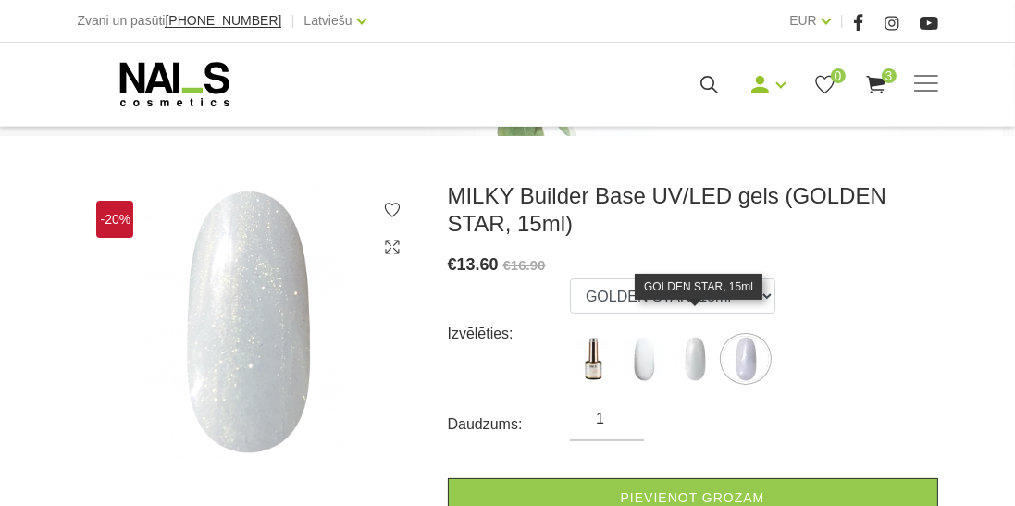
click at [597, 362] on img at bounding box center [593, 359] width 46 height 46
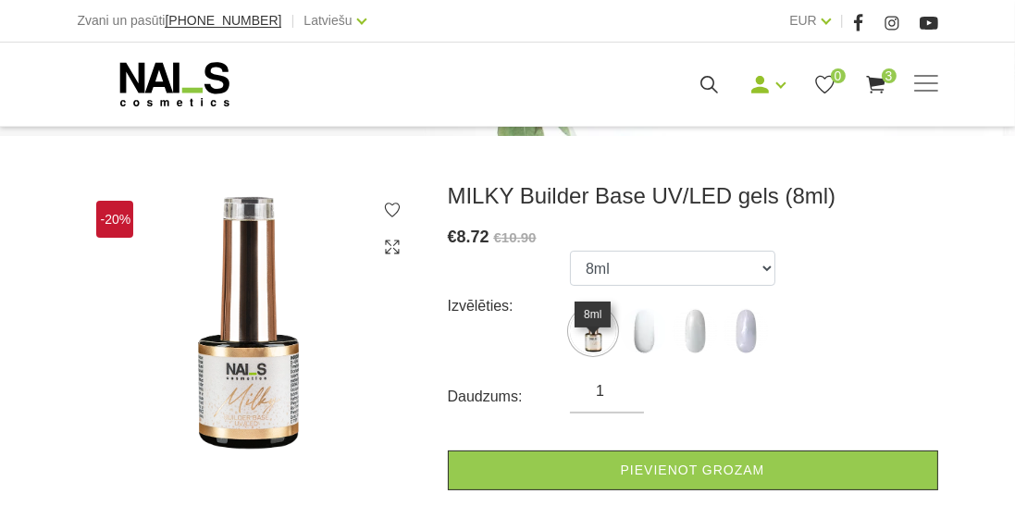
click at [644, 331] on img at bounding box center [644, 331] width 46 height 46
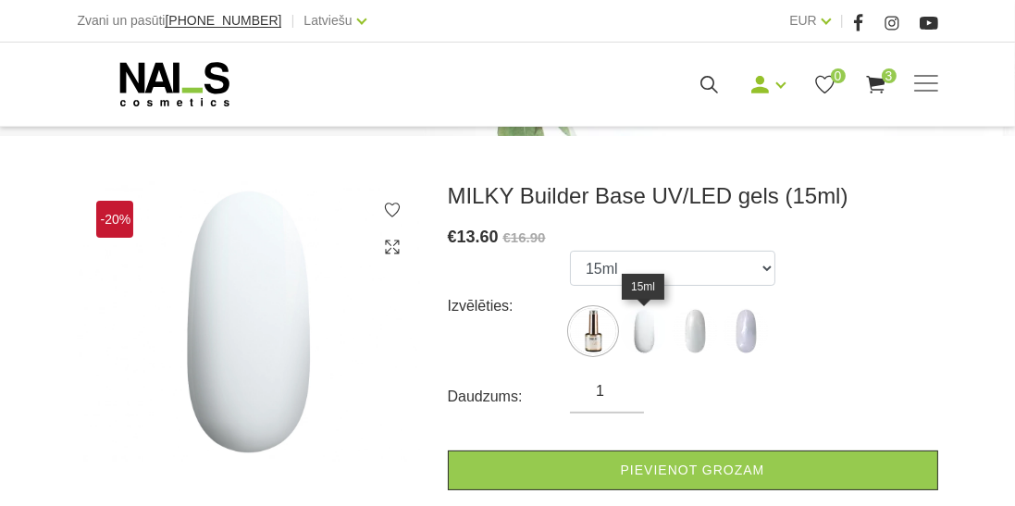
click at [651, 329] on img at bounding box center [644, 331] width 46 height 46
click at [644, 329] on img at bounding box center [644, 331] width 46 height 46
click at [648, 326] on img at bounding box center [644, 331] width 46 height 46
click at [751, 276] on select "8ml 15ml GOLDEN STAR, 15ml LAVENDER FROST, 15ml" at bounding box center [672, 268] width 205 height 35
click at [649, 330] on img at bounding box center [644, 331] width 46 height 46
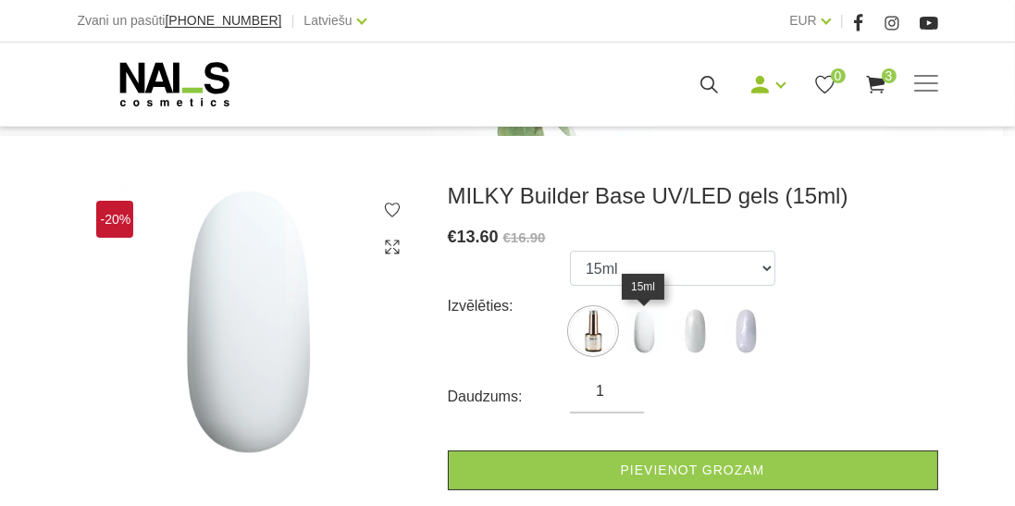
click at [694, 324] on img at bounding box center [695, 331] width 46 height 46
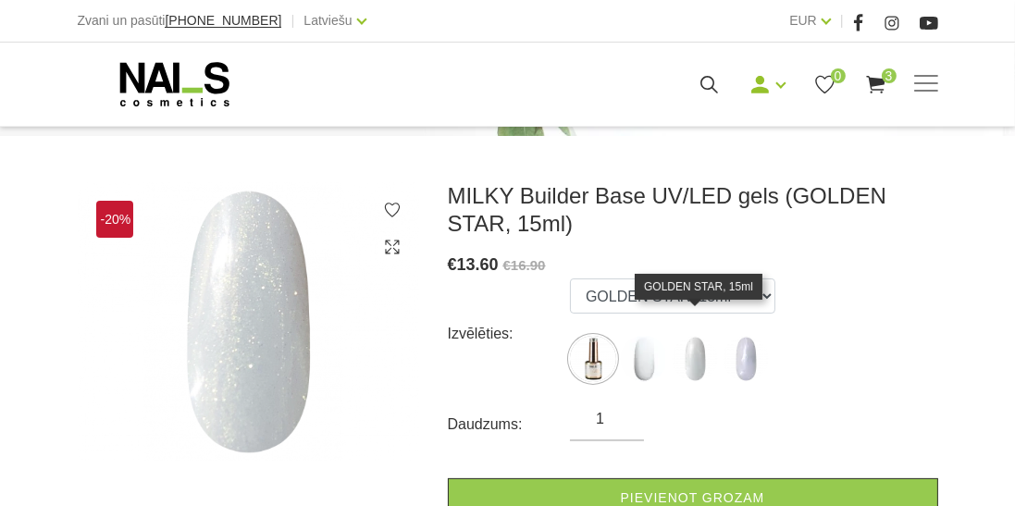
click at [639, 362] on img at bounding box center [644, 359] width 46 height 46
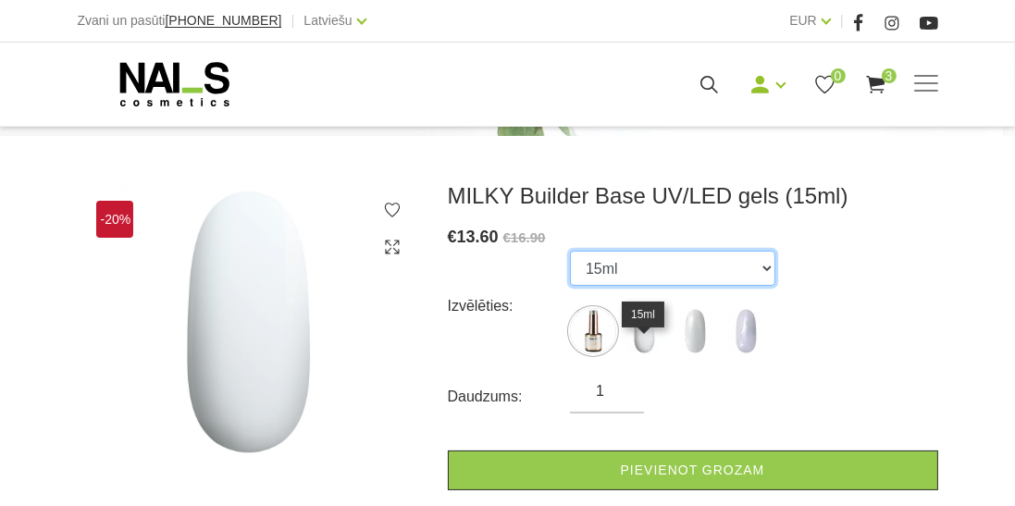
click at [690, 256] on select "8ml 15ml GOLDEN STAR, 15ml LAVENDER FROST, 15ml" at bounding box center [672, 268] width 205 height 35
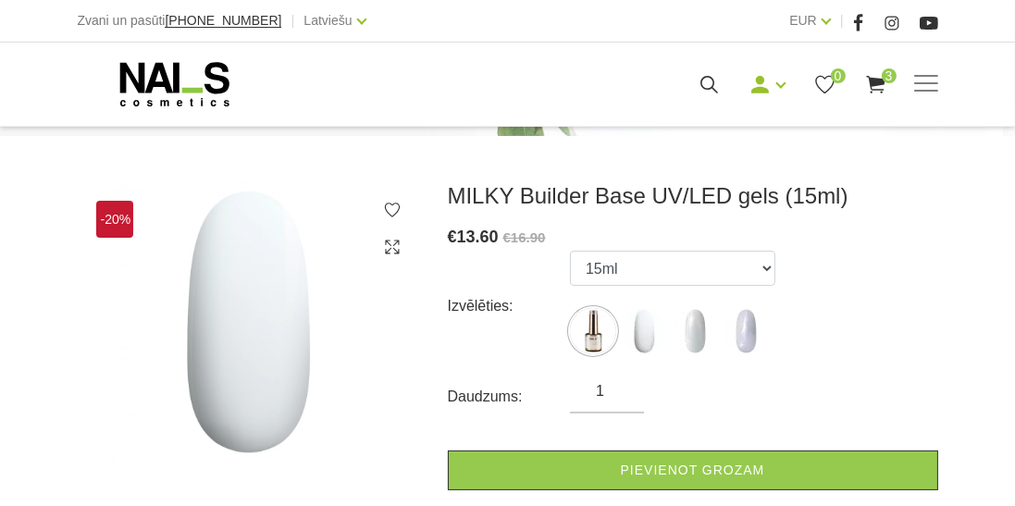
click at [693, 327] on img at bounding box center [695, 331] width 46 height 46
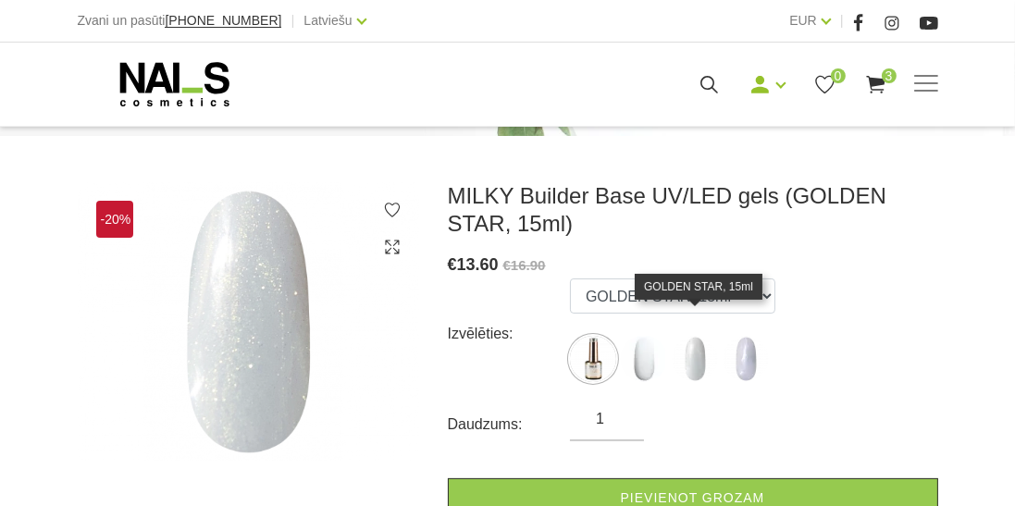
click at [701, 357] on img at bounding box center [695, 359] width 46 height 46
click at [697, 365] on img at bounding box center [695, 359] width 46 height 46
click at [689, 363] on img at bounding box center [695, 359] width 46 height 46
click at [869, 302] on div "Izvēlēties: 8ml 15ml GOLDEN STAR, 15ml LAVENDER FROST, 15ml" at bounding box center [693, 334] width 490 height 111
click at [694, 363] on img at bounding box center [695, 359] width 46 height 46
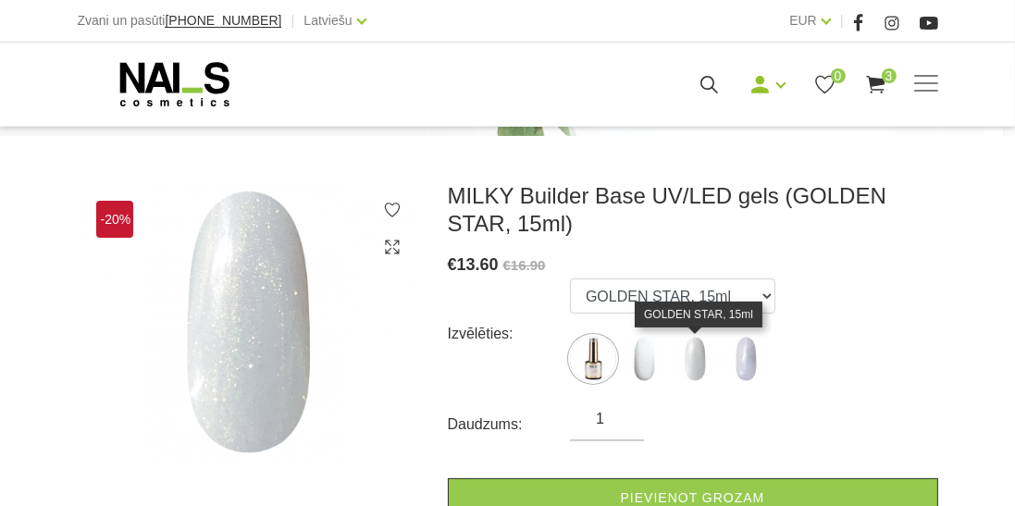
click at [648, 358] on img at bounding box center [644, 359] width 46 height 46
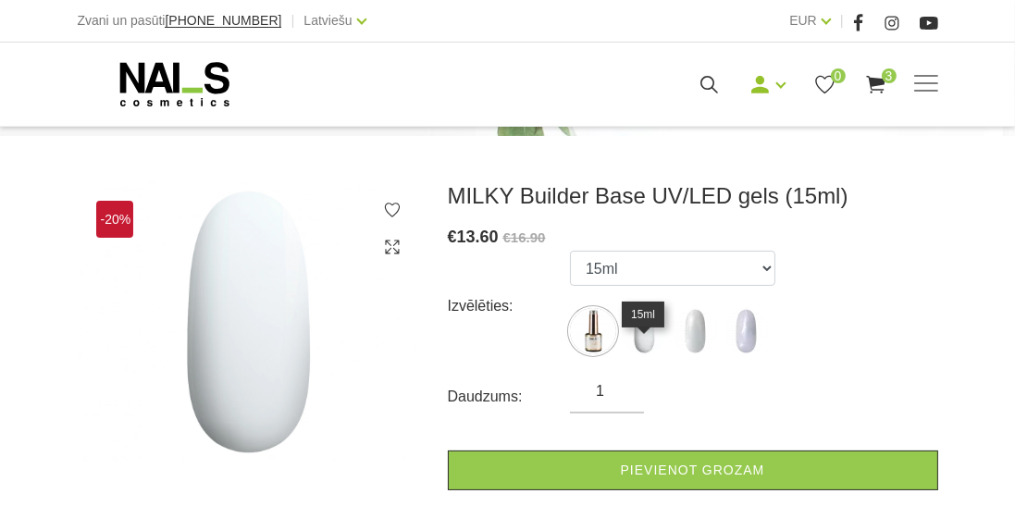
click at [748, 331] on img at bounding box center [746, 331] width 46 height 46
select select "6303"
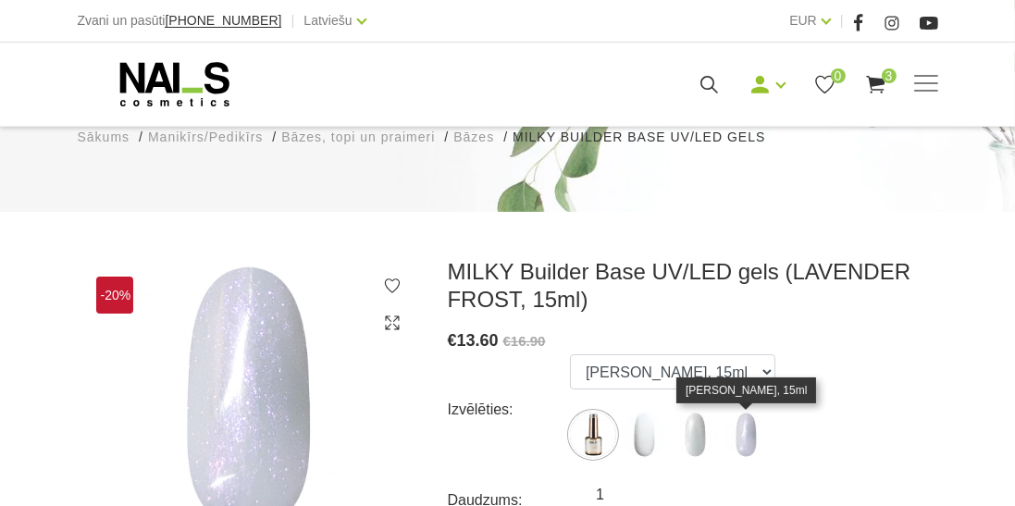
scroll to position [124, 0]
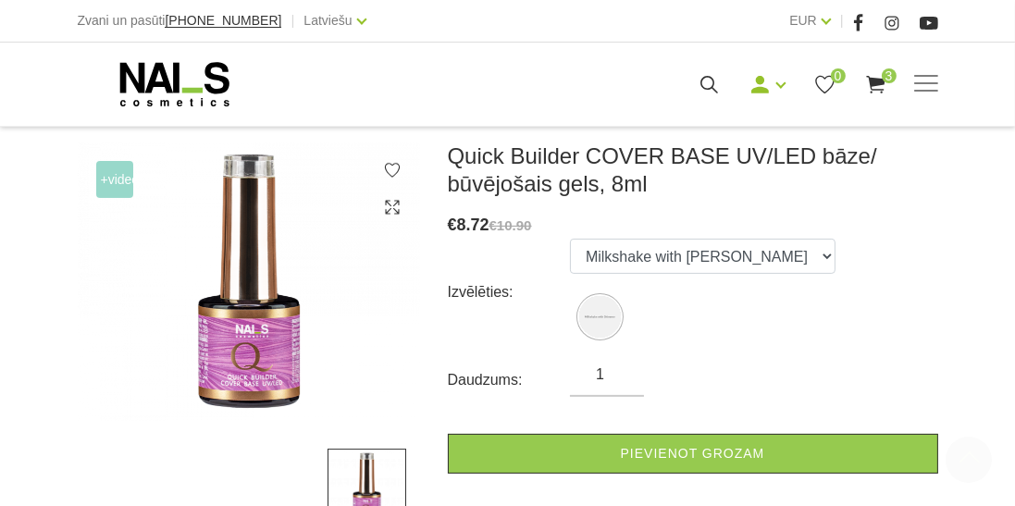
scroll to position [334, 0]
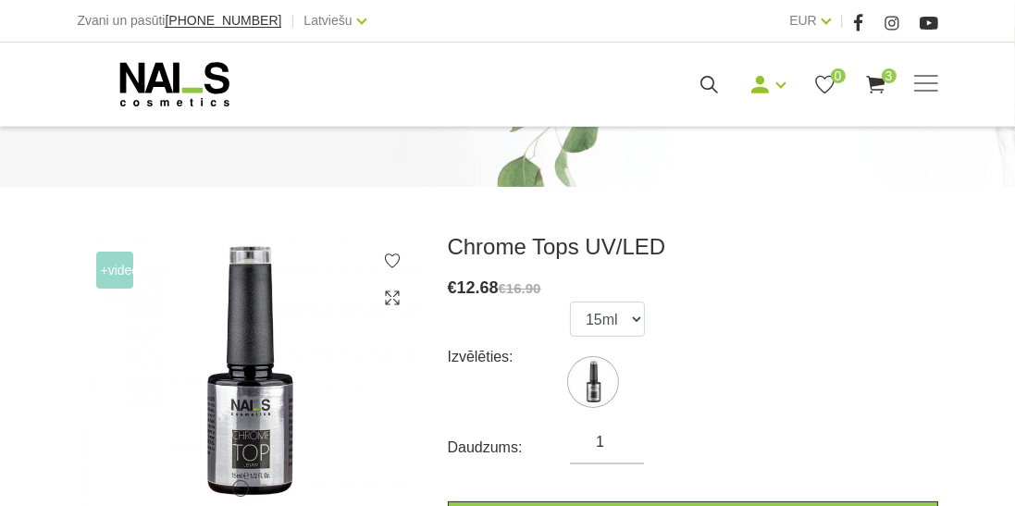
scroll to position [157, 0]
